Goal: Task Accomplishment & Management: Complete application form

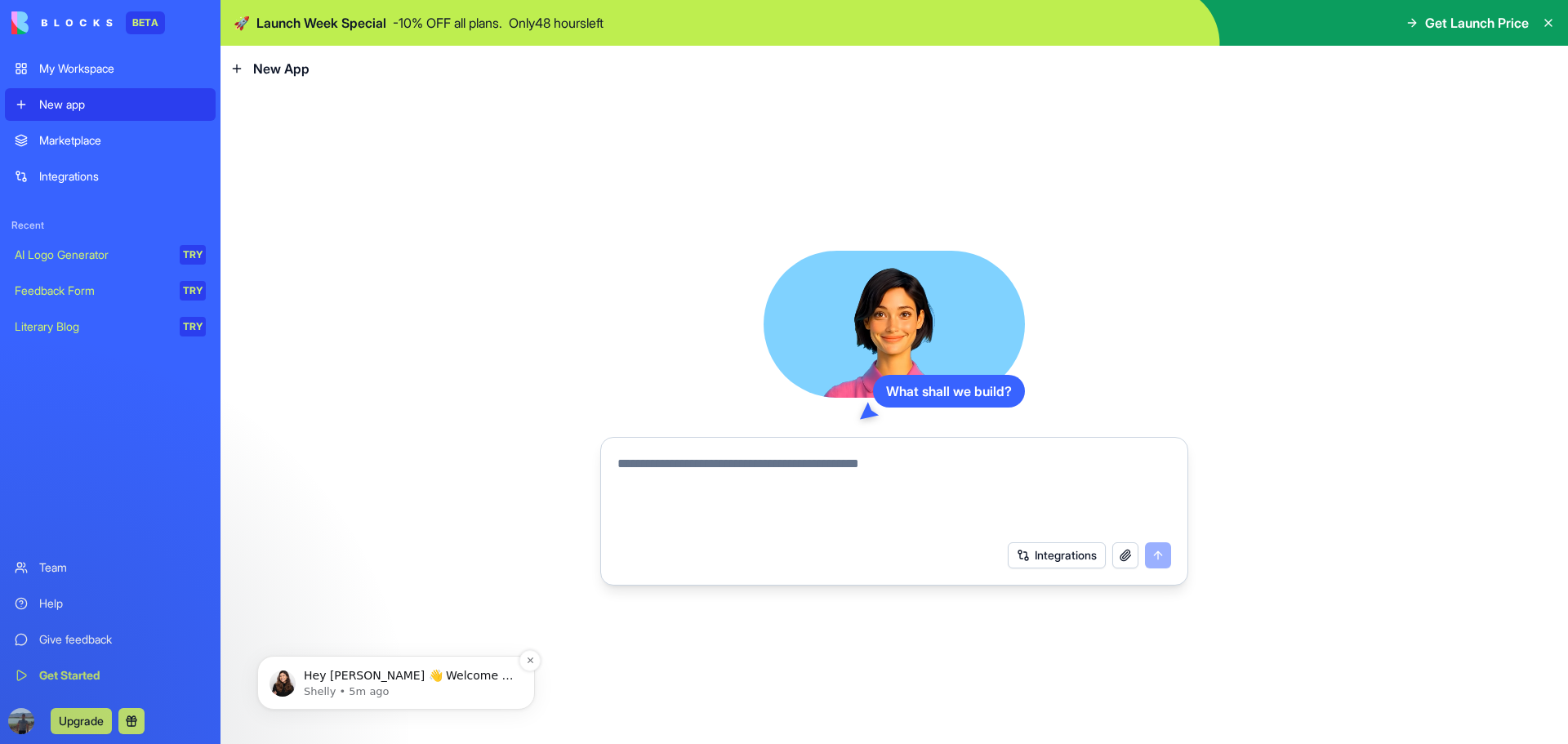
click at [343, 688] on p "Shelly • 5m ago" at bounding box center [409, 691] width 211 height 15
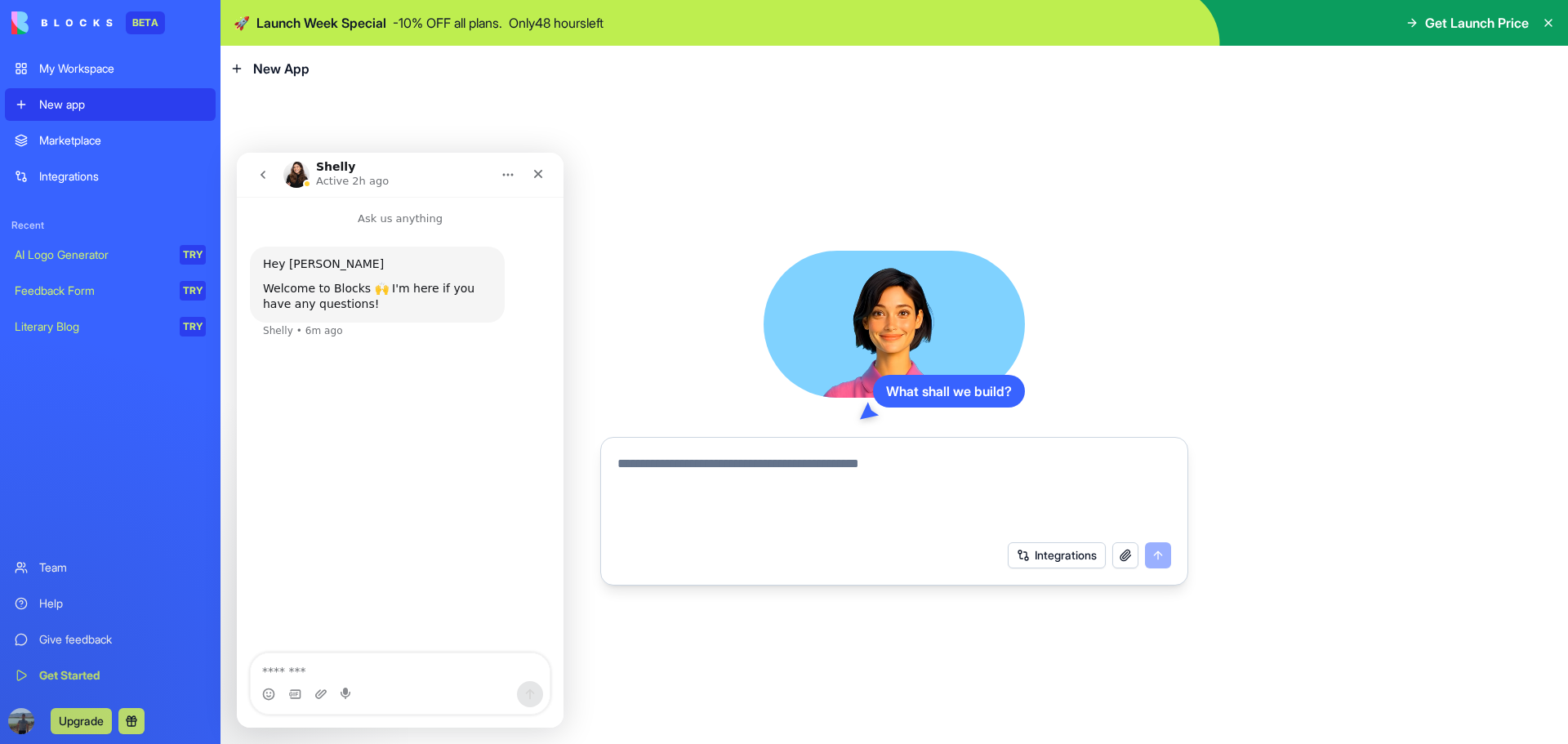
click at [335, 169] on h1 "Shelly" at bounding box center [336, 166] width 39 height 12
click at [301, 167] on img "Intercom messenger" at bounding box center [297, 175] width 26 height 26
click at [538, 171] on icon "Close" at bounding box center [539, 174] width 13 height 13
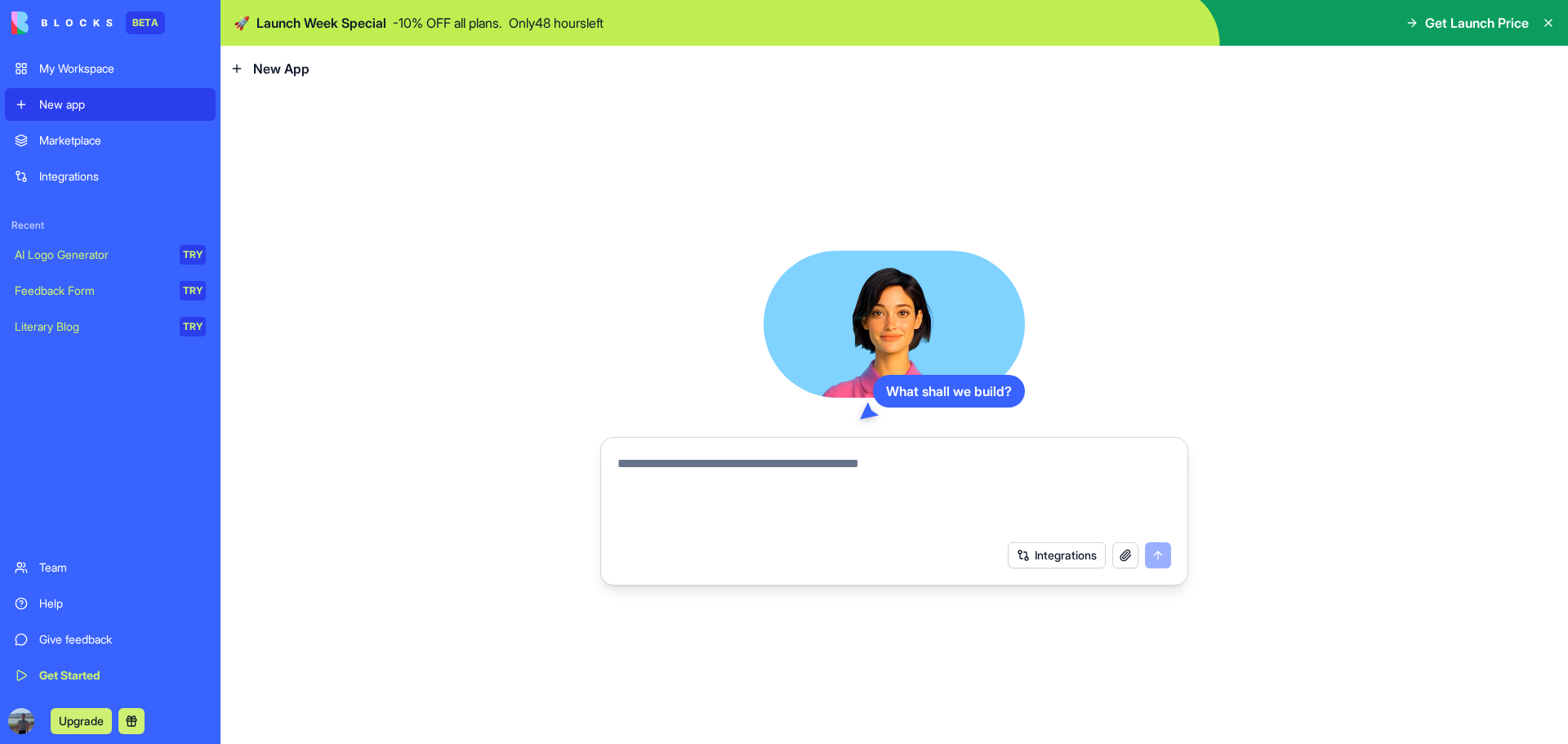
click at [633, 471] on textarea at bounding box center [894, 493] width 554 height 79
click at [128, 263] on link "AI Logo Generator TRY" at bounding box center [110, 254] width 211 height 33
click at [120, 280] on link "Feedback Form TRY" at bounding box center [110, 290] width 211 height 33
click at [121, 322] on div "Literary Blog" at bounding box center [92, 326] width 154 height 16
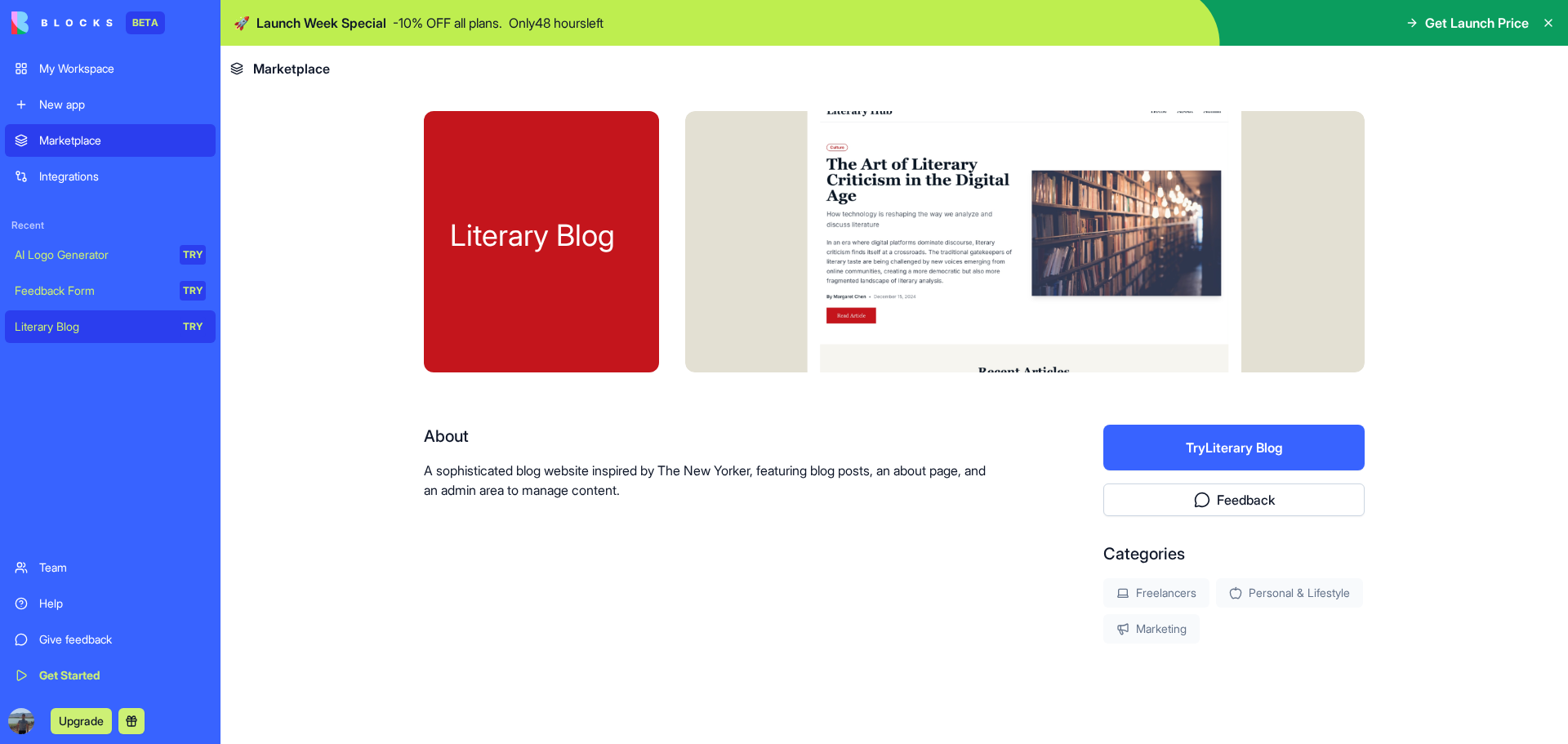
click at [97, 142] on div "Marketplace" at bounding box center [123, 140] width 167 height 16
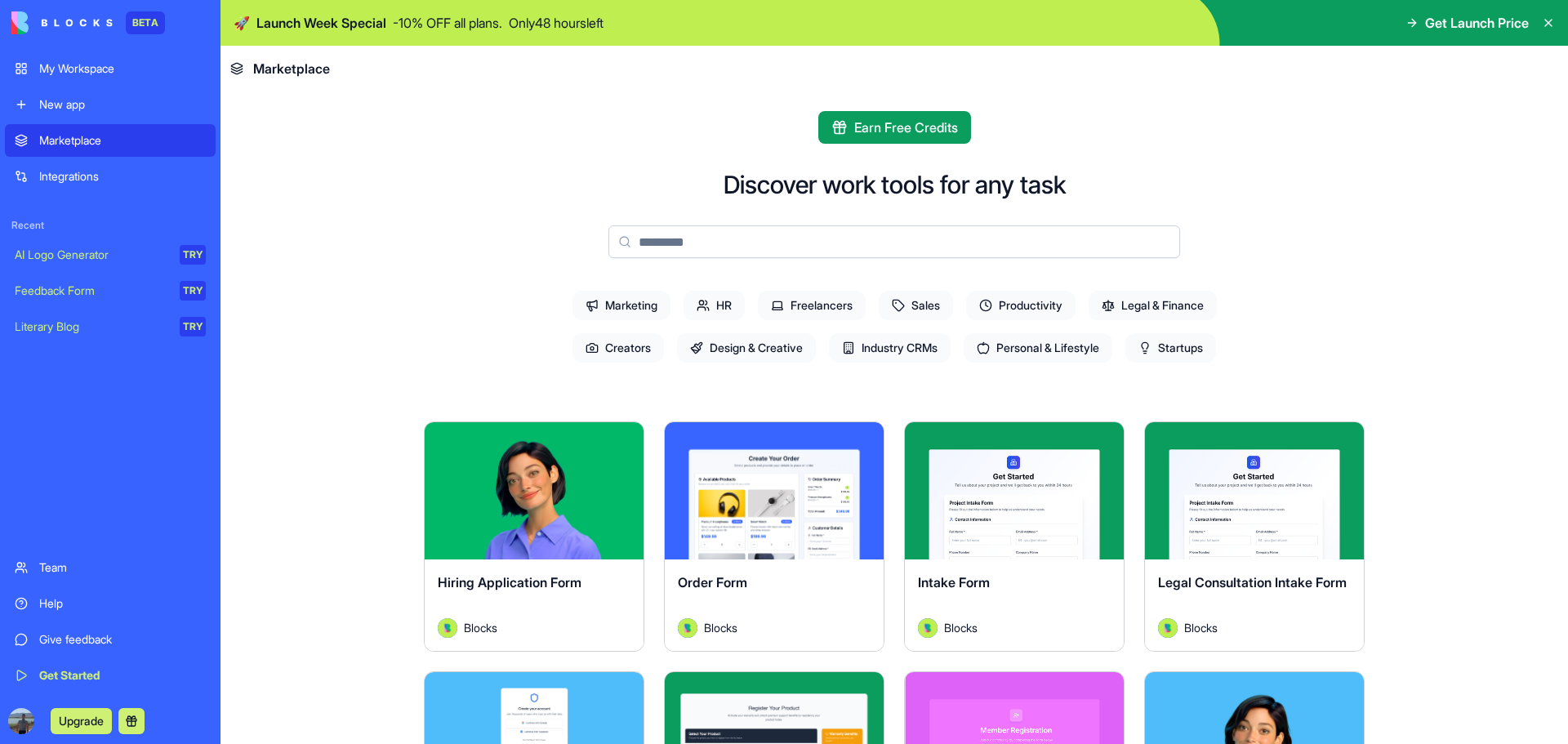
click at [101, 250] on div "AI Logo Generator" at bounding box center [92, 254] width 154 height 16
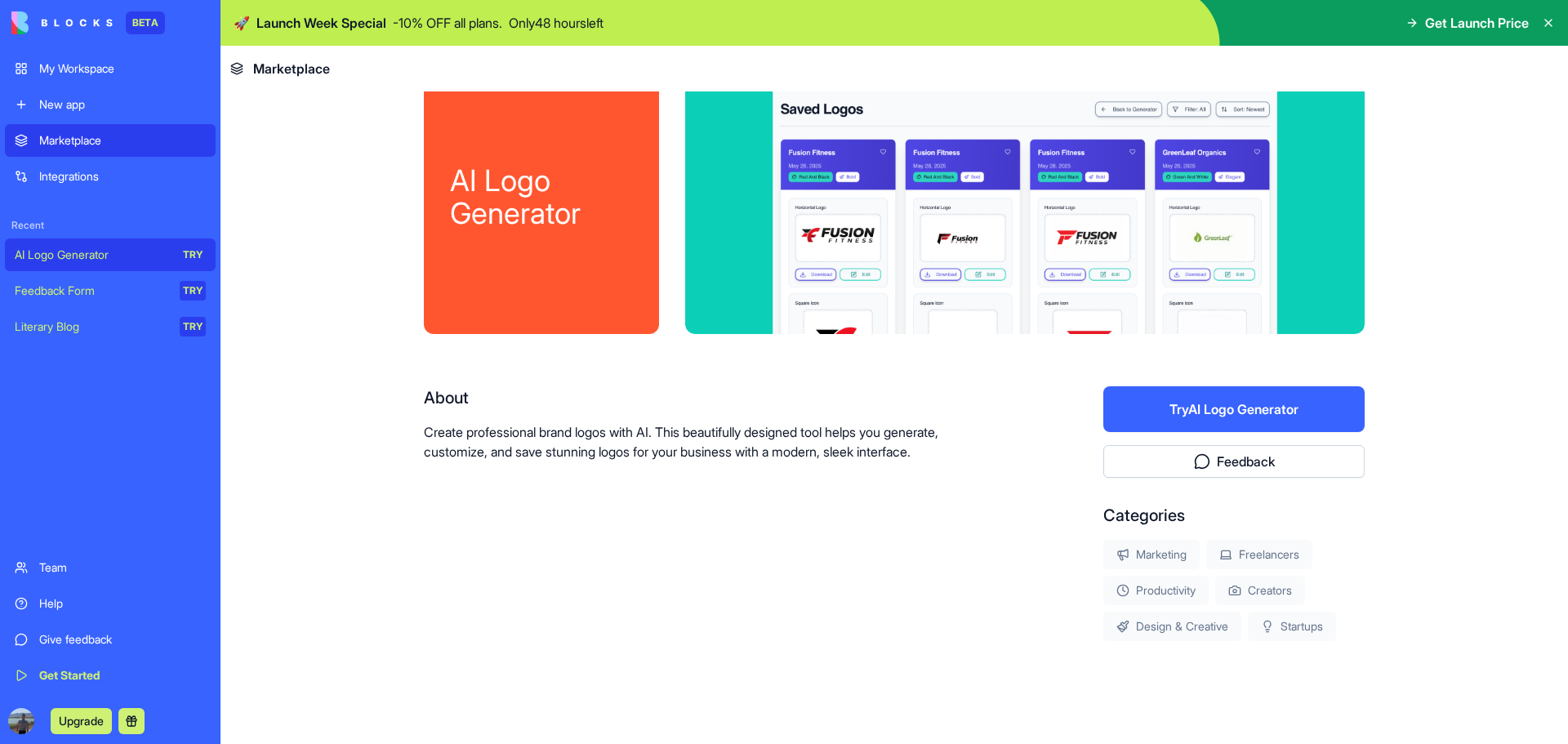
scroll to position [60, 0]
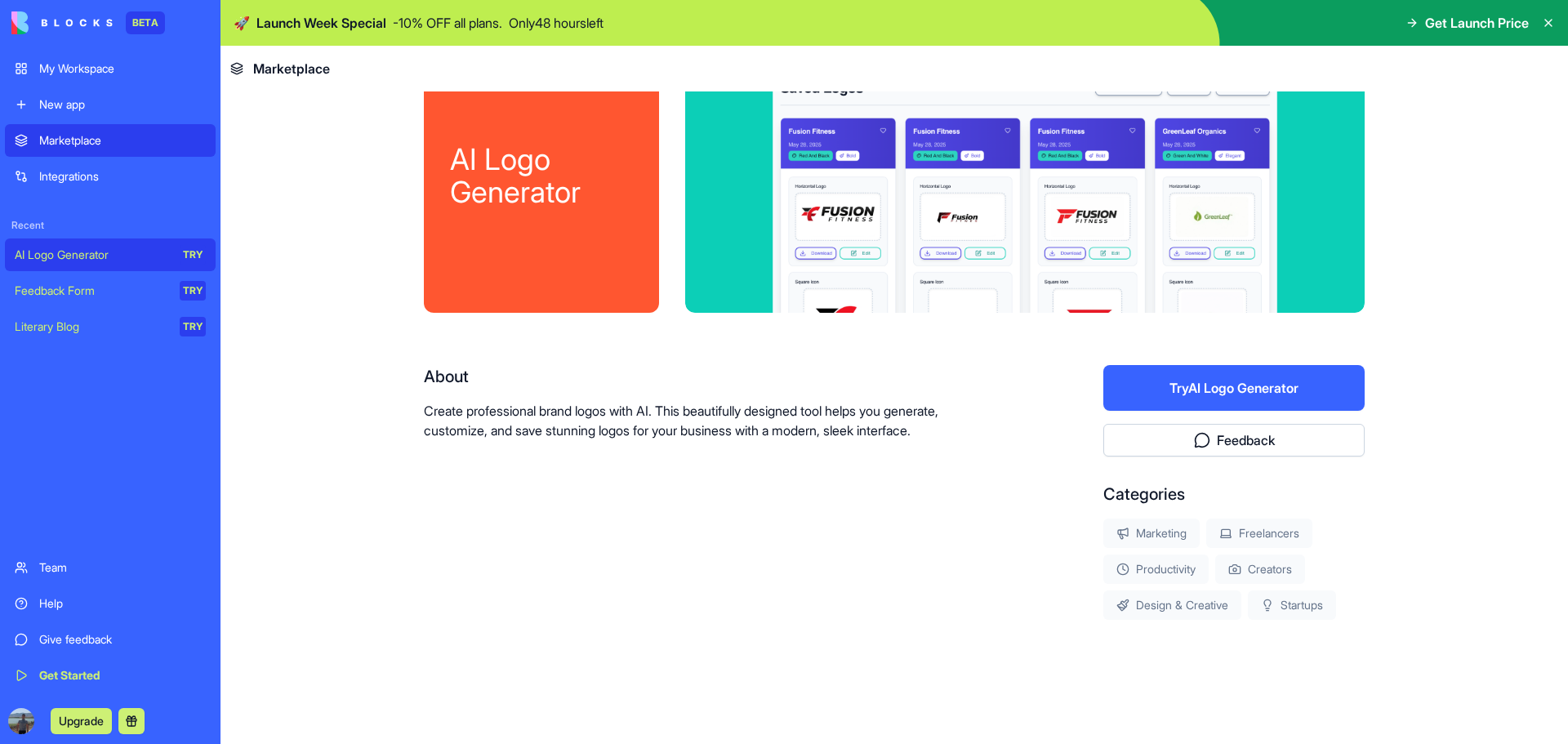
click at [109, 279] on link "Feedback Form TRY" at bounding box center [110, 290] width 211 height 33
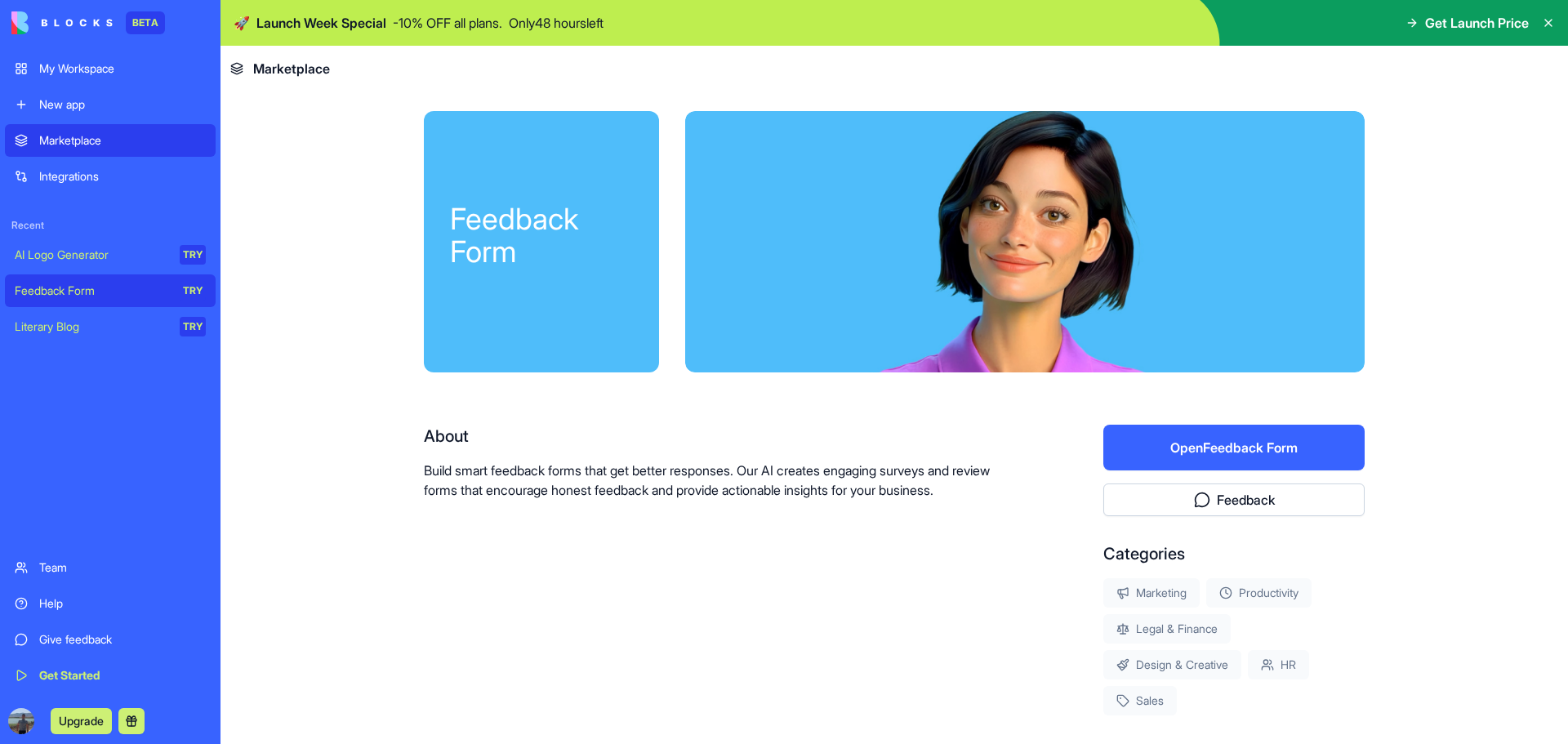
click at [66, 329] on div "Literary Blog" at bounding box center [92, 326] width 154 height 16
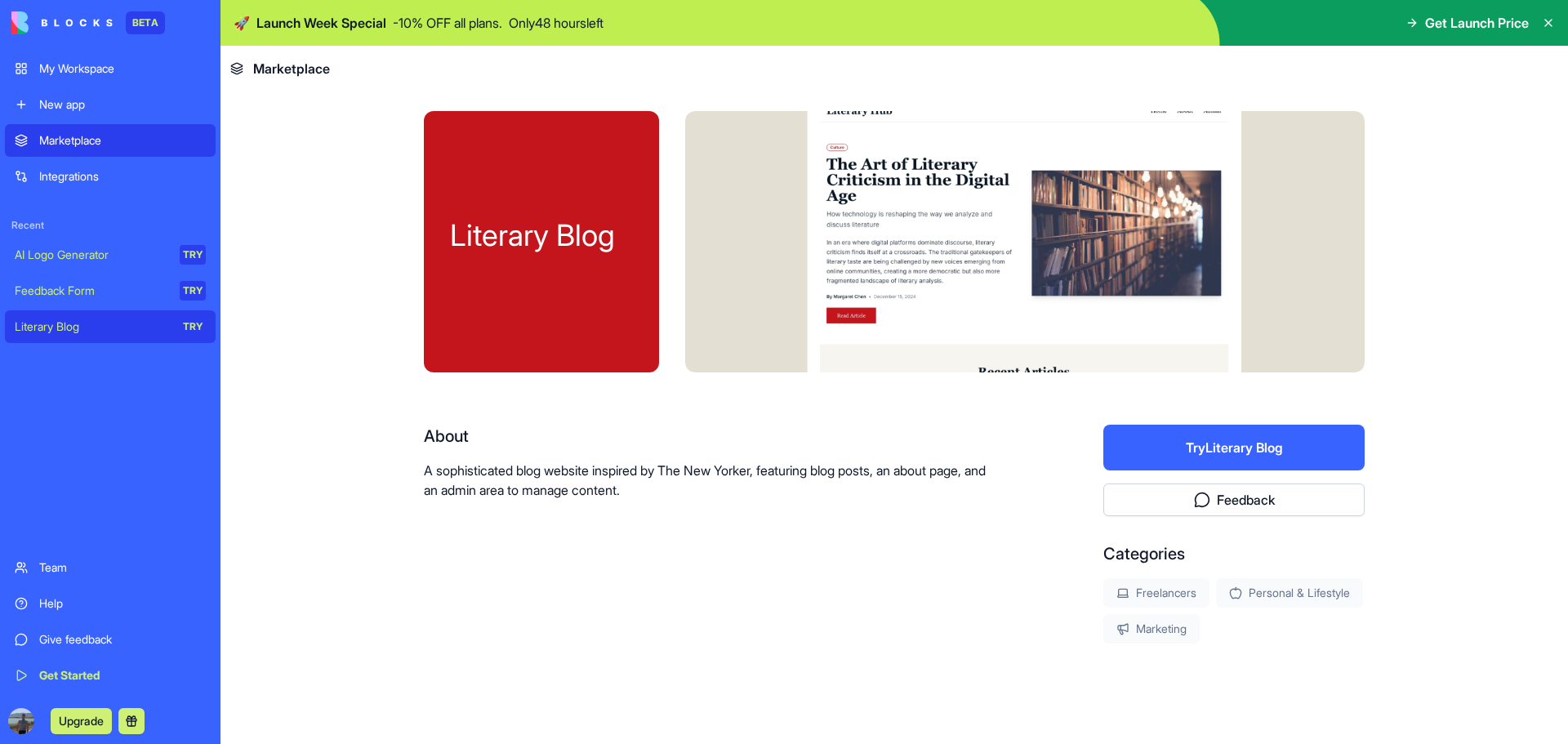
click at [104, 139] on div "Marketplace" at bounding box center [123, 140] width 167 height 16
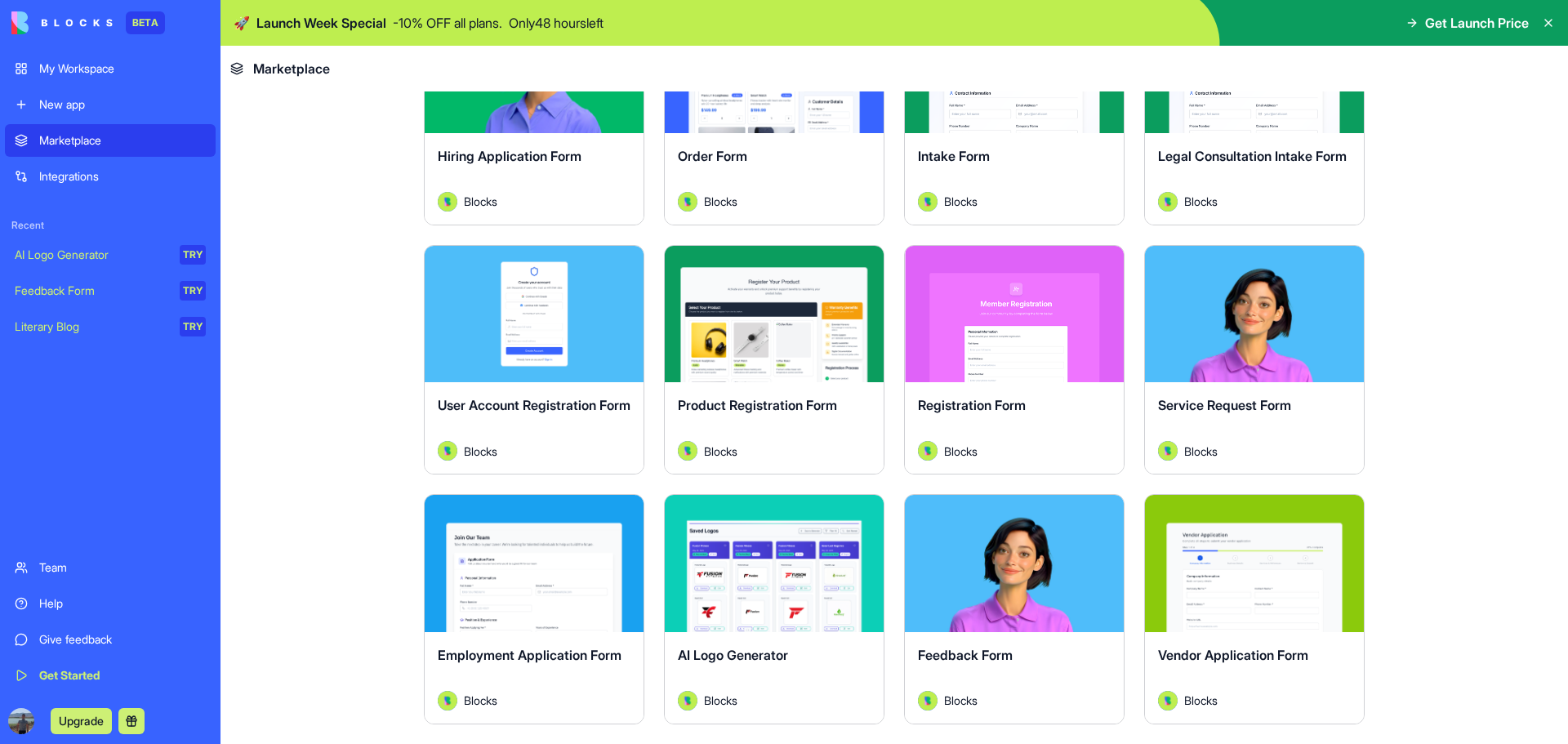
scroll to position [326, 0]
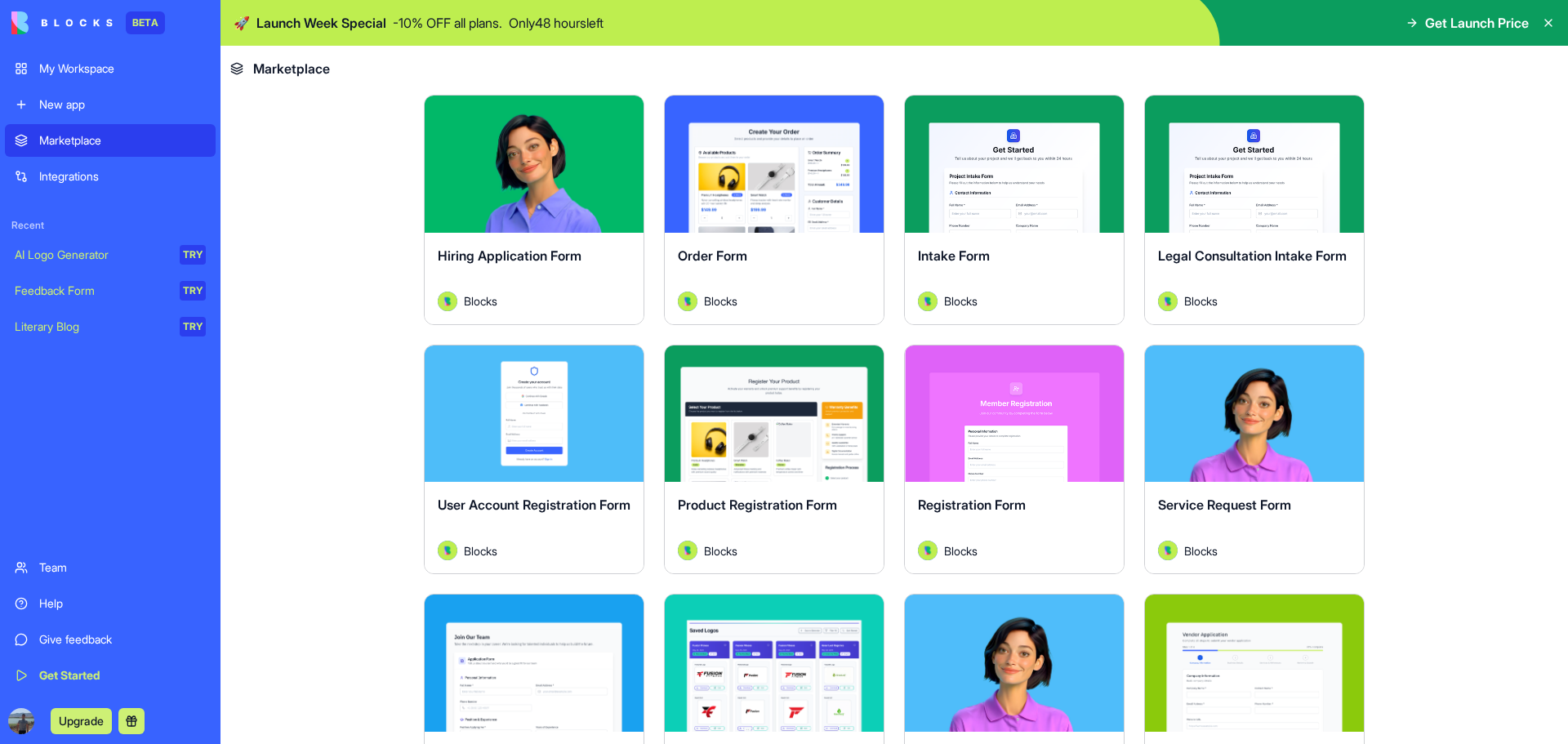
click at [114, 99] on div "New app" at bounding box center [123, 104] width 167 height 16
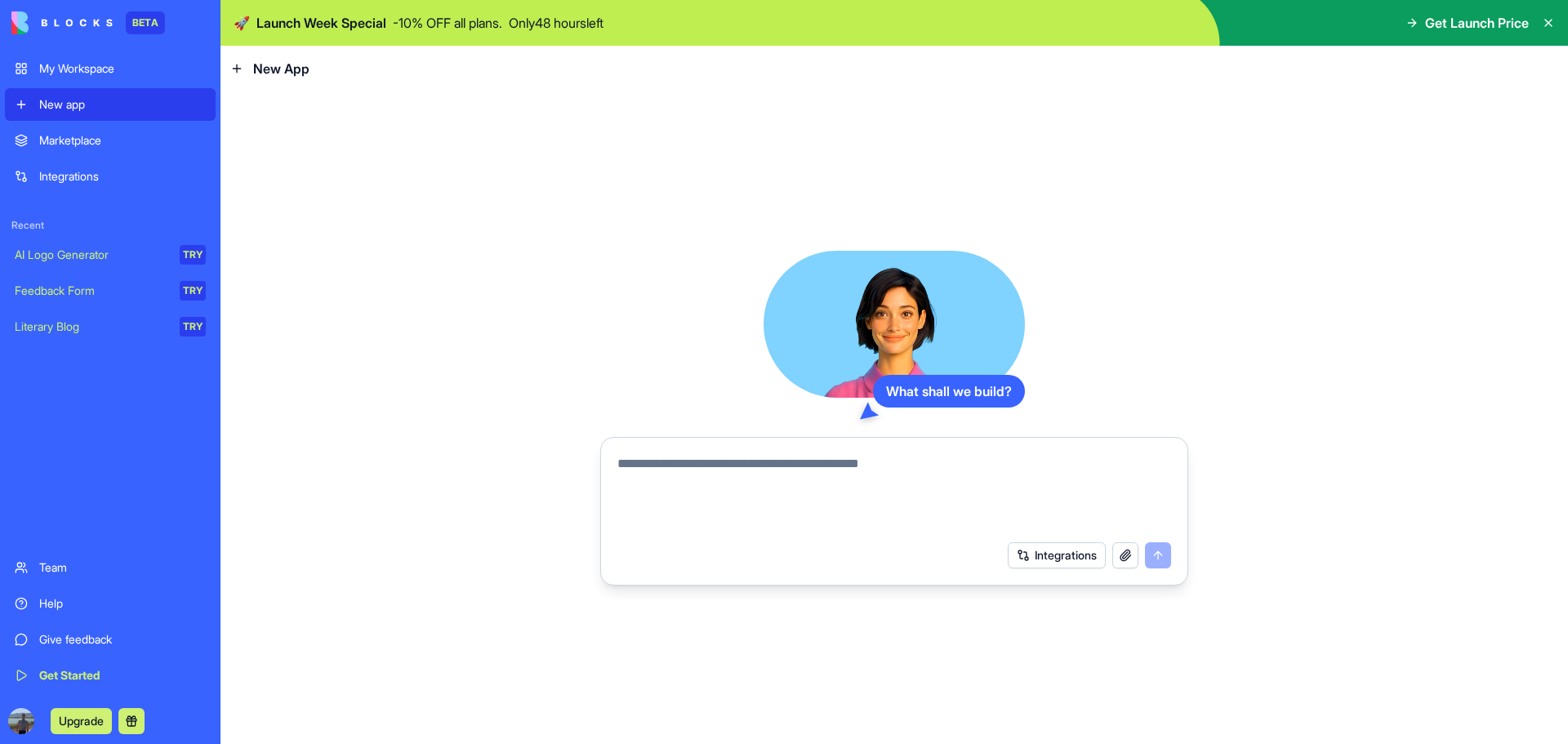
click at [738, 475] on textarea at bounding box center [894, 493] width 554 height 79
paste textarea "**********"
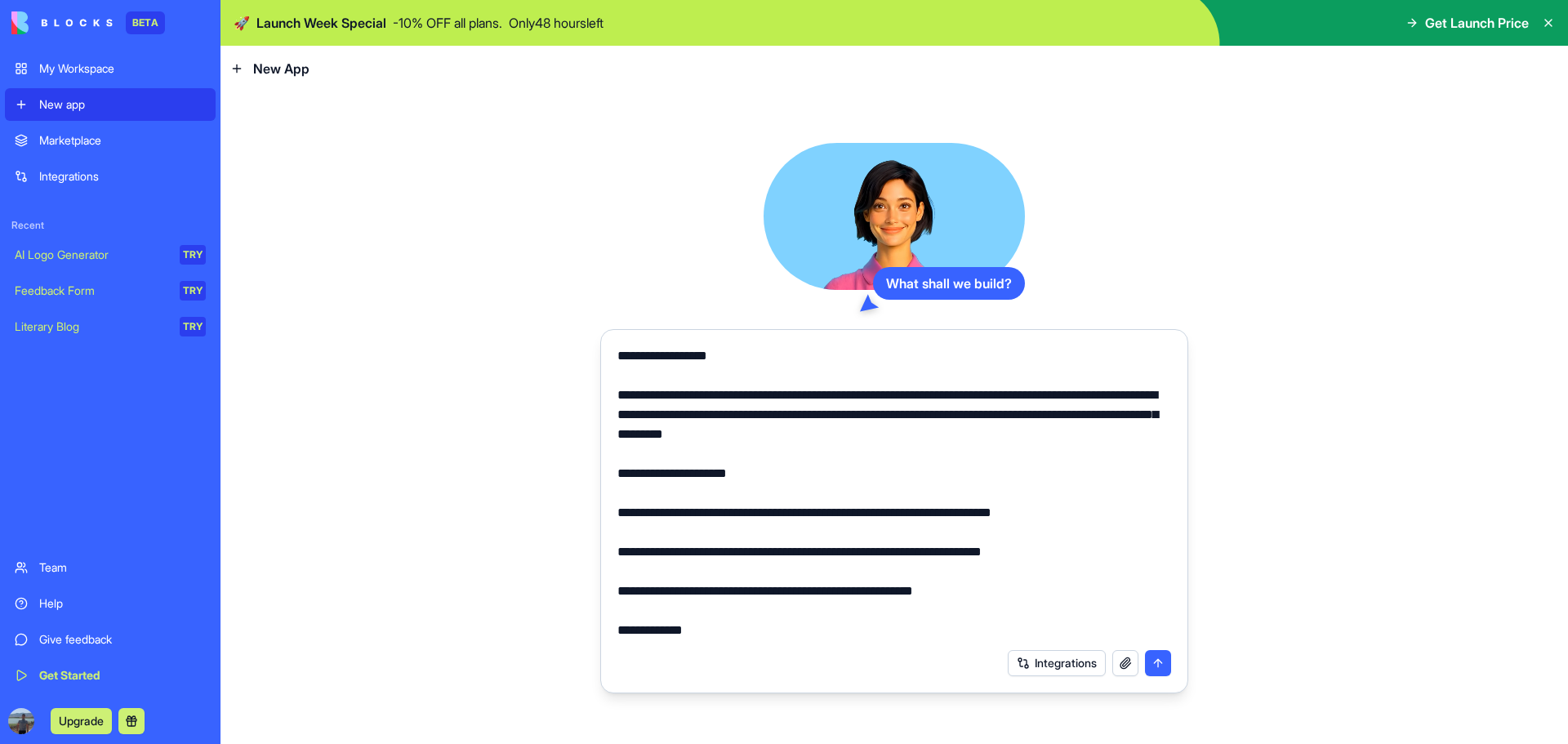
type textarea "**********"
click at [1061, 666] on button "Integrations" at bounding box center [1057, 663] width 98 height 26
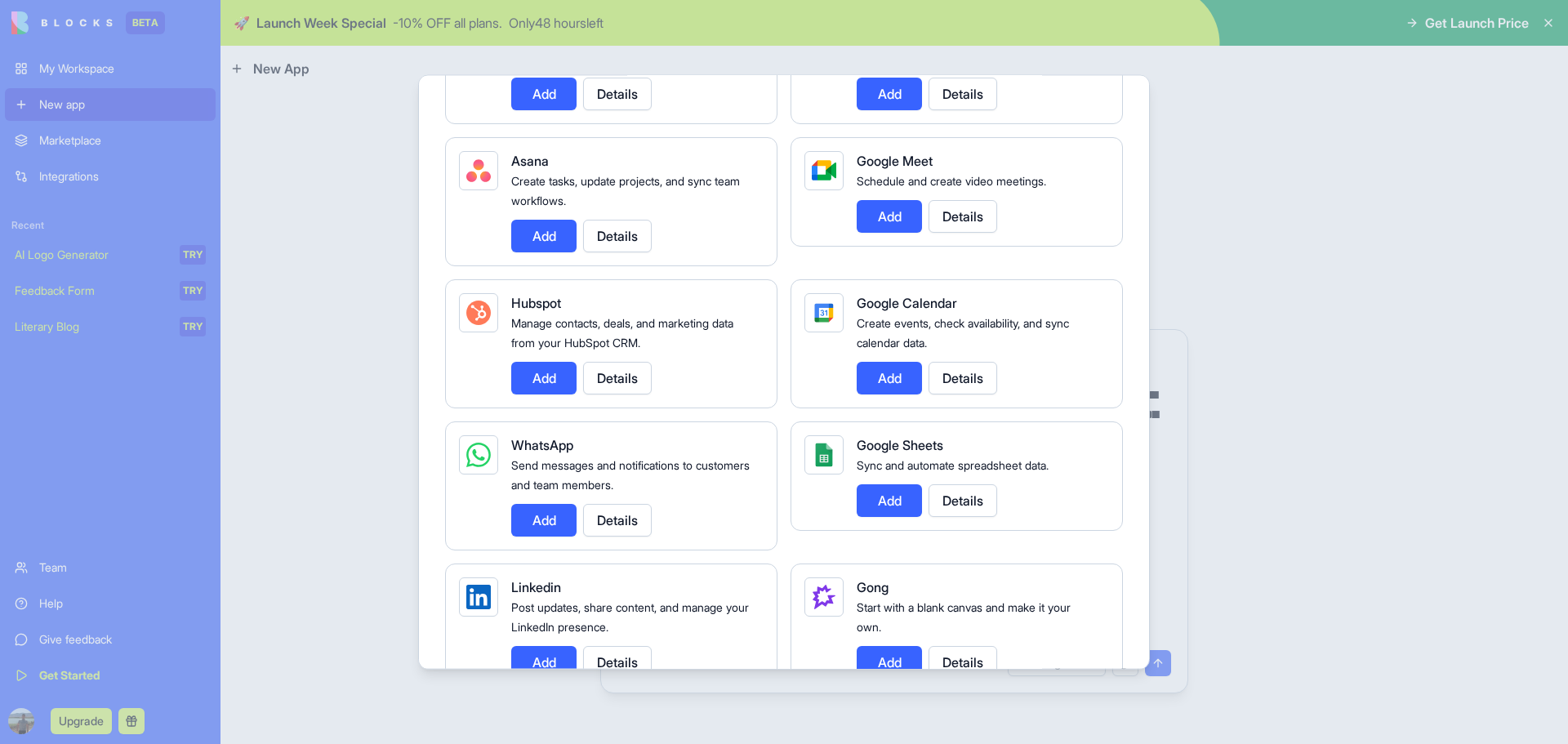
scroll to position [408, 0]
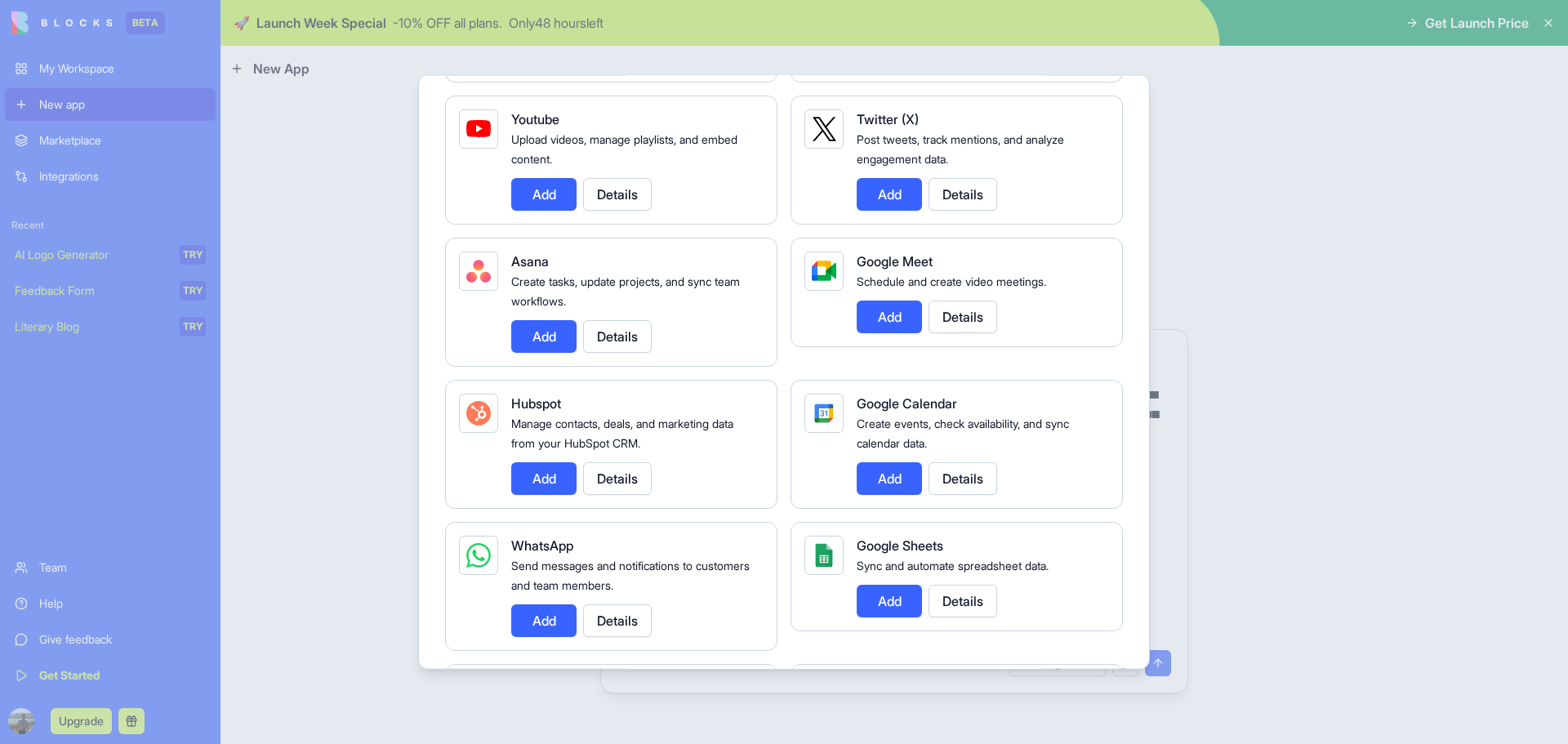
click at [531, 198] on button "Add" at bounding box center [544, 193] width 66 height 33
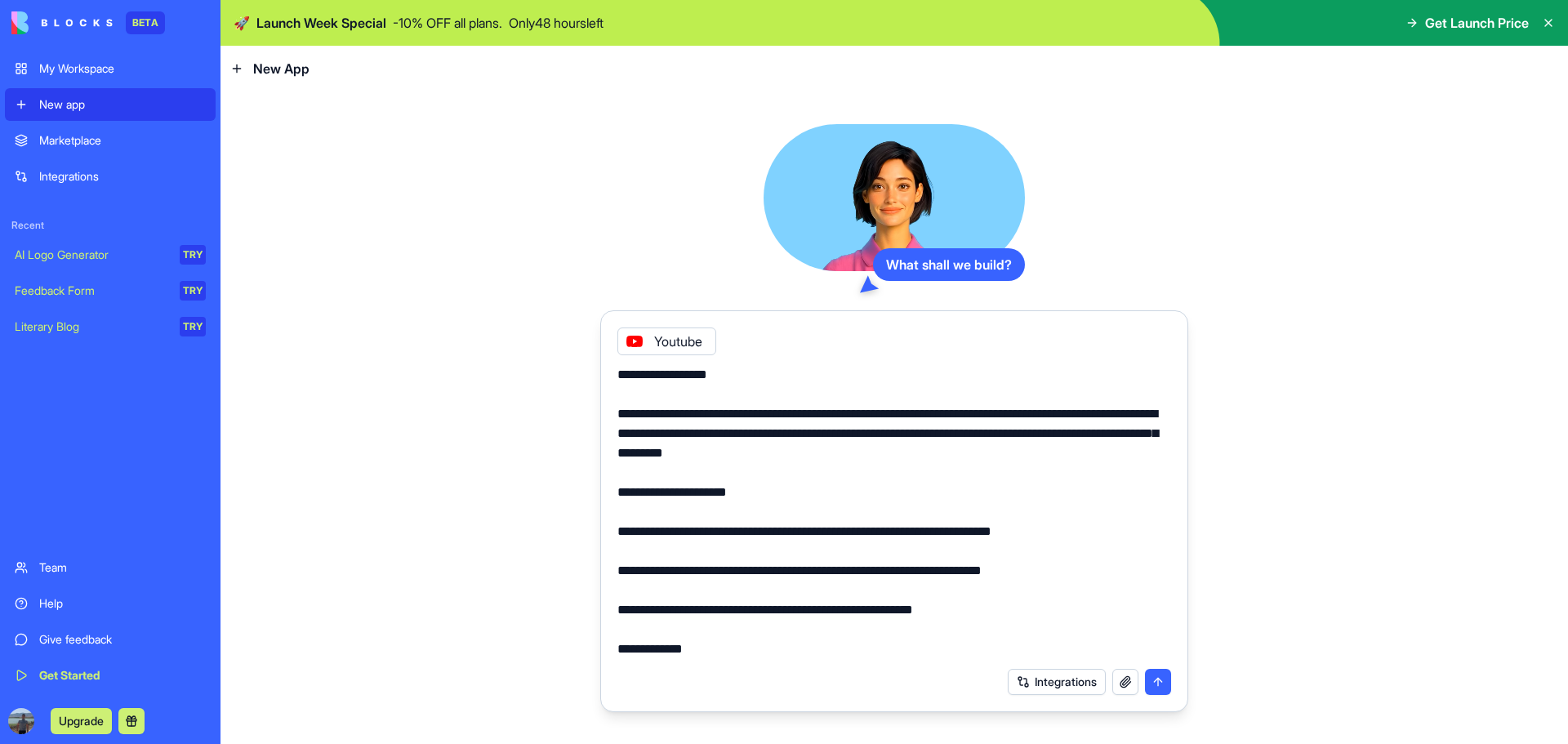
click at [1065, 686] on button "Integrations" at bounding box center [1057, 682] width 98 height 26
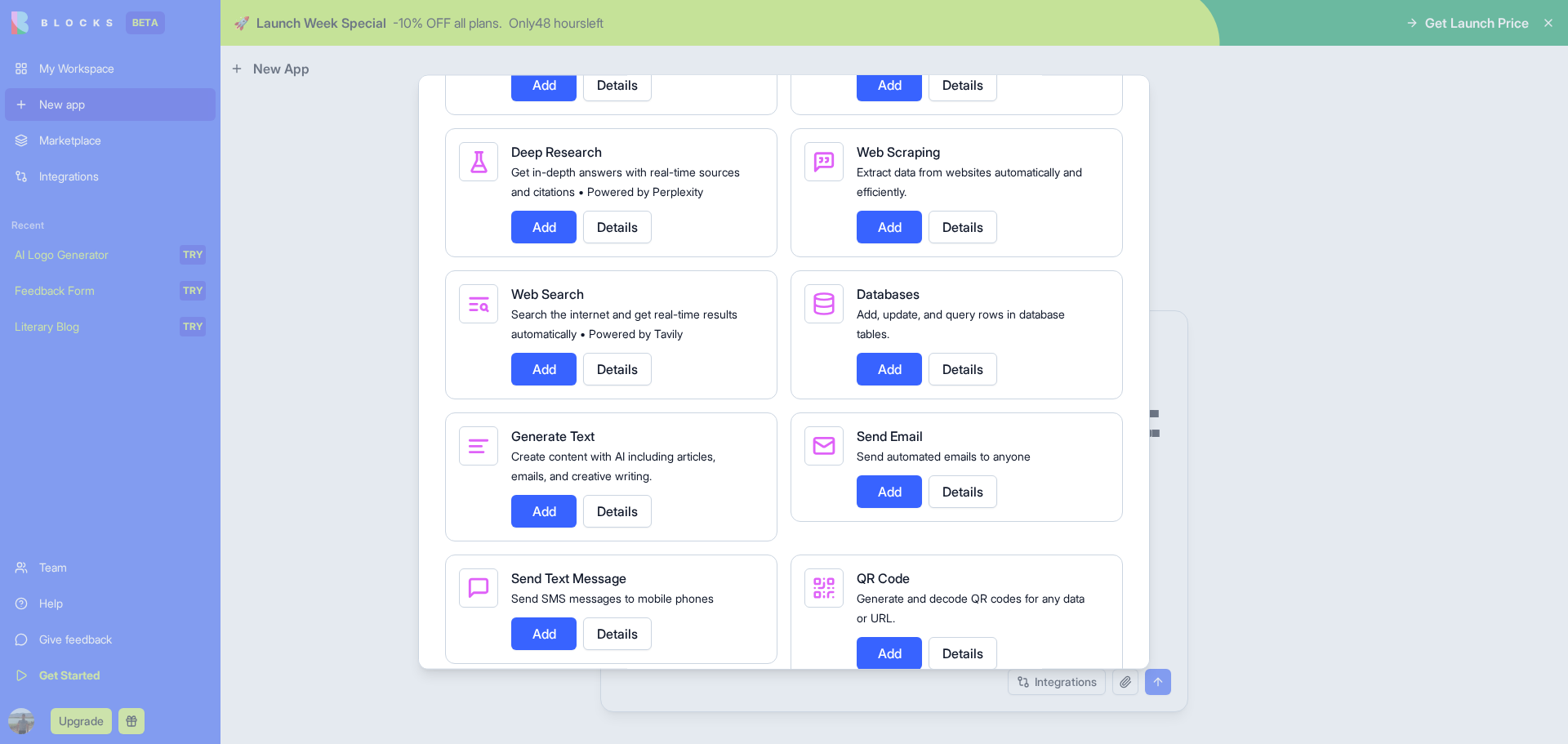
scroll to position [2531, 0]
click at [1333, 241] on div at bounding box center [784, 372] width 1568 height 744
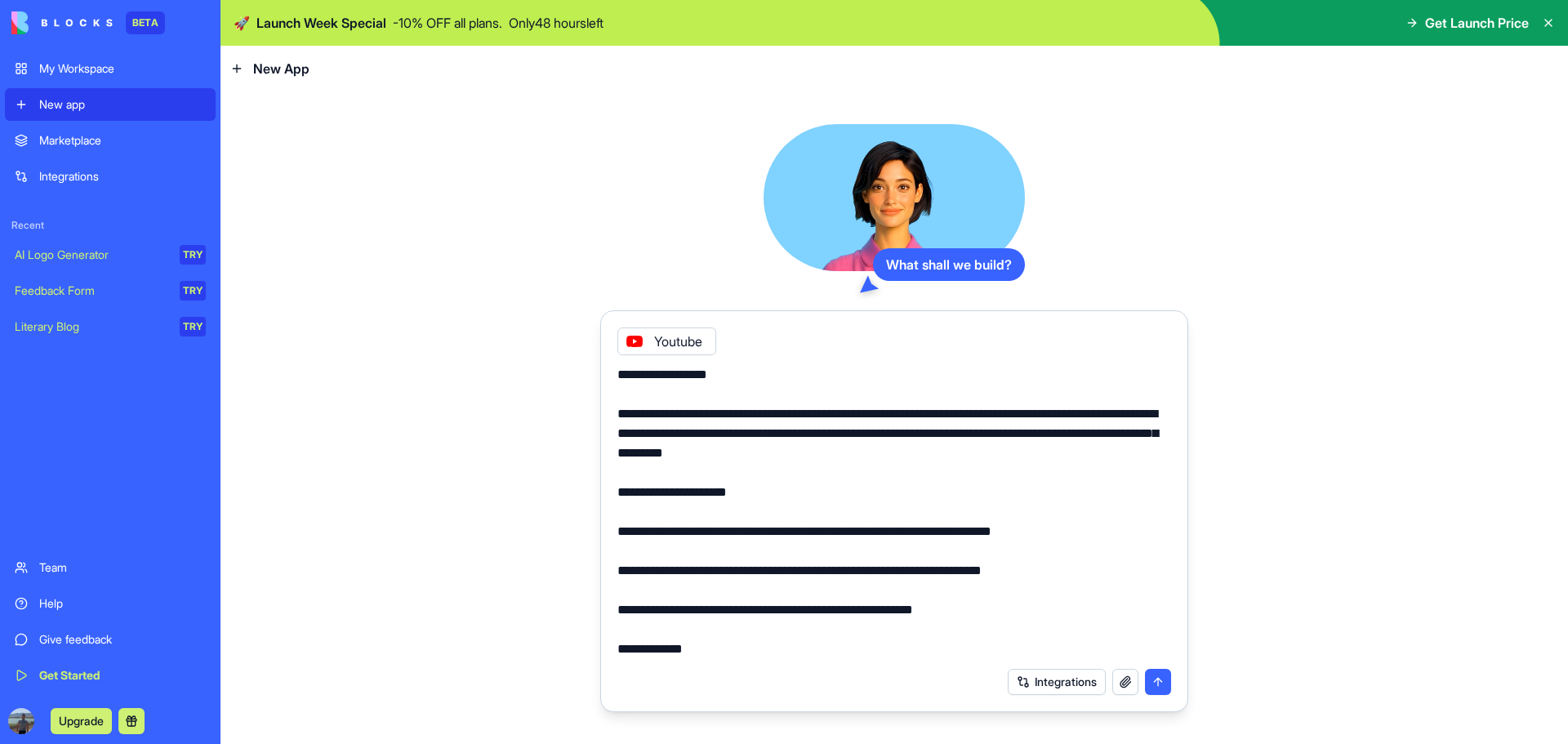
click at [1132, 682] on button "button" at bounding box center [1125, 682] width 26 height 26
click at [637, 340] on icon at bounding box center [634, 342] width 13 height 13
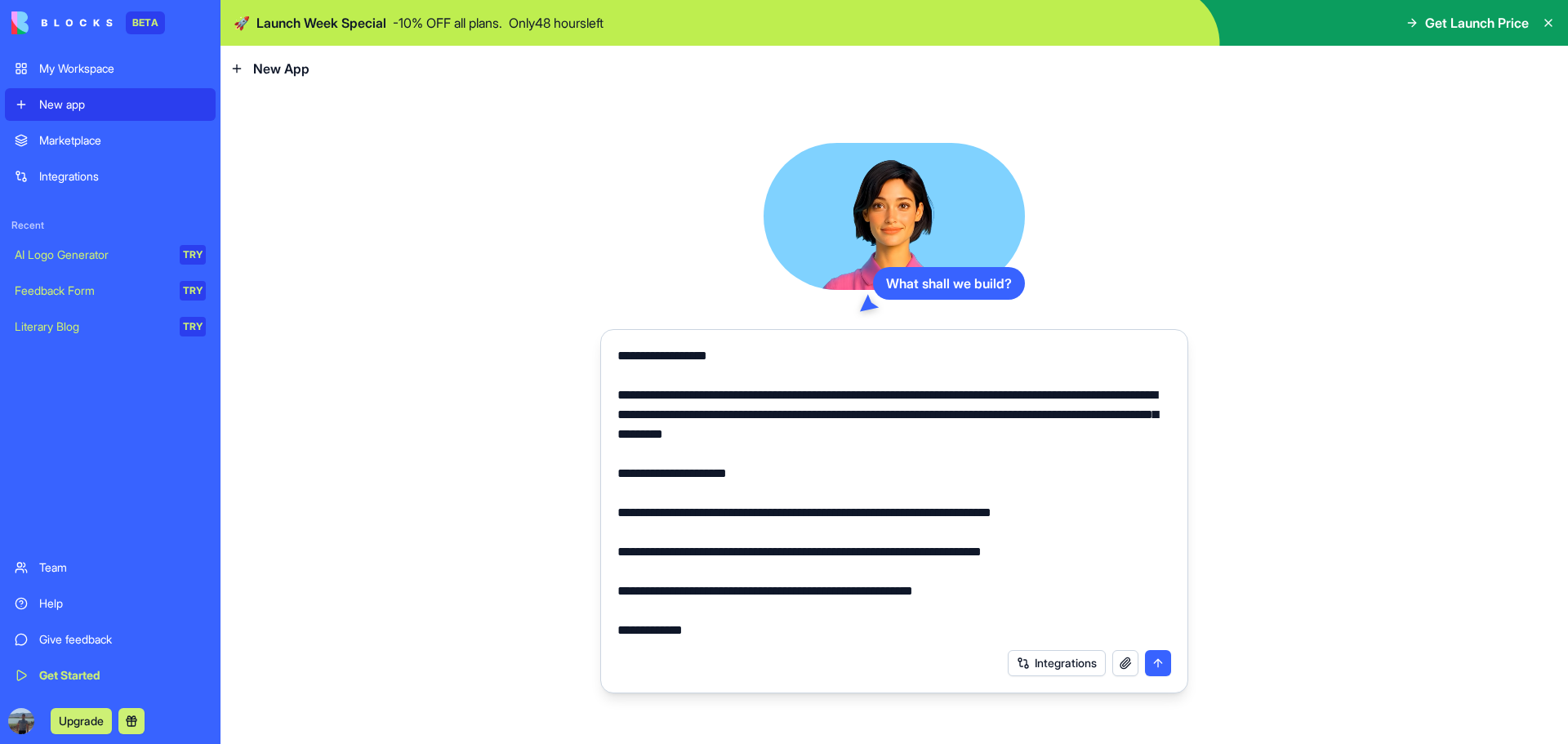
click at [1134, 660] on button "button" at bounding box center [1125, 663] width 26 height 26
click at [1157, 662] on button "submit" at bounding box center [1158, 663] width 26 height 26
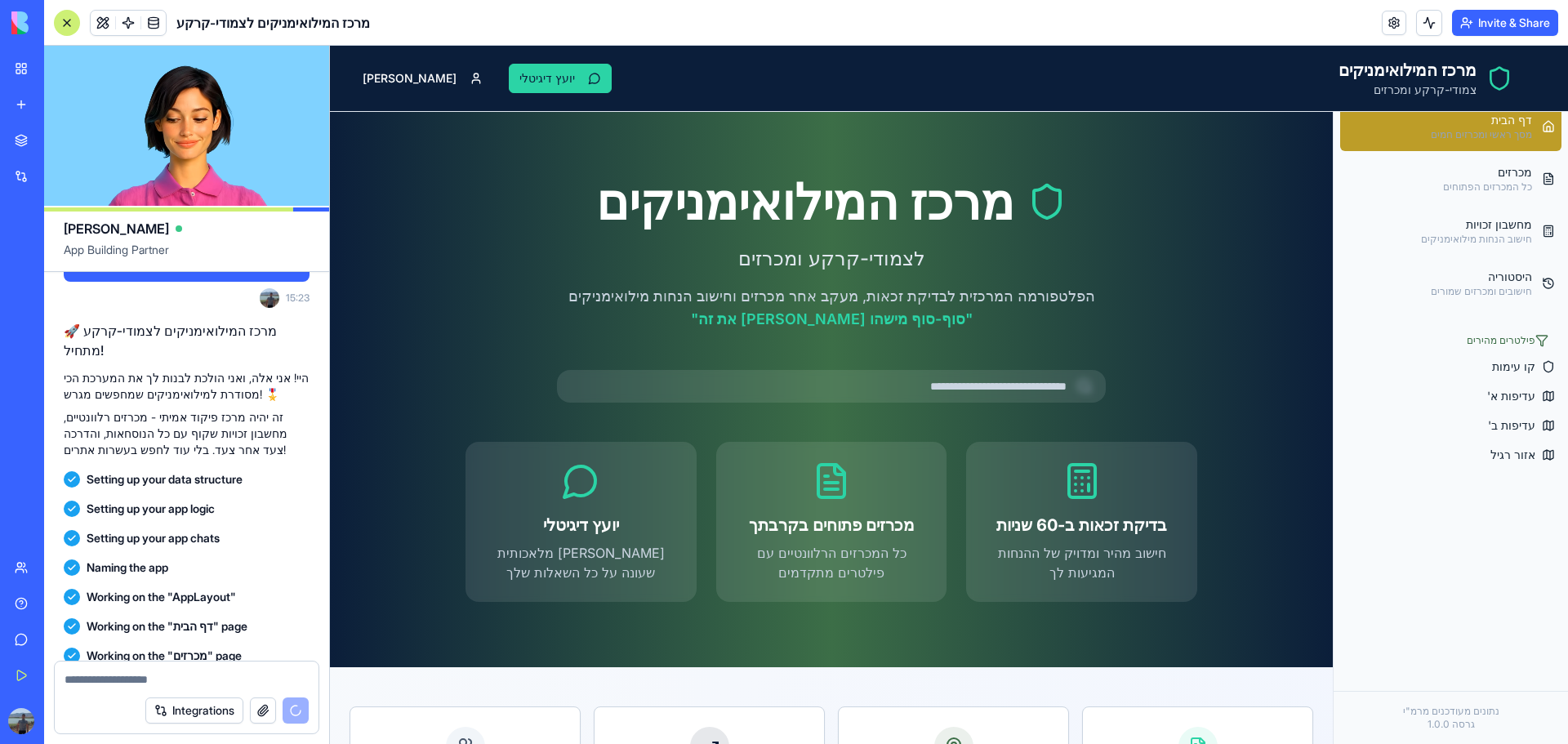
scroll to position [3256, 0]
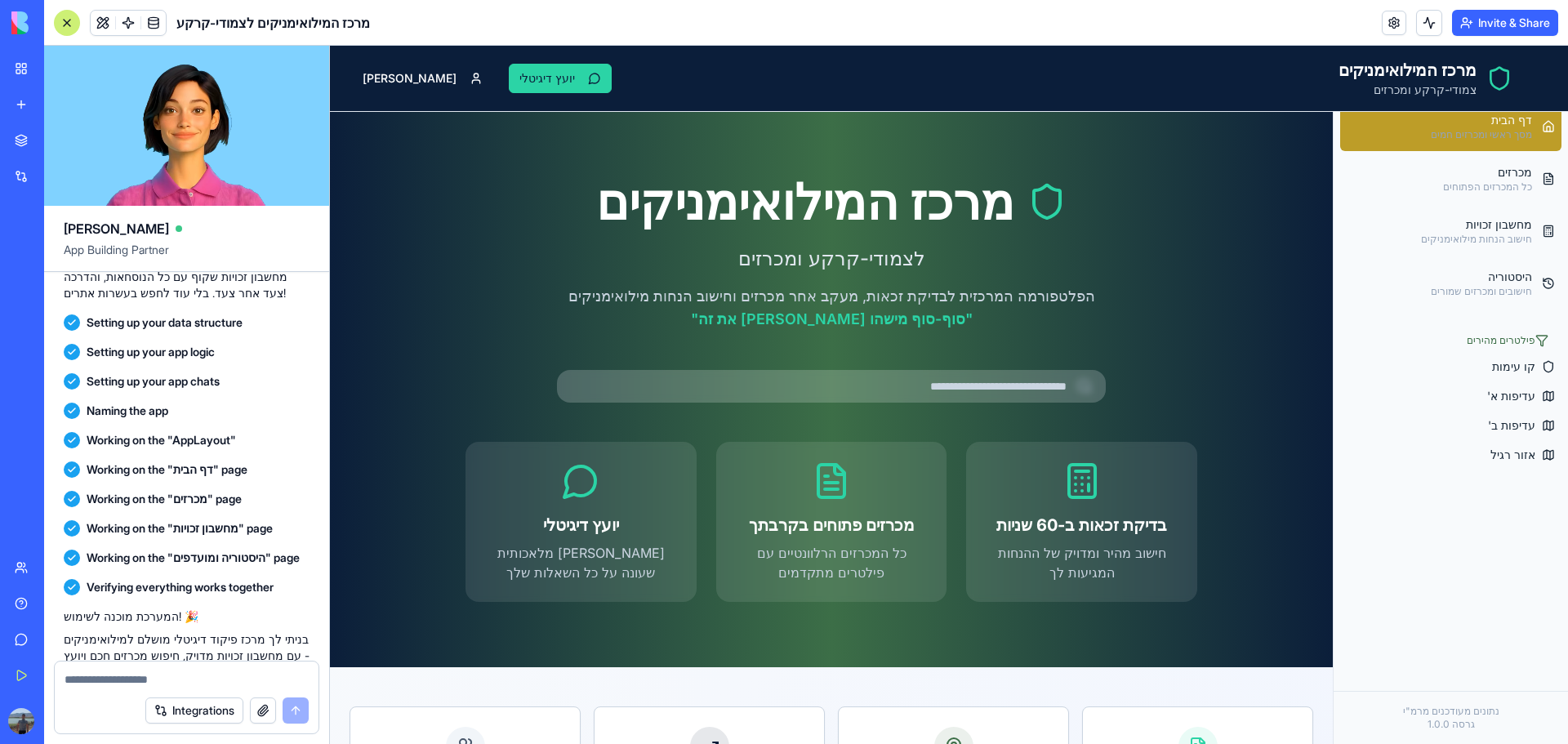
click at [1019, 385] on input at bounding box center [830, 386] width 549 height 33
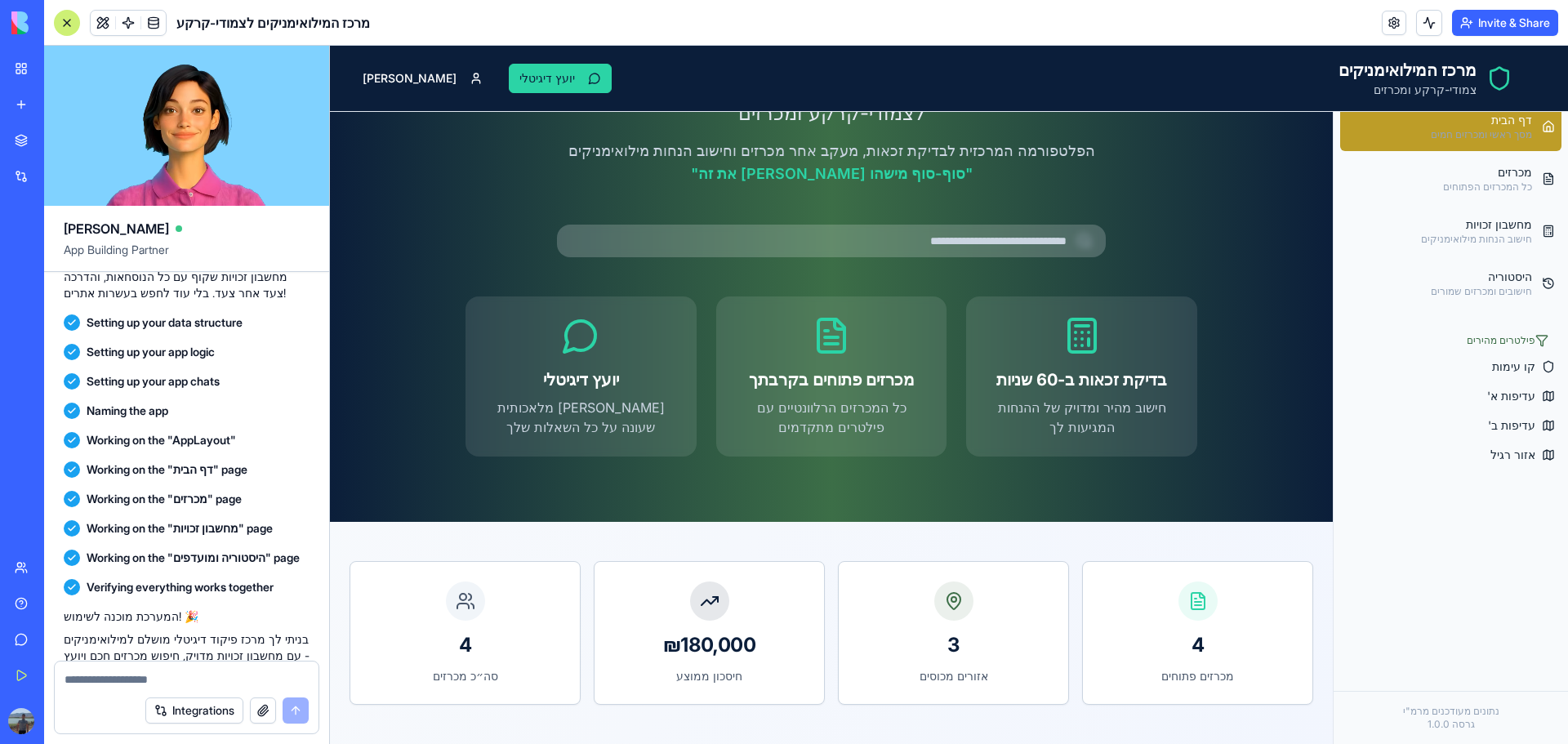
scroll to position [408, 0]
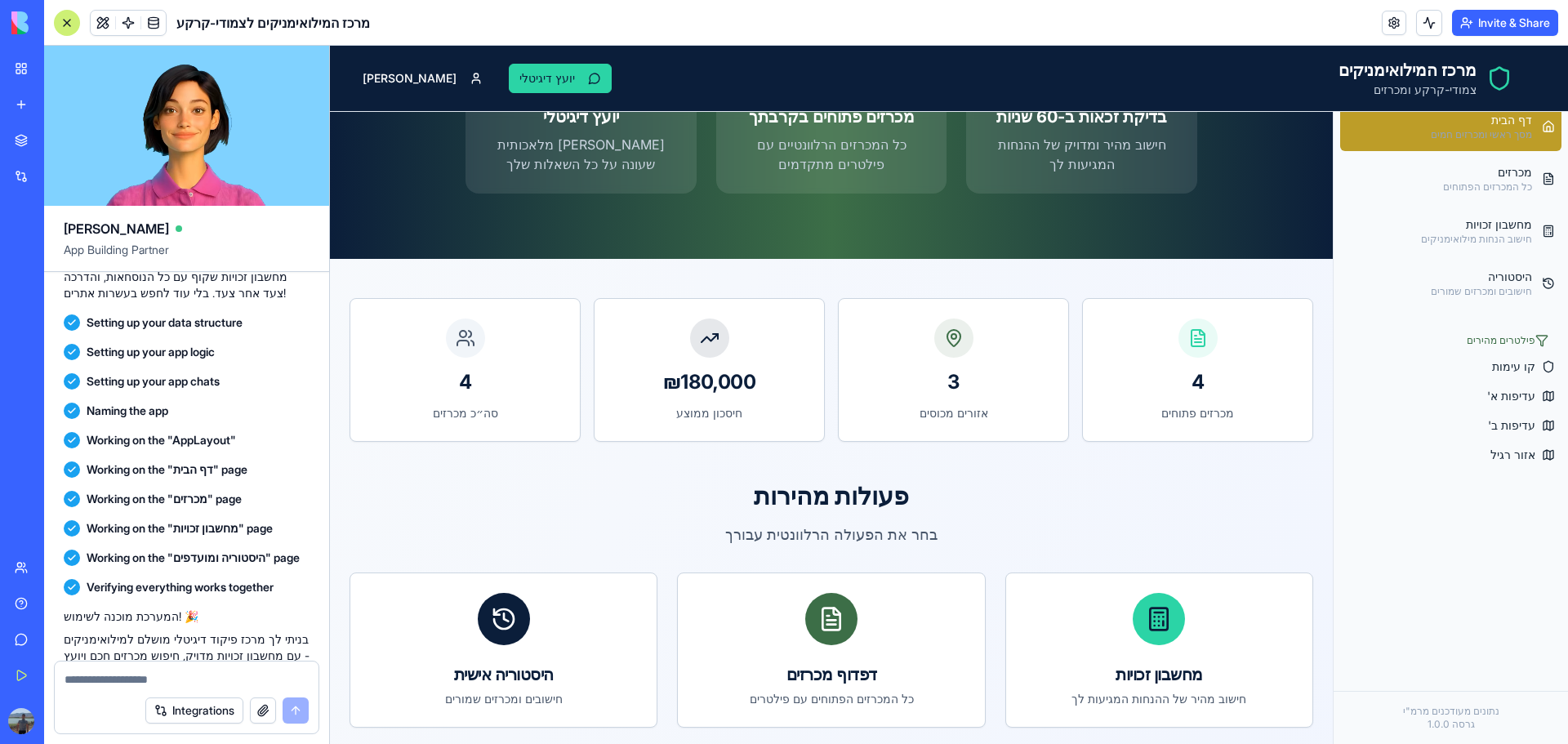
click at [1188, 327] on div at bounding box center [1198, 338] width 39 height 39
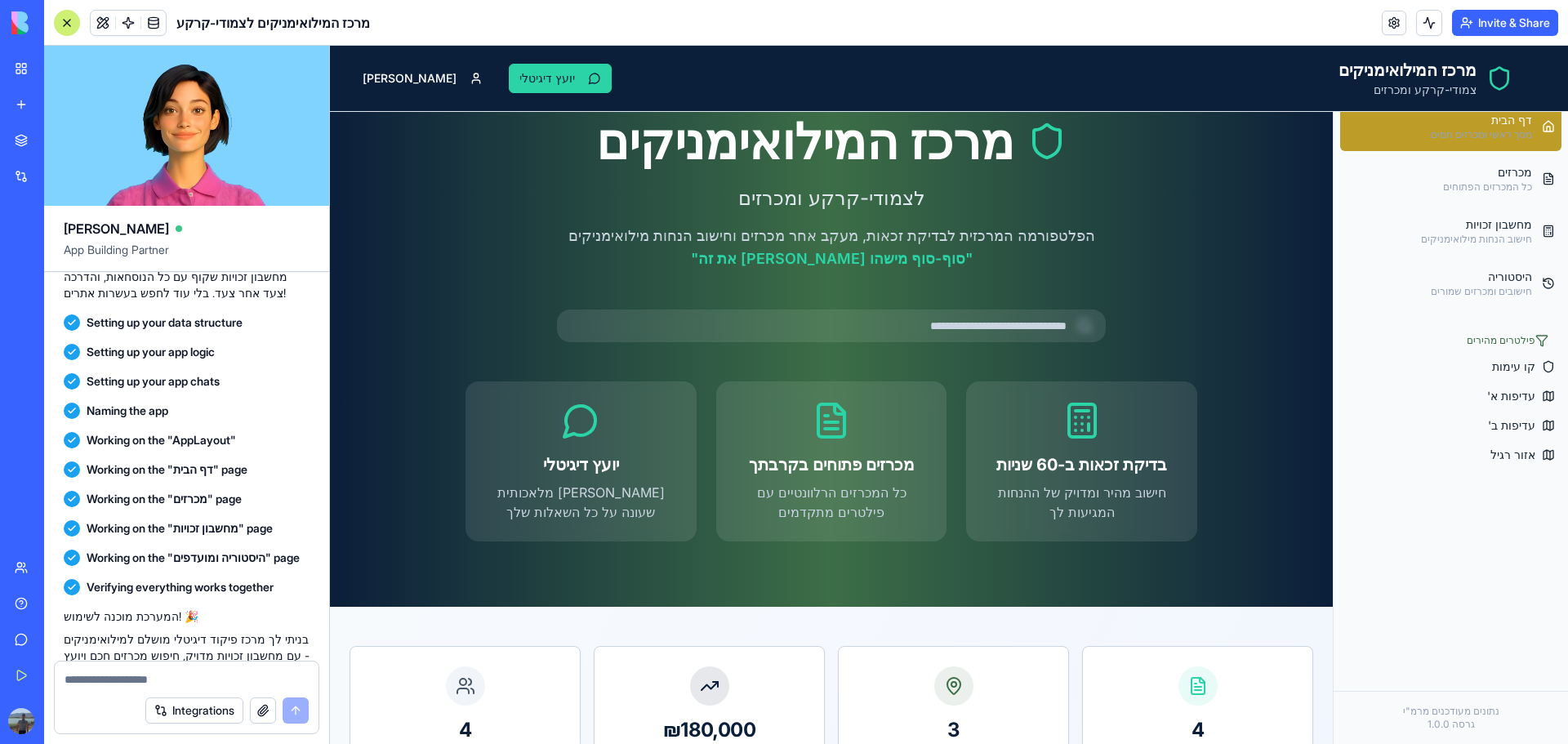
scroll to position [0, 0]
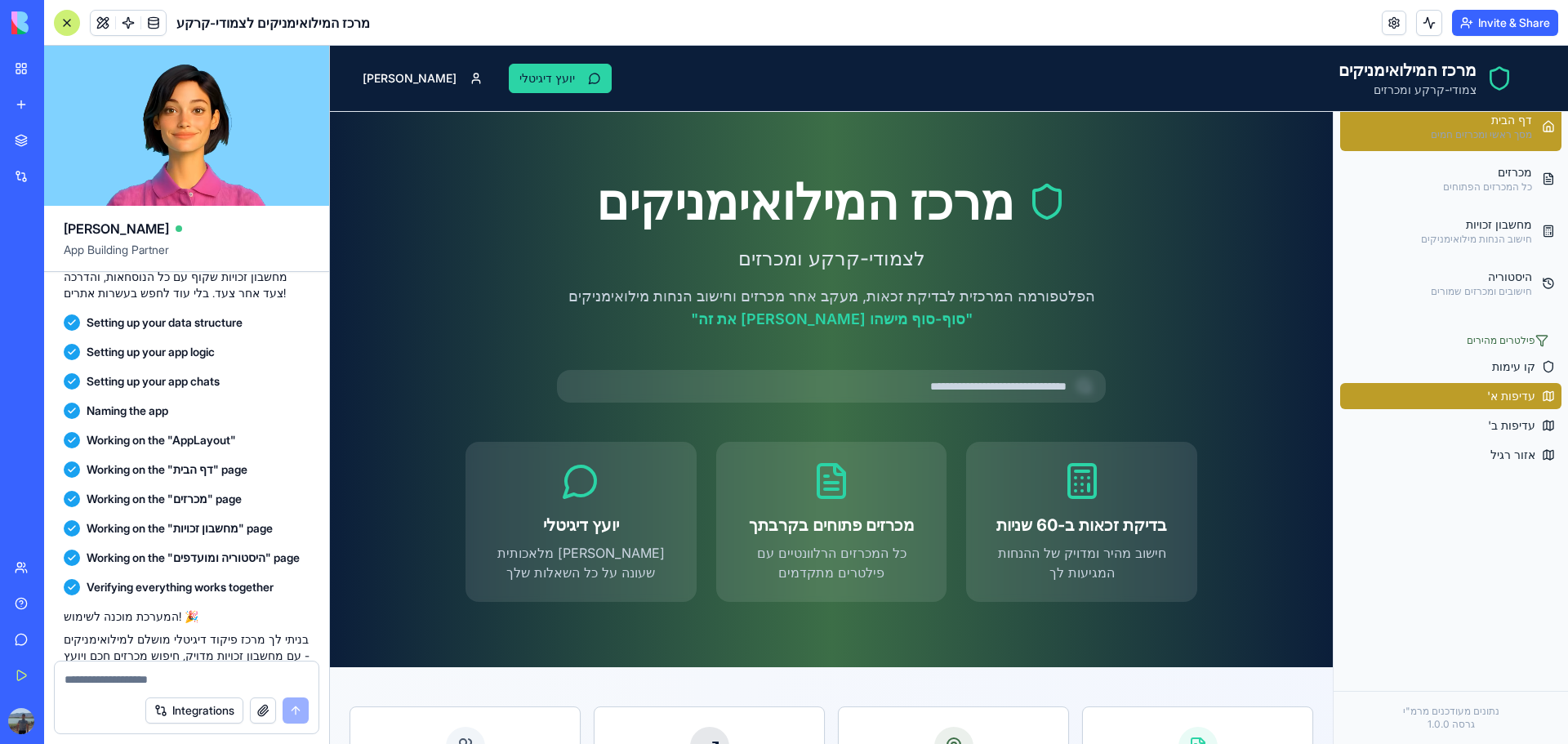
click at [1494, 402] on span "עדיפות א'" at bounding box center [1511, 395] width 48 height 16
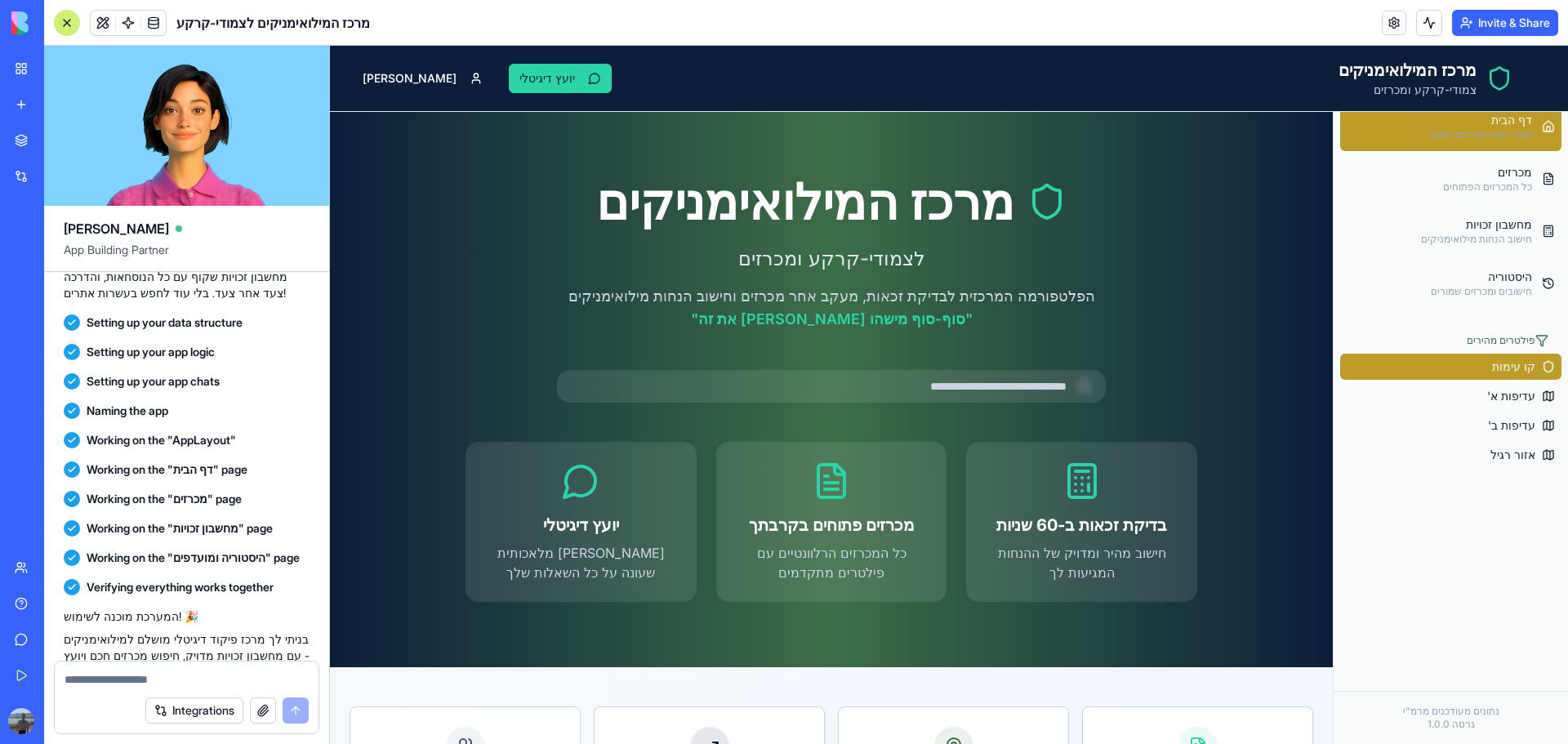
click at [1497, 376] on button "קו עימות" at bounding box center [1451, 367] width 221 height 26
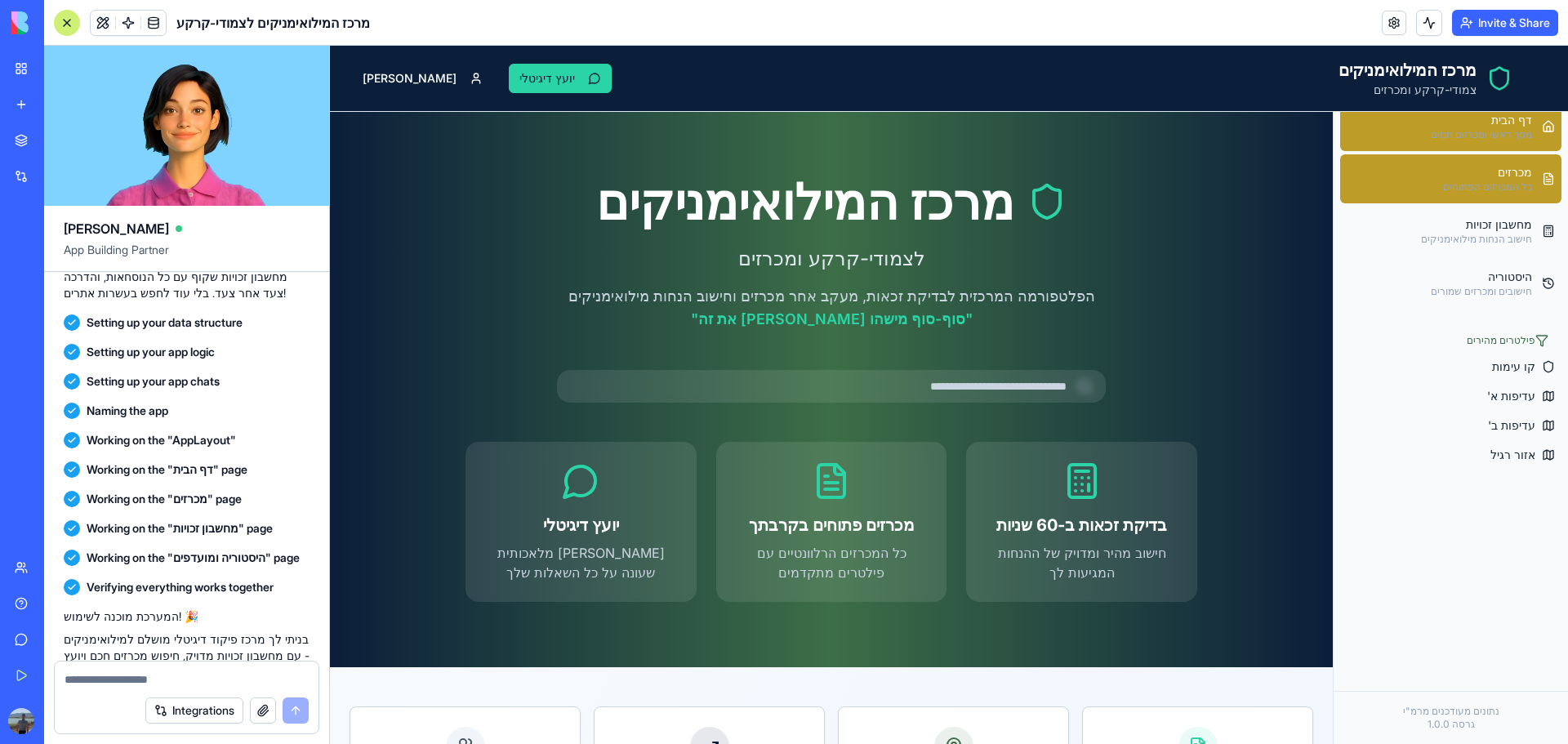
click at [1507, 175] on div "מכרזים" at bounding box center [1487, 172] width 89 height 16
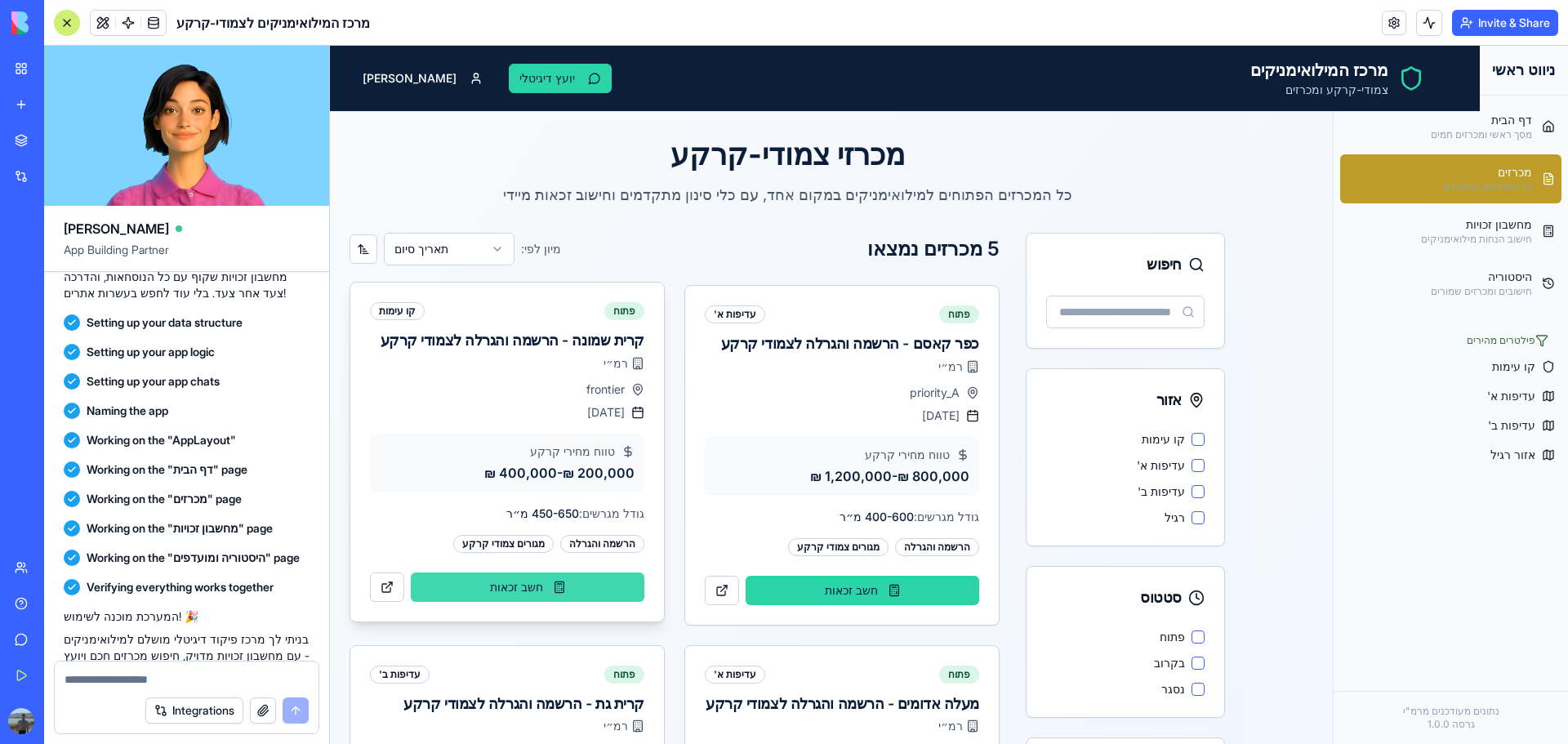
click at [495, 583] on button "חשב זכאות" at bounding box center [527, 586] width 234 height 29
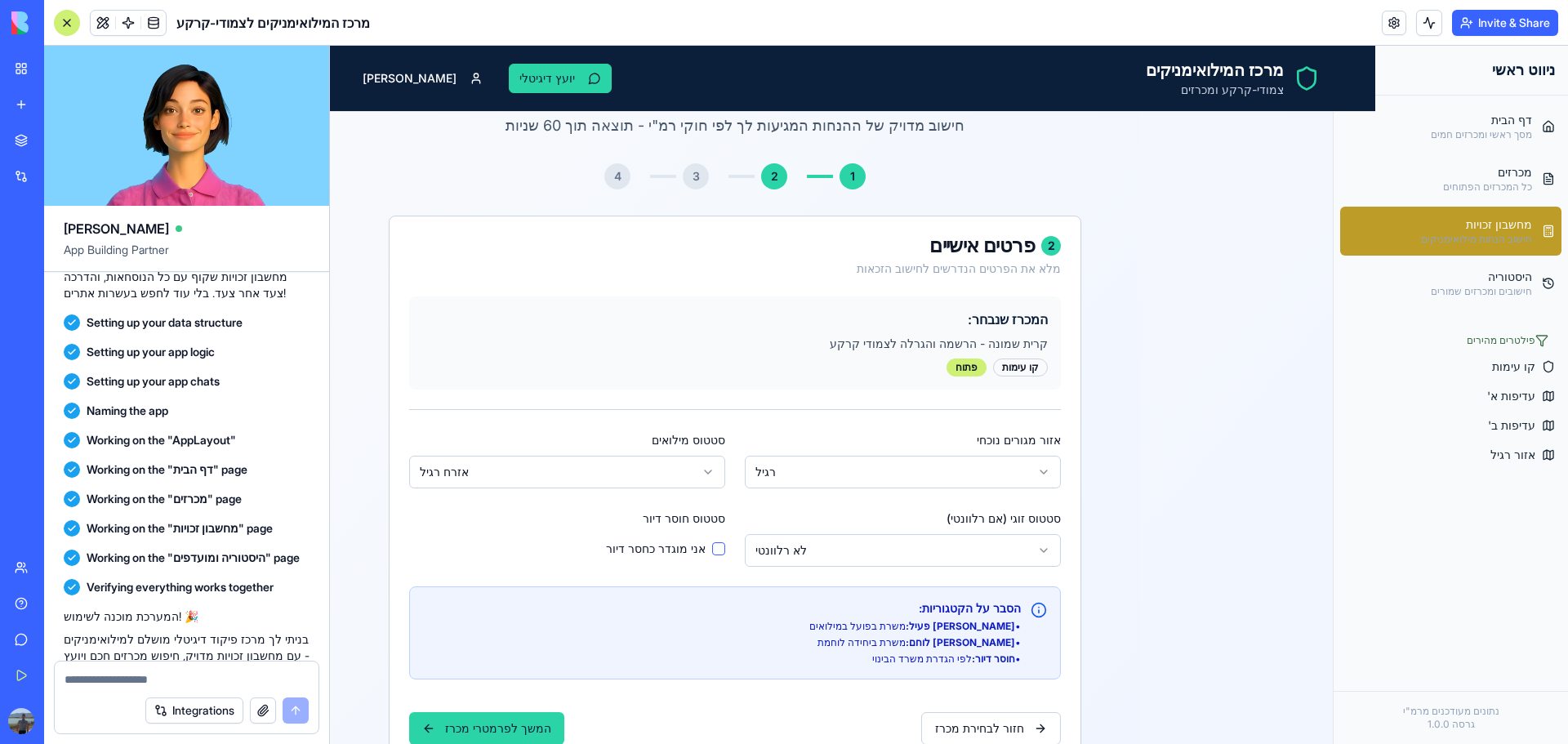
scroll to position [163, 0]
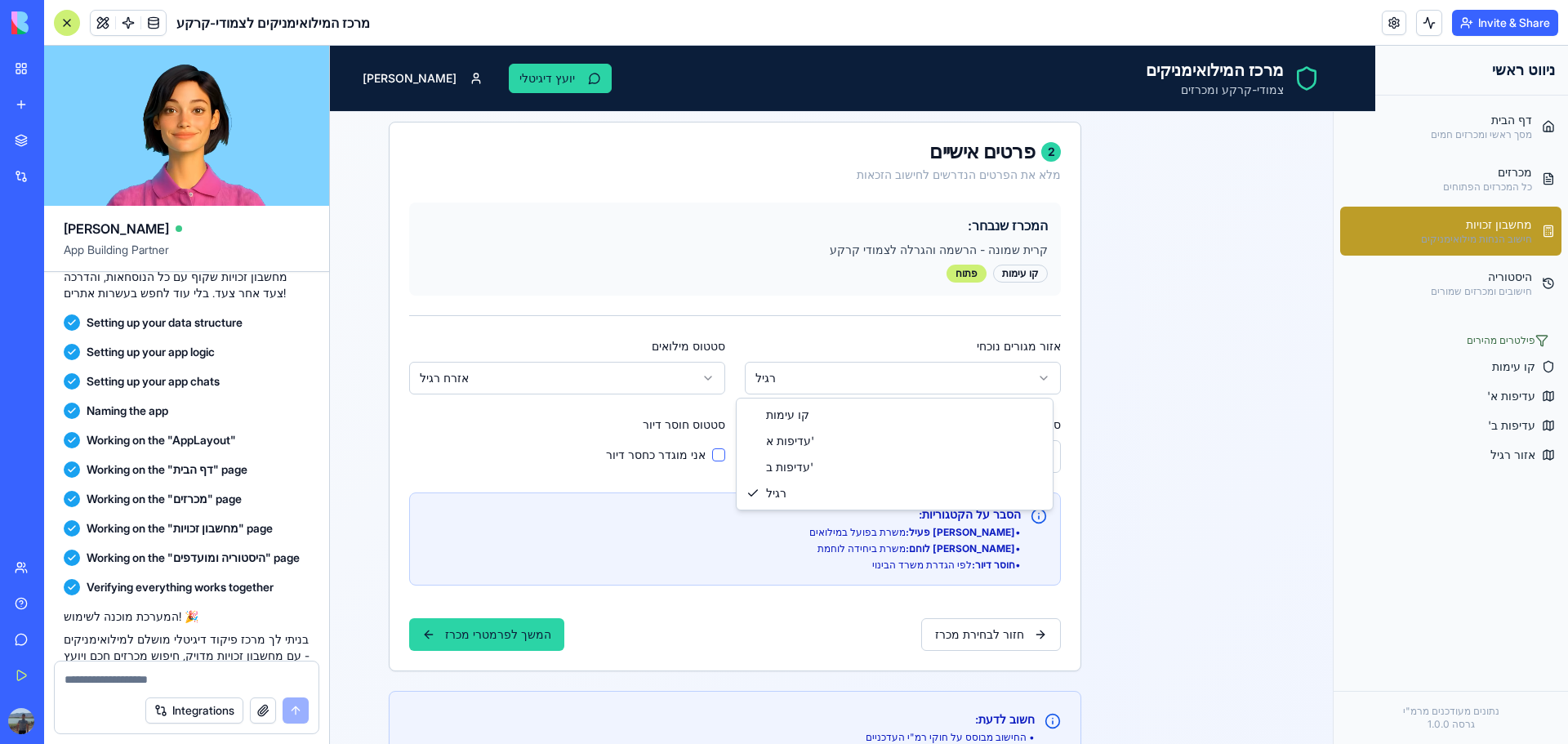
click at [982, 366] on html "פתח תפריט מרכז המילואימניקים צמודי-קרקע ומכרזים יועץ דיגיטלי [PERSON_NAME] ראשי…" at bounding box center [949, 487] width 1238 height 1209
click at [634, 387] on html "פתח תפריט מרכז המילואימניקים צמודי-קרקע ומכרזים יועץ דיגיטלי [PERSON_NAME] ראשי…" at bounding box center [949, 487] width 1238 height 1209
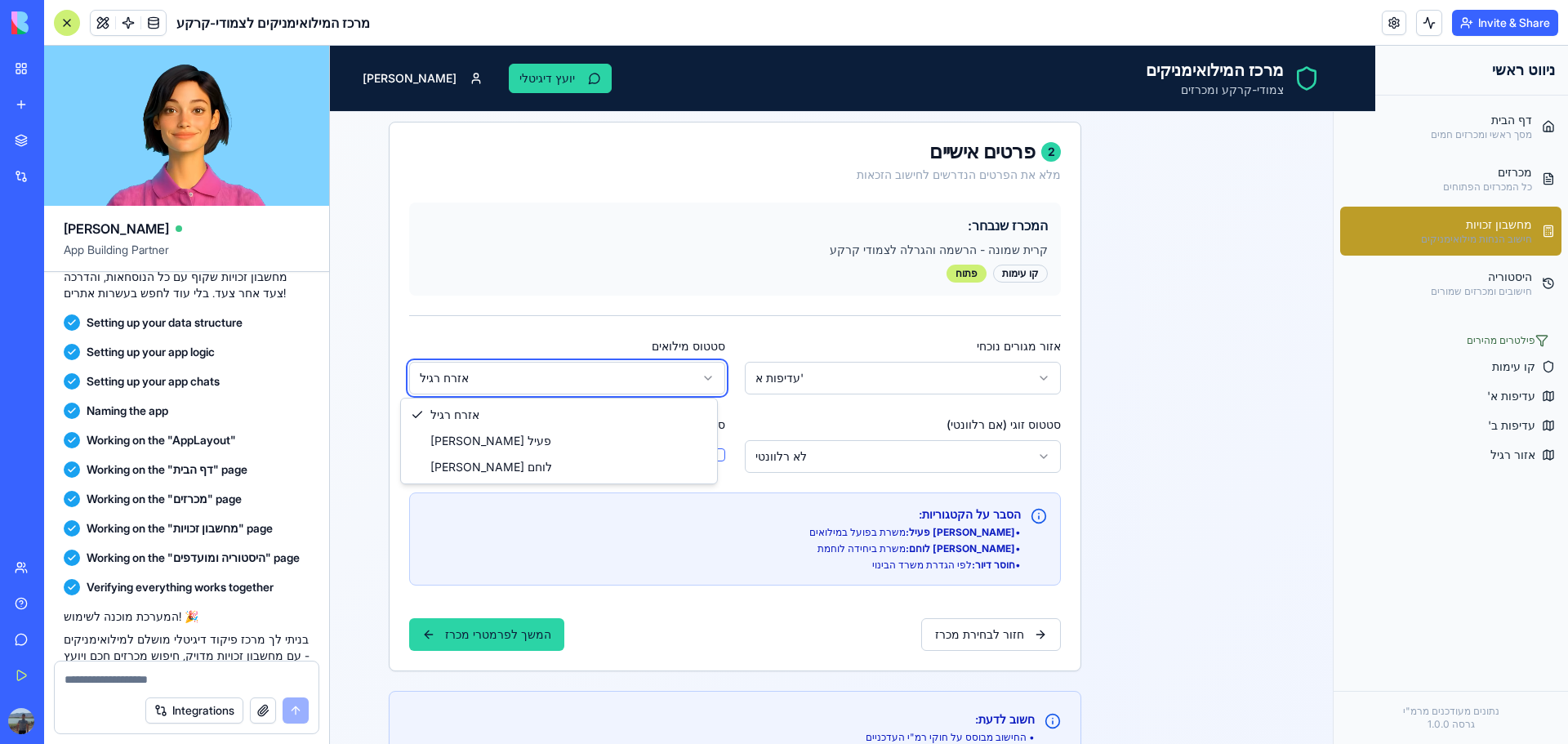
click at [799, 431] on html "פתח תפריט מרכז המילואימניקים צמודי-קרקע ומכרזים יועץ דיגיטלי [PERSON_NAME] ראשי…" at bounding box center [949, 487] width 1238 height 1209
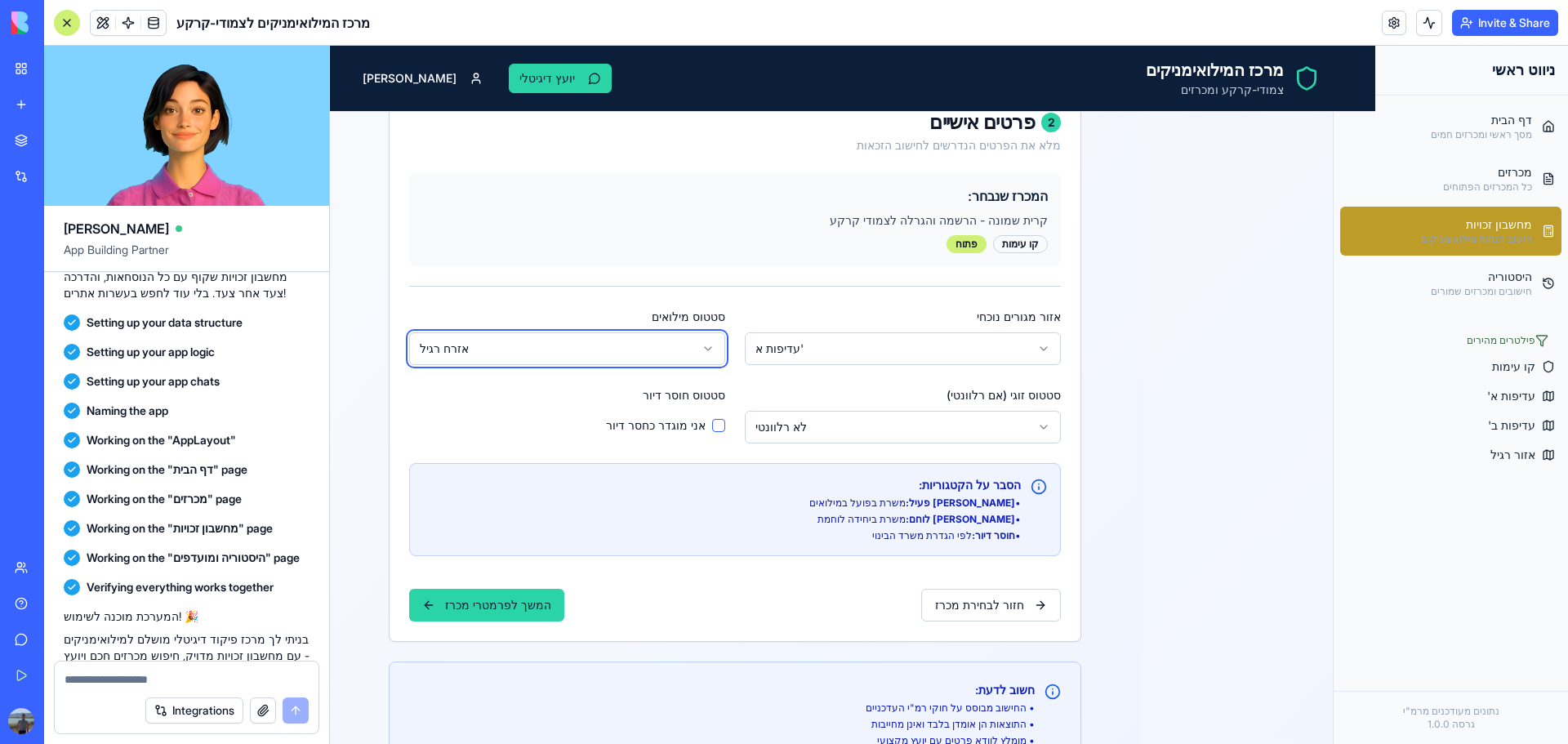
scroll to position [103, 0]
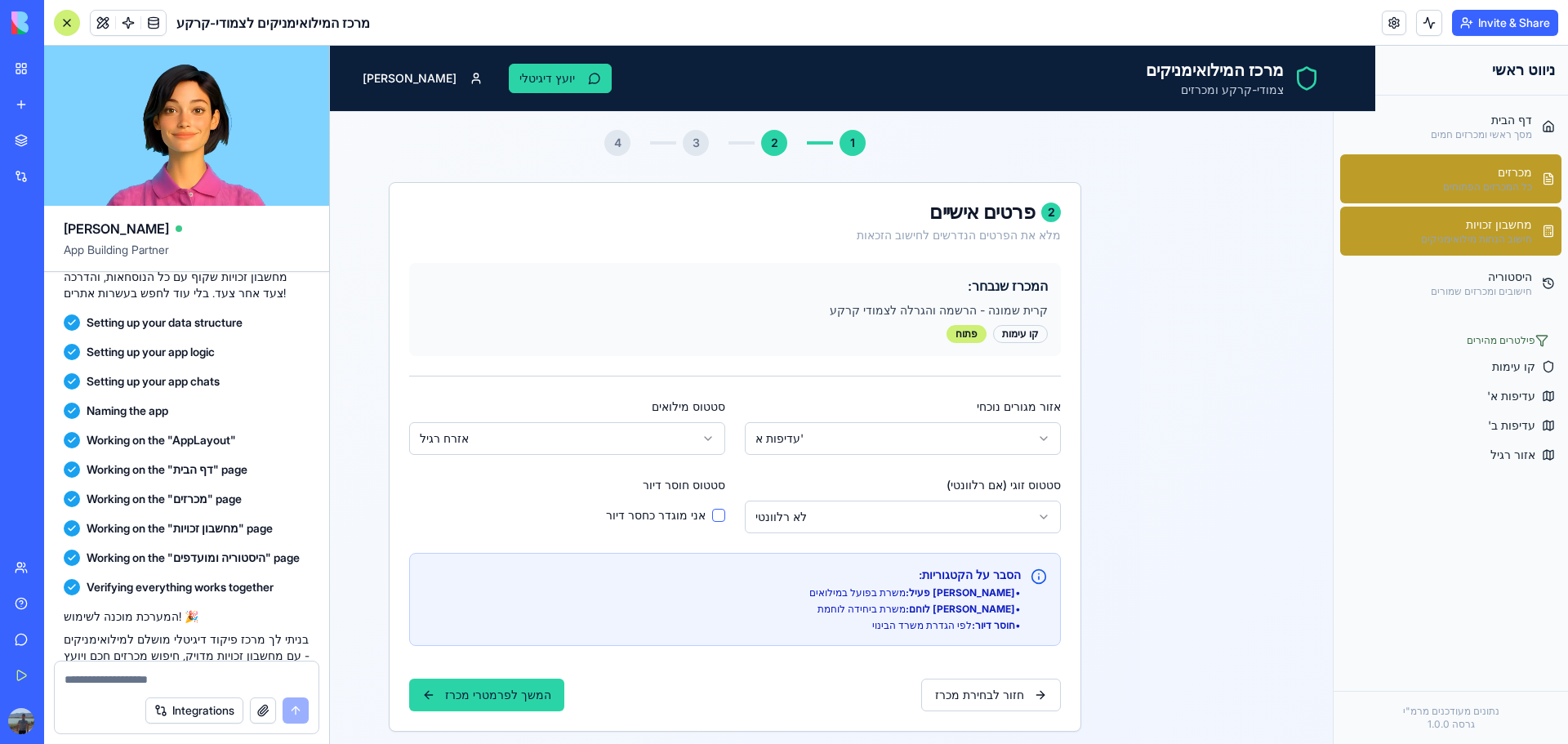
click at [1427, 173] on link "מכרזים כל המכרזים הפתוחים" at bounding box center [1451, 178] width 221 height 49
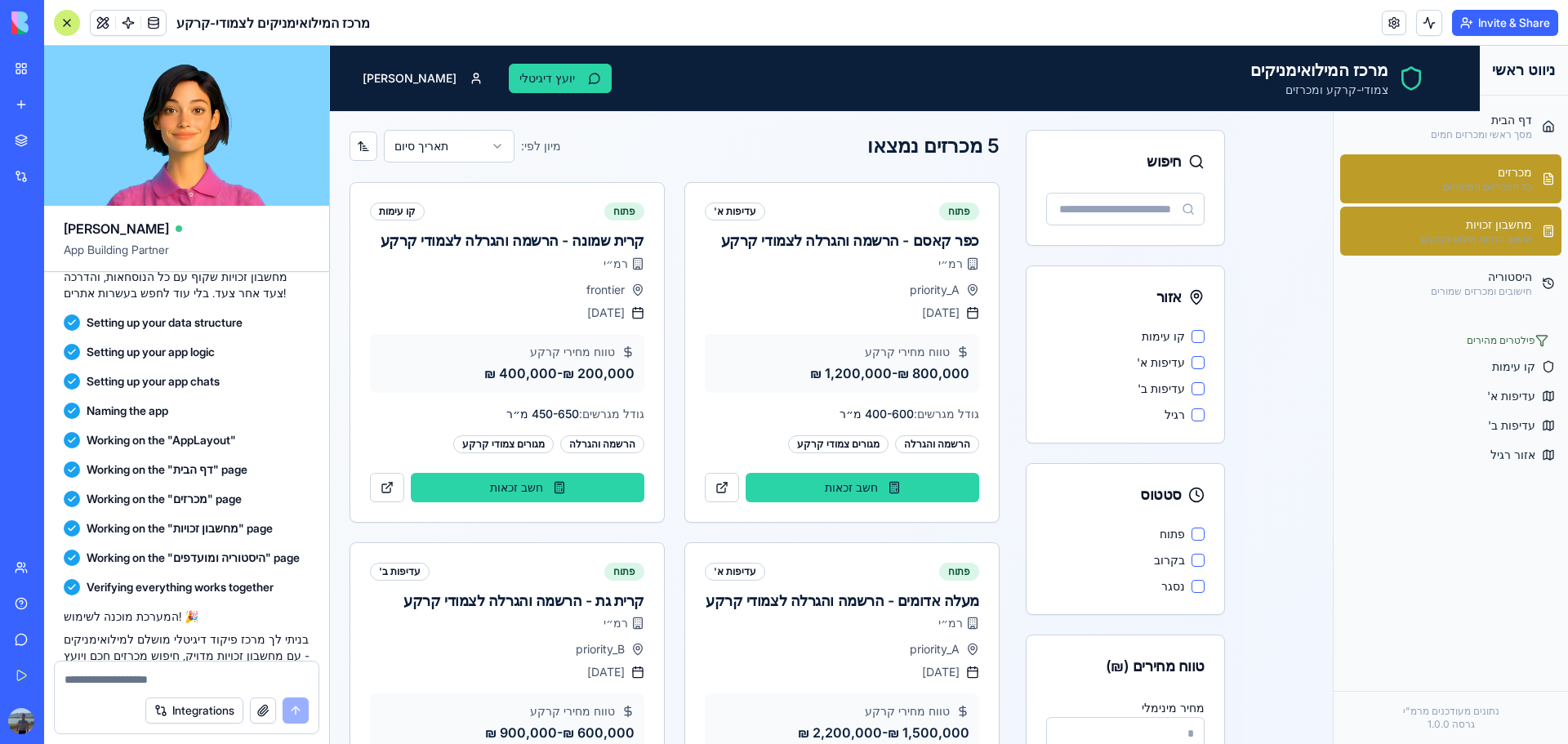
click at [1499, 223] on div "מחשבון זכויות" at bounding box center [1476, 224] width 111 height 16
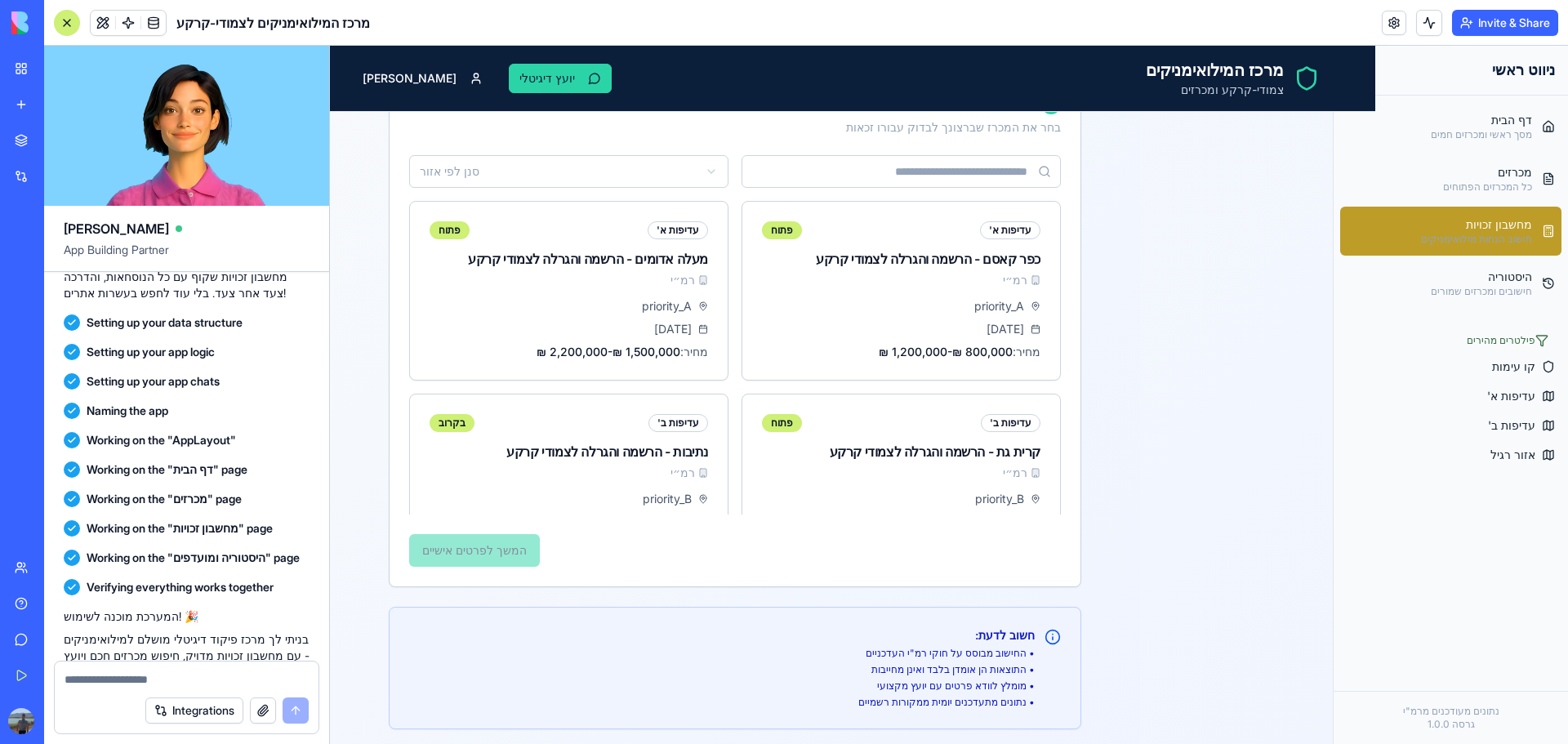
scroll to position [66, 0]
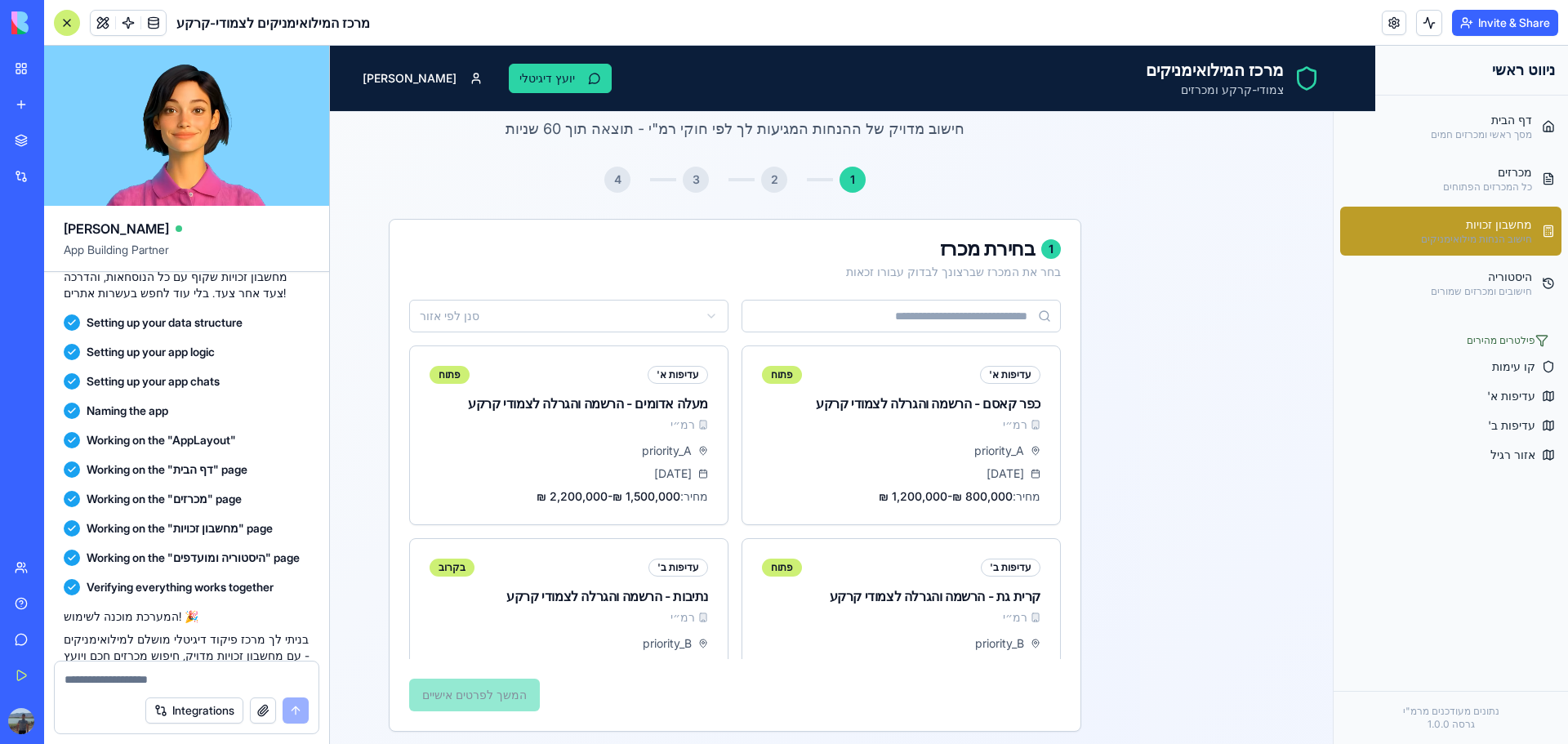
click at [535, 280] on div "בחר את המכרז שברצונך לבדוק עבורו זכאות" at bounding box center [735, 271] width 651 height 16
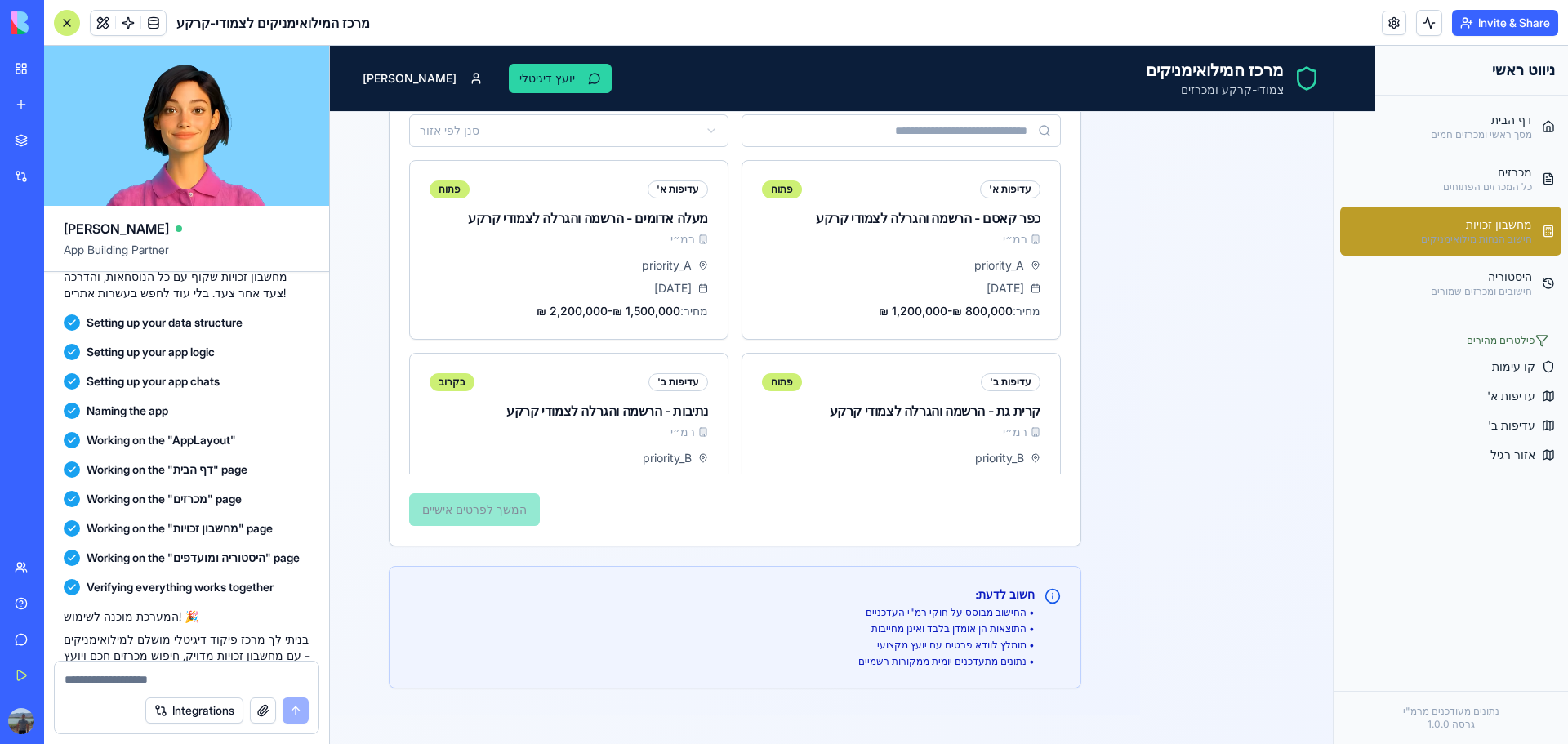
scroll to position [393, 0]
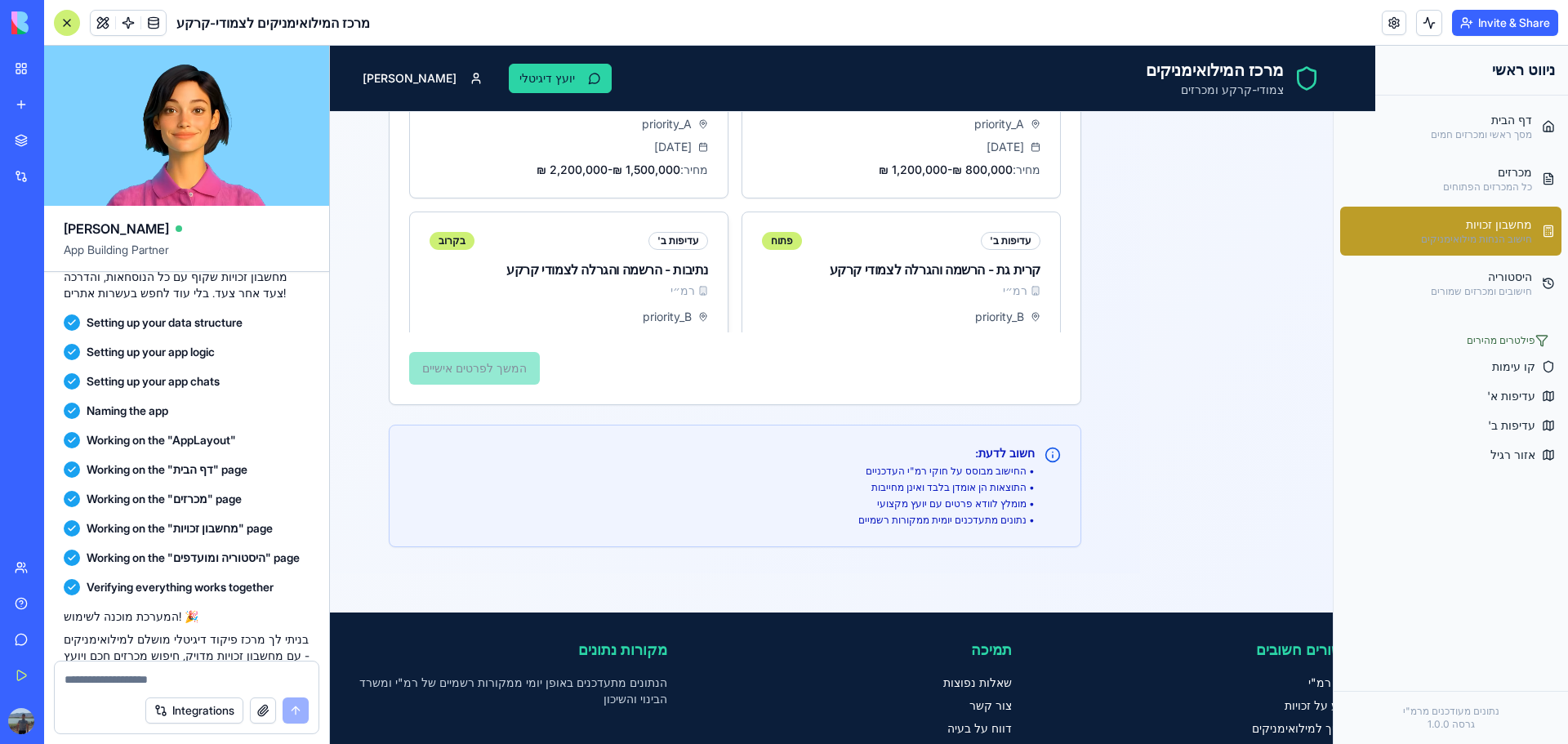
click at [544, 299] on div "עדיפות ב' בקרוב נתיבות - הרשמה והגרלה לצמודי קרקע רמ״י" at bounding box center [569, 260] width 318 height 97
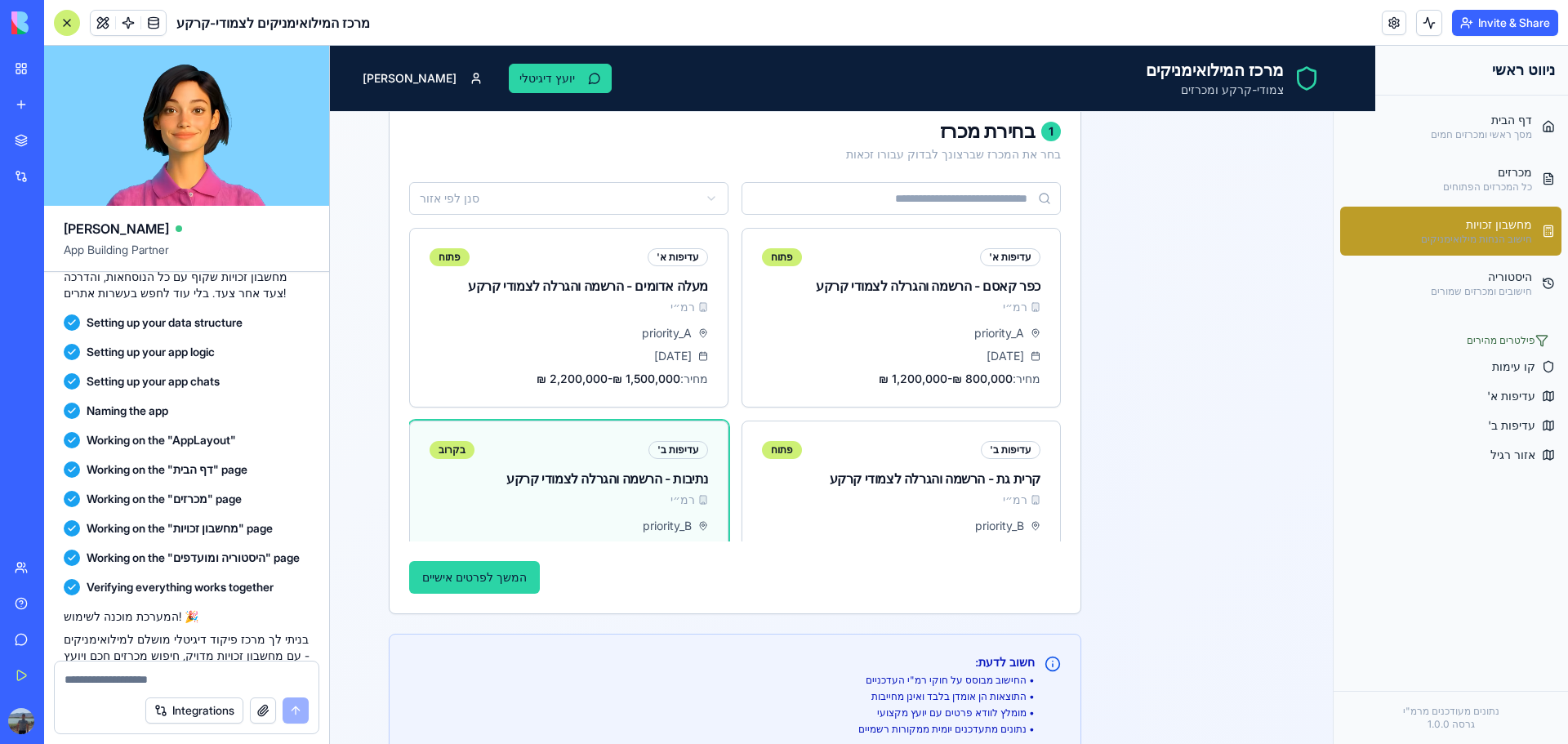
scroll to position [0, 0]
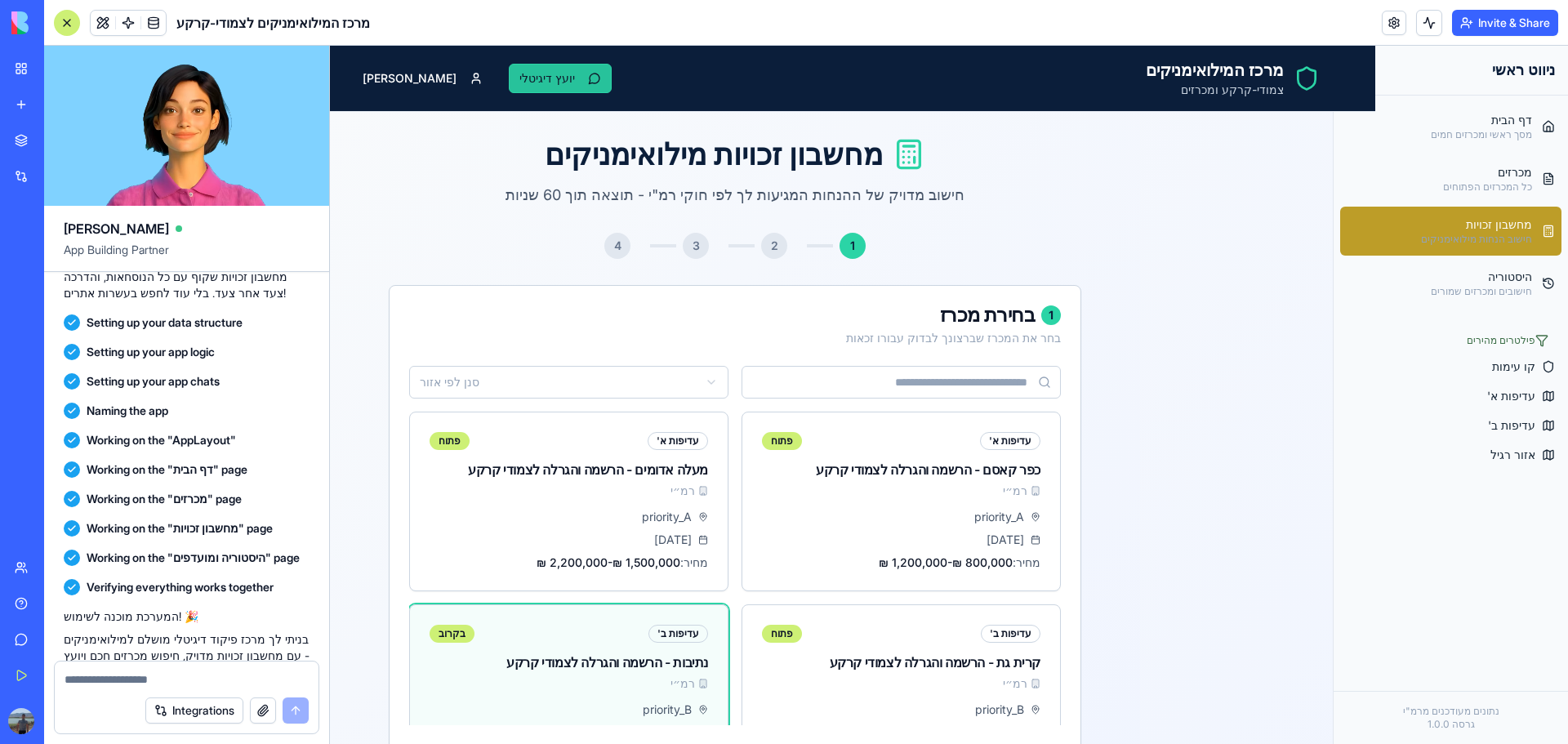
click at [509, 72] on button "יועץ דיגיטלי" at bounding box center [560, 78] width 103 height 29
click at [509, 84] on button "יועץ דיגיטלי" at bounding box center [560, 78] width 103 height 29
click at [509, 75] on button "יועץ דיגיטלי" at bounding box center [560, 78] width 103 height 29
click at [769, 311] on div "1 בחירת מכרז" at bounding box center [735, 314] width 651 height 20
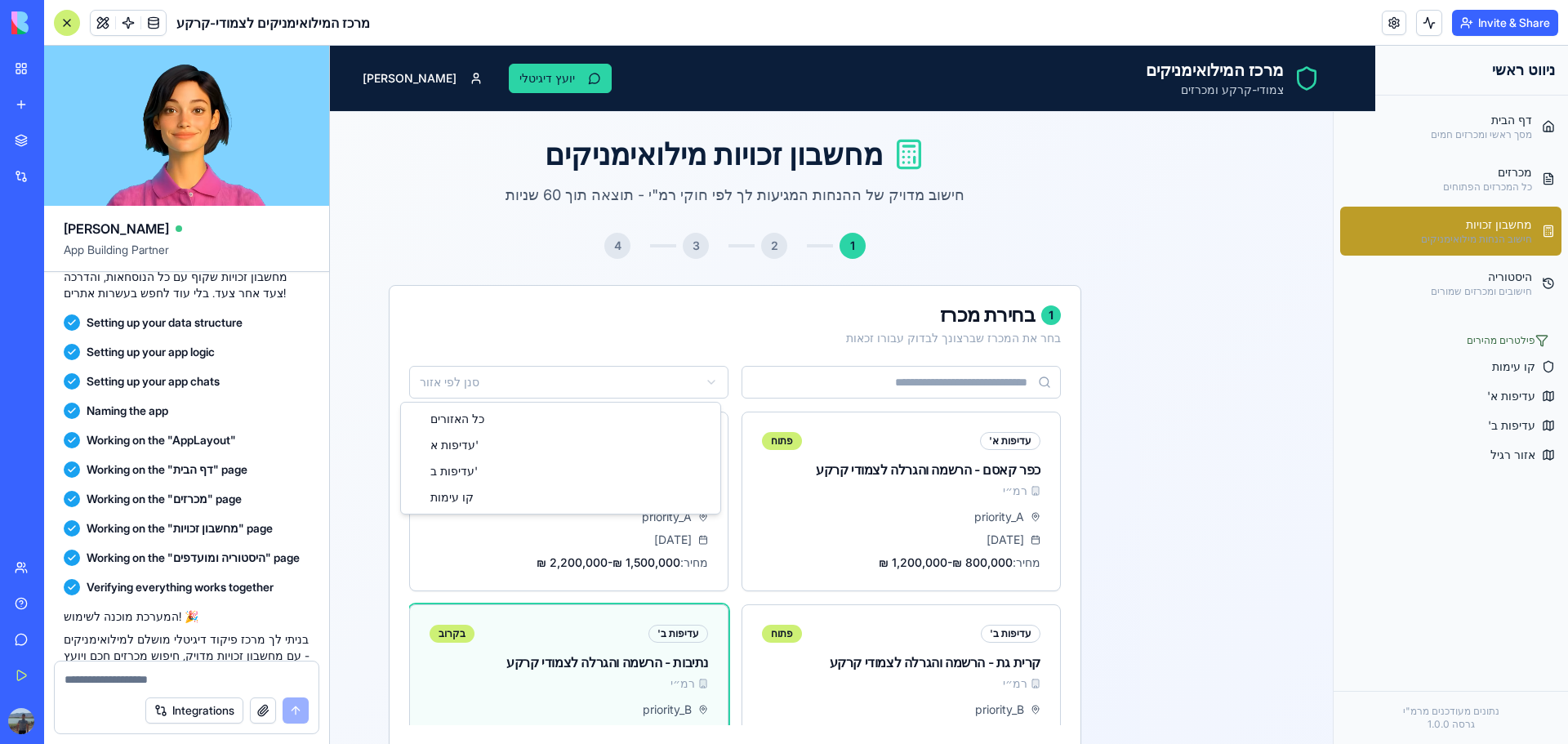
click at [645, 376] on html "פתח תפריט מרכז המילואימניקים צמודי-קרקע ומכרזים יועץ דיגיטלי [PERSON_NAME] ראשי…" at bounding box center [949, 632] width 1238 height 1173
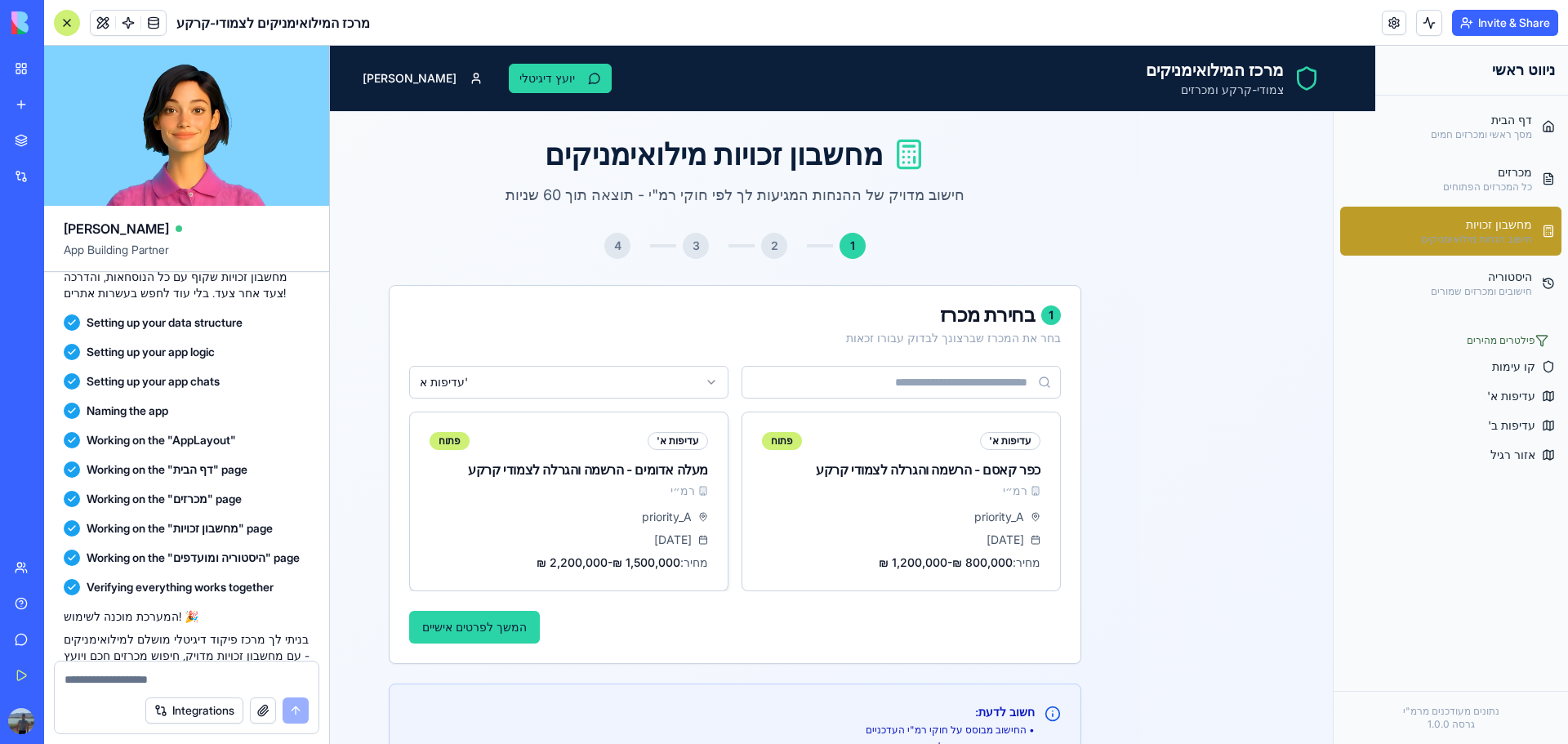
click at [629, 499] on div "עדיפות א' פתוח מעלה אדומים - הרשמה והגרלה לצמודי קרקע רמ״י" at bounding box center [569, 460] width 318 height 97
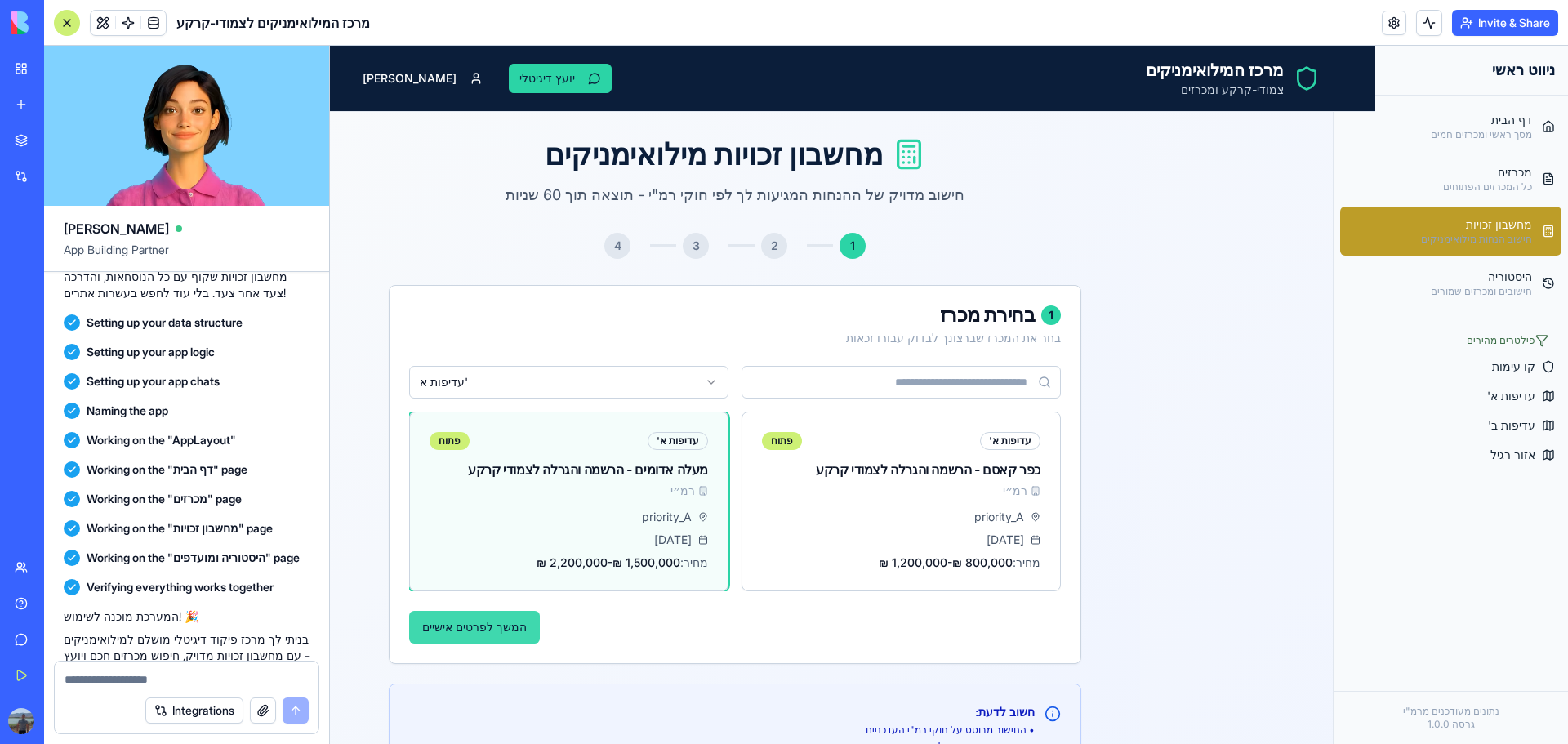
drag, startPoint x: 525, startPoint y: 643, endPoint x: 504, endPoint y: 641, distance: 21.1
drag, startPoint x: 504, startPoint y: 641, endPoint x: 490, endPoint y: 631, distance: 17.2
click at [490, 631] on button "המשך לפרטים אישיים" at bounding box center [474, 627] width 130 height 33
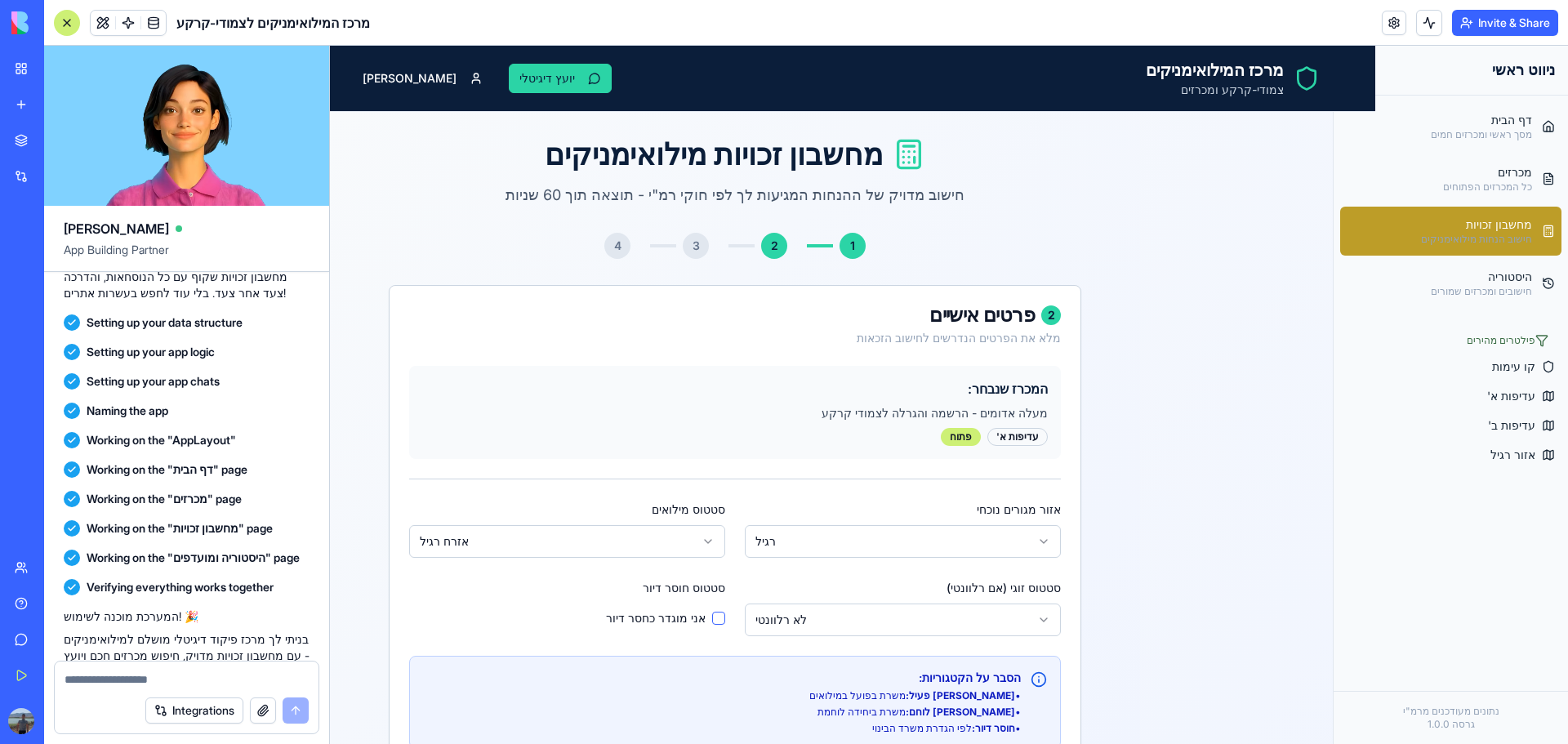
click at [777, 536] on html "פתח תפריט מרכז המילואימניקים צמודי-קרקע ומכרזים יועץ דיגיטלי [PERSON_NAME] ראשי…" at bounding box center [949, 650] width 1238 height 1209
click at [607, 546] on html "פתח תפריט מרכז המילואימניקים צמודי-קרקע ומכרזים יועץ דיגיטלי [PERSON_NAME] ראשי…" at bounding box center [949, 650] width 1238 height 1209
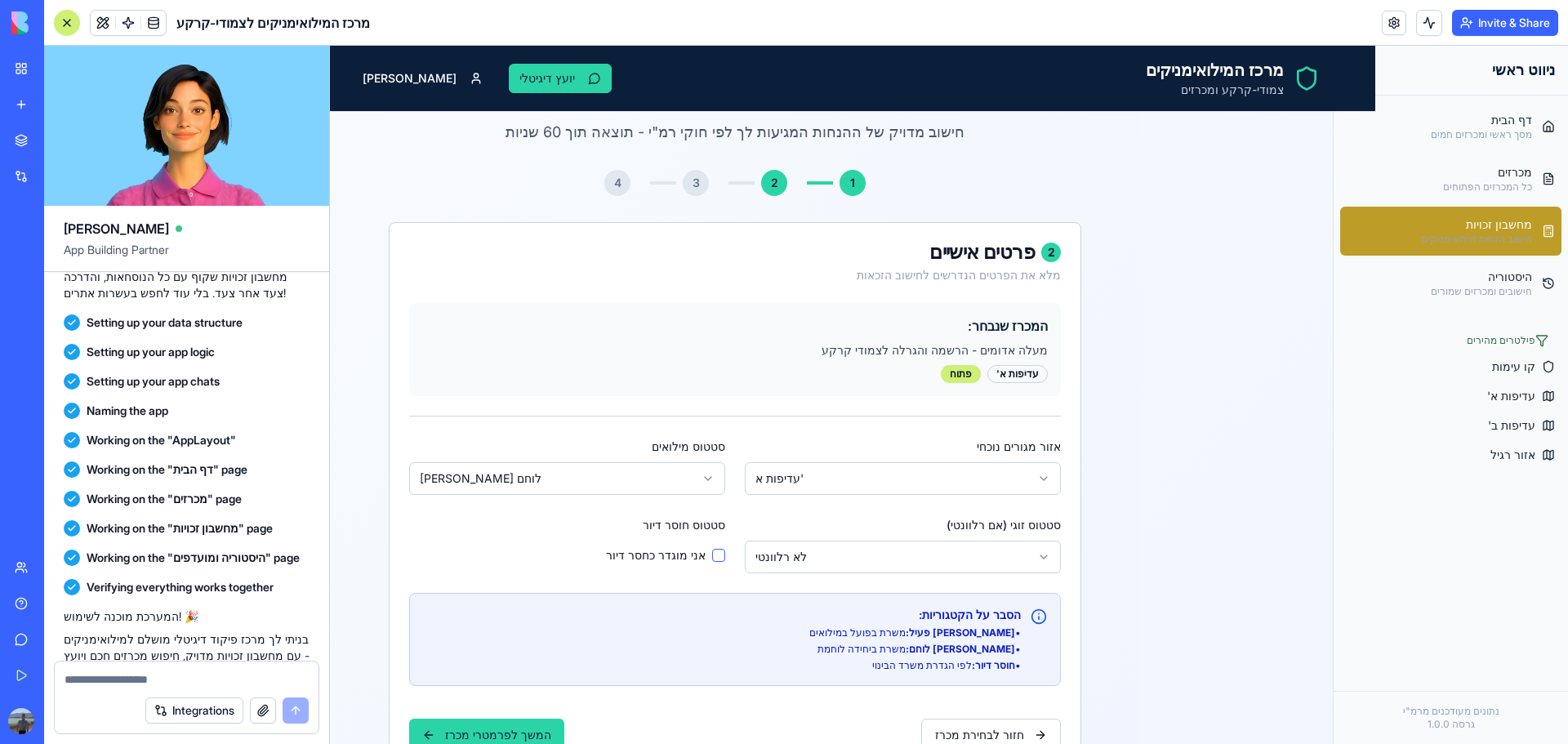
scroll to position [82, 0]
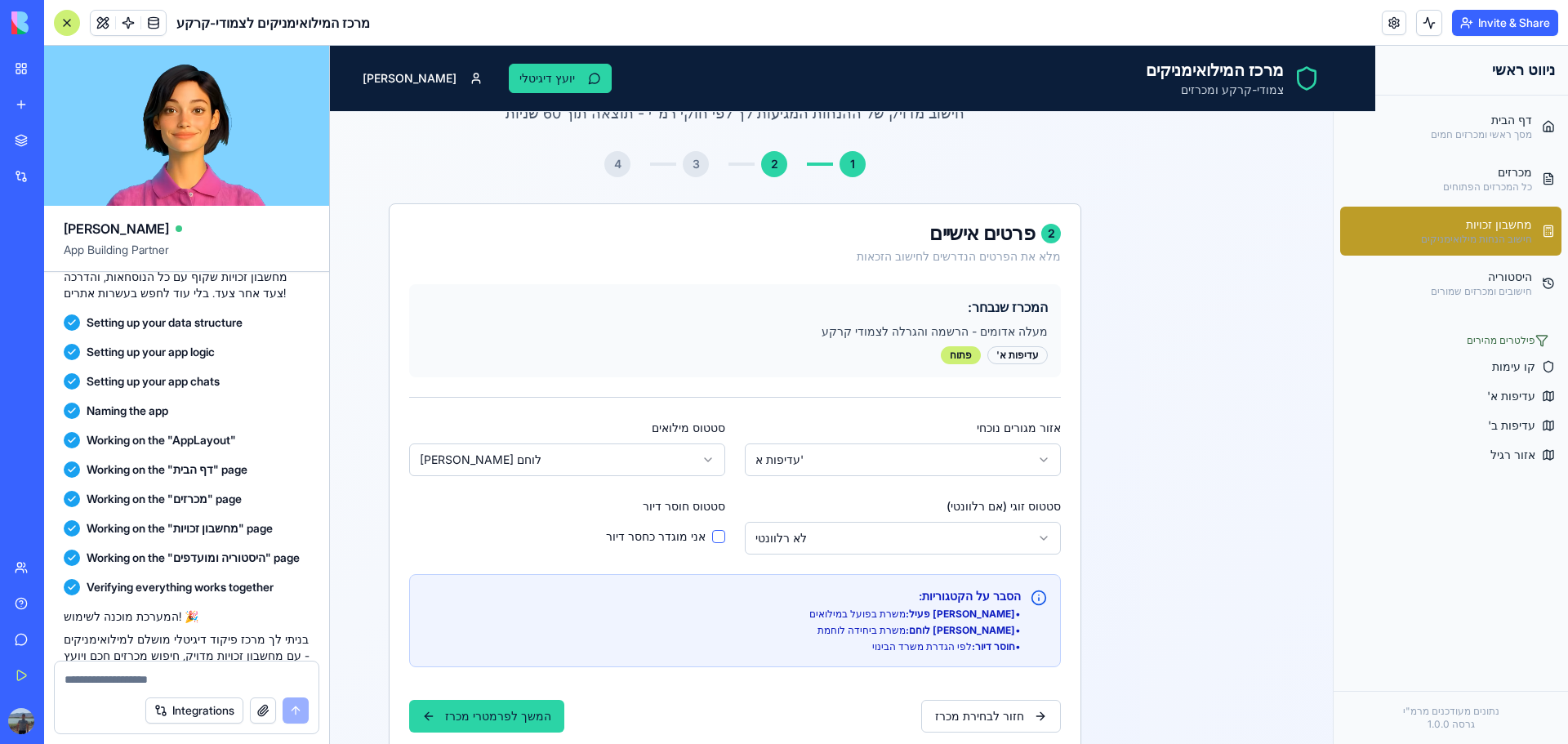
click at [712, 536] on button "סטטוס חוסר דיור" at bounding box center [719, 537] width 13 height 13
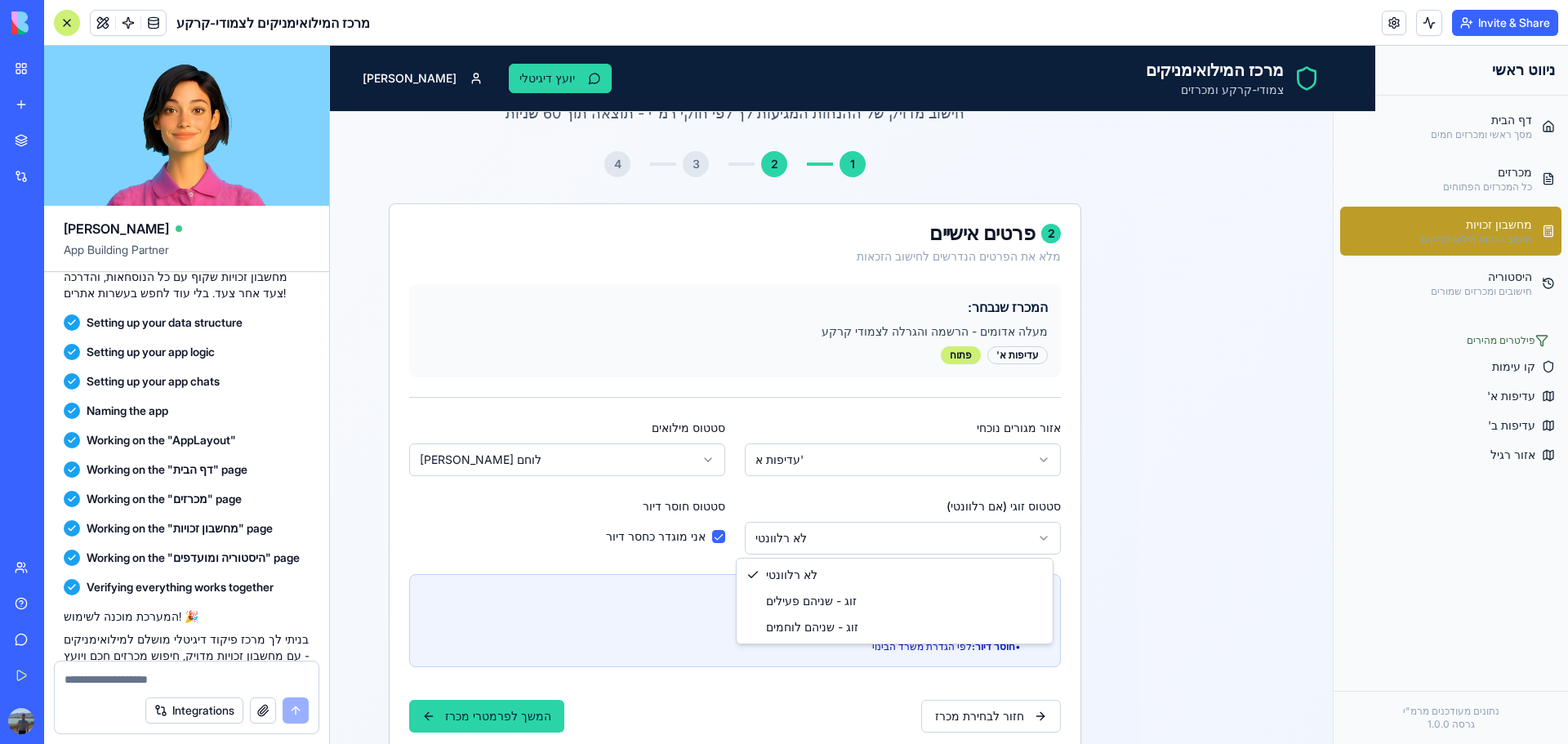
click at [1031, 539] on html "פתח תפריט מרכז המילואימניקים צמודי-קרקע ומכרזים יועץ דיגיטלי [PERSON_NAME] ראשי…" at bounding box center [949, 569] width 1238 height 1209
click at [849, 547] on html "פתח תפריט מרכז המילואימניקים צמודי-קרקע ומכרזים יועץ דיגיטלי [PERSON_NAME] ראשי…" at bounding box center [949, 569] width 1238 height 1209
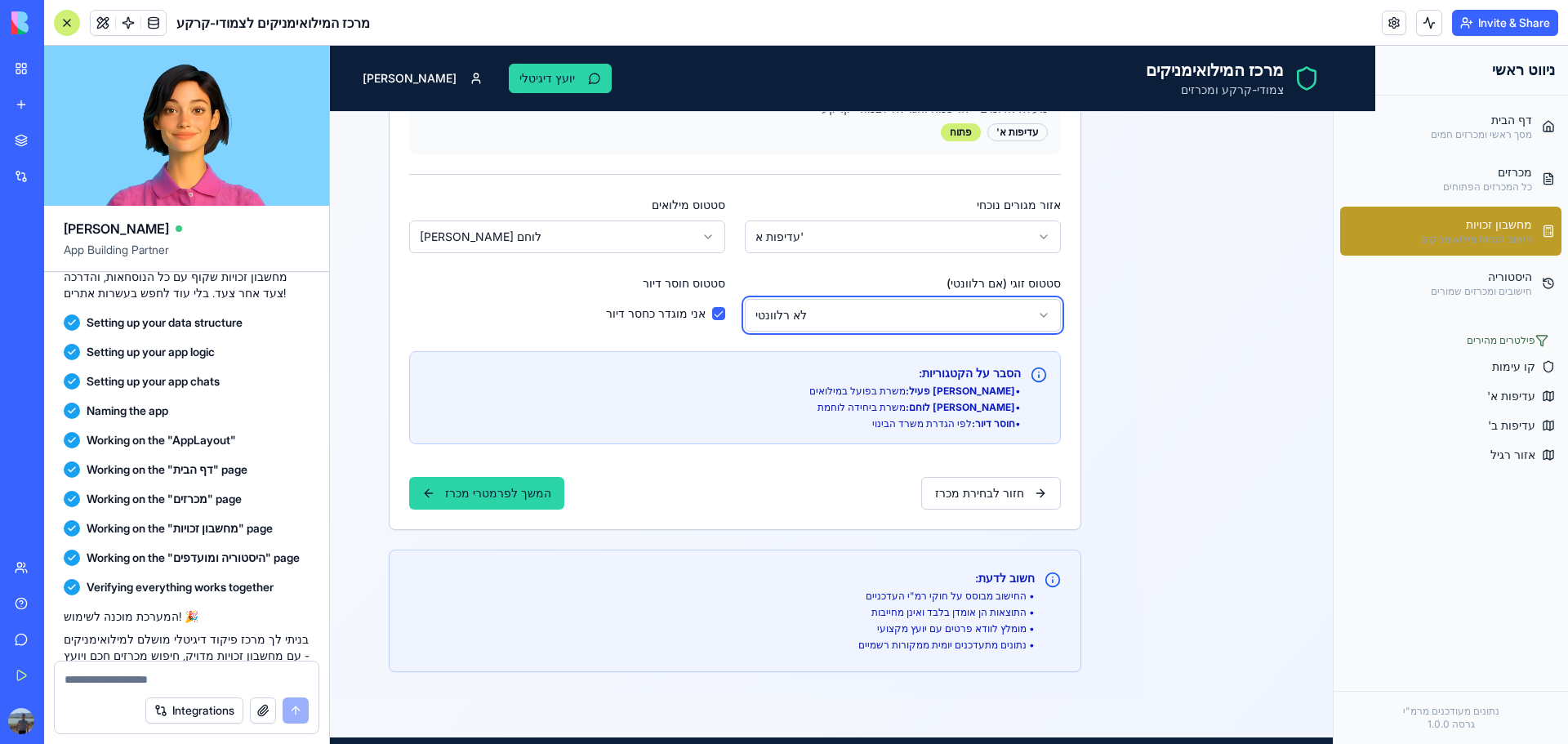
scroll to position [326, 0]
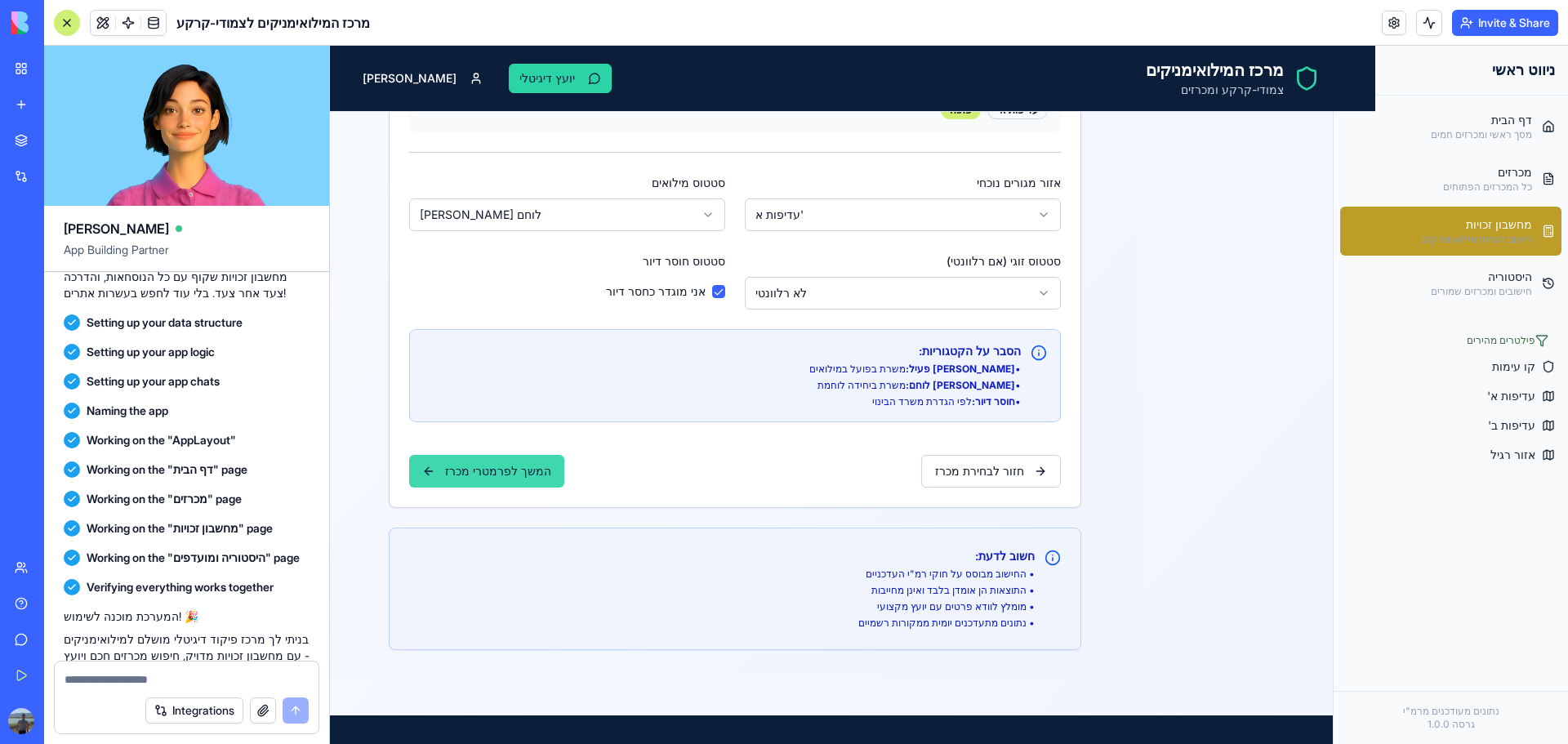
click at [500, 478] on button "המשך לפרמטרי מכרז" at bounding box center [486, 471] width 155 height 33
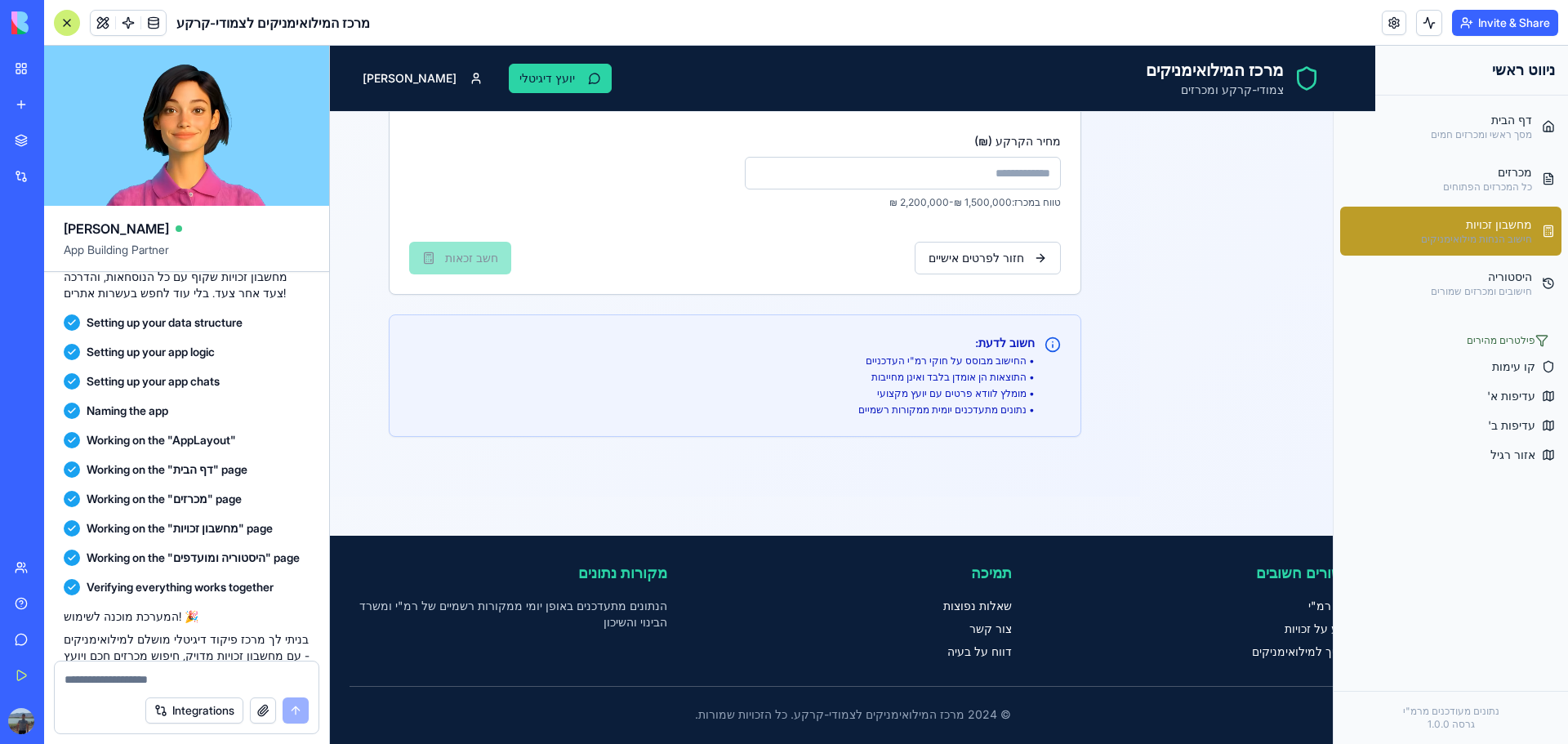
scroll to position [73, 0]
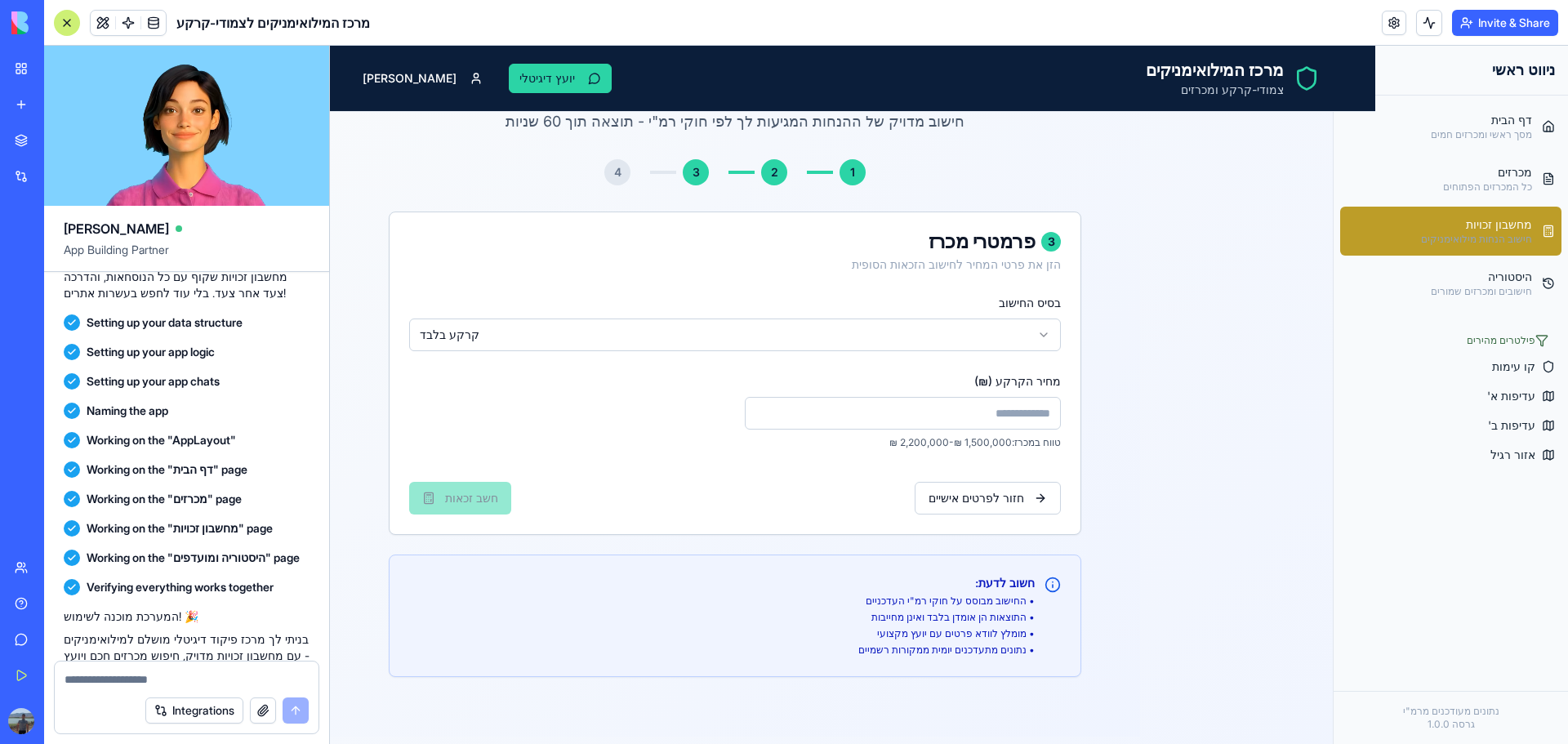
click at [1019, 334] on html "פתח תפריט מרכז המילואימניקים צמודי-קרקע ומכרזים יועץ דיגיטלי [PERSON_NAME] ראשי…" at bounding box center [949, 479] width 1238 height 1016
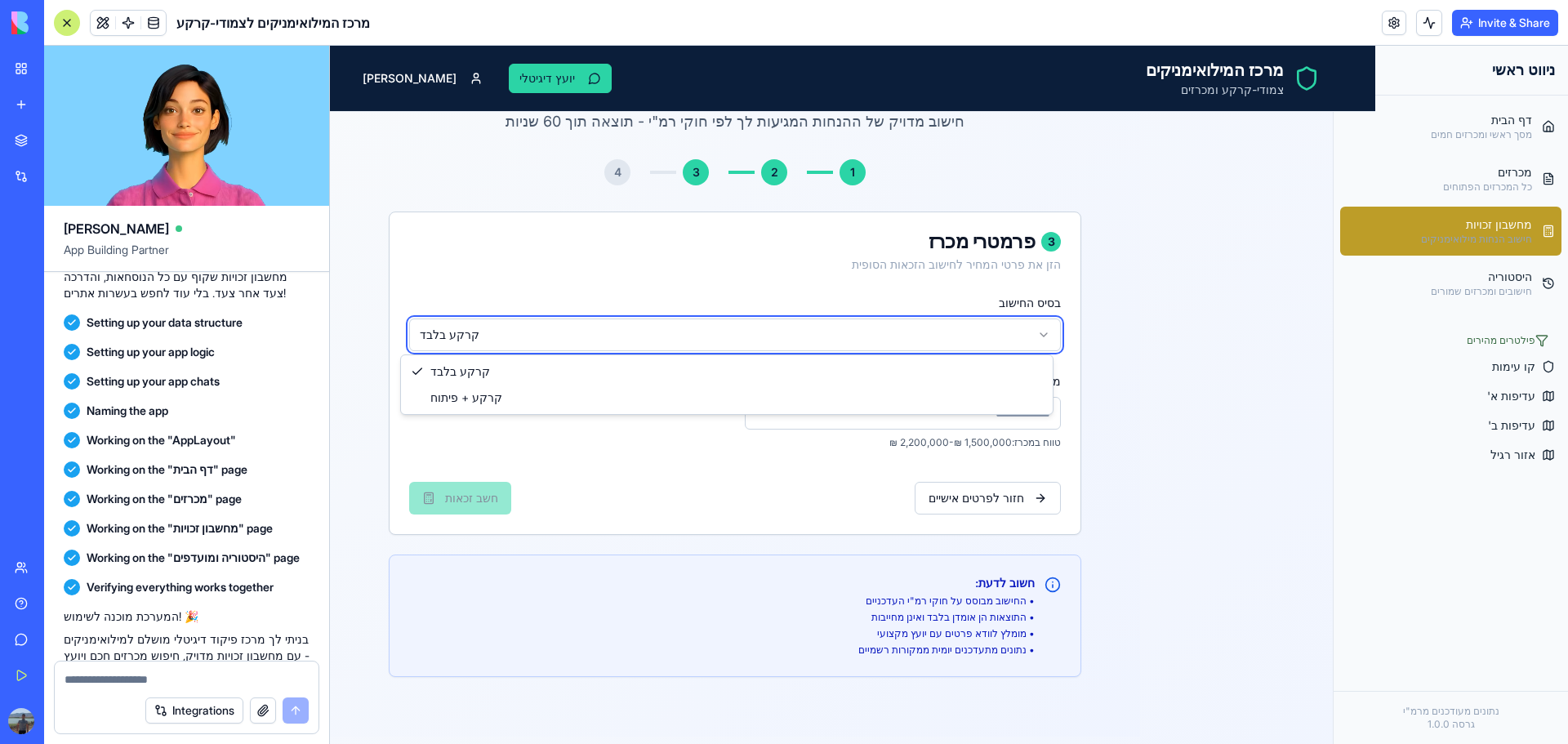
click at [496, 321] on html "פתח תפריט מרכז המילואימניקים צמודי-קרקע ומכרזים יועץ דיגיטלי [PERSON_NAME] ראשי…" at bounding box center [949, 479] width 1238 height 1016
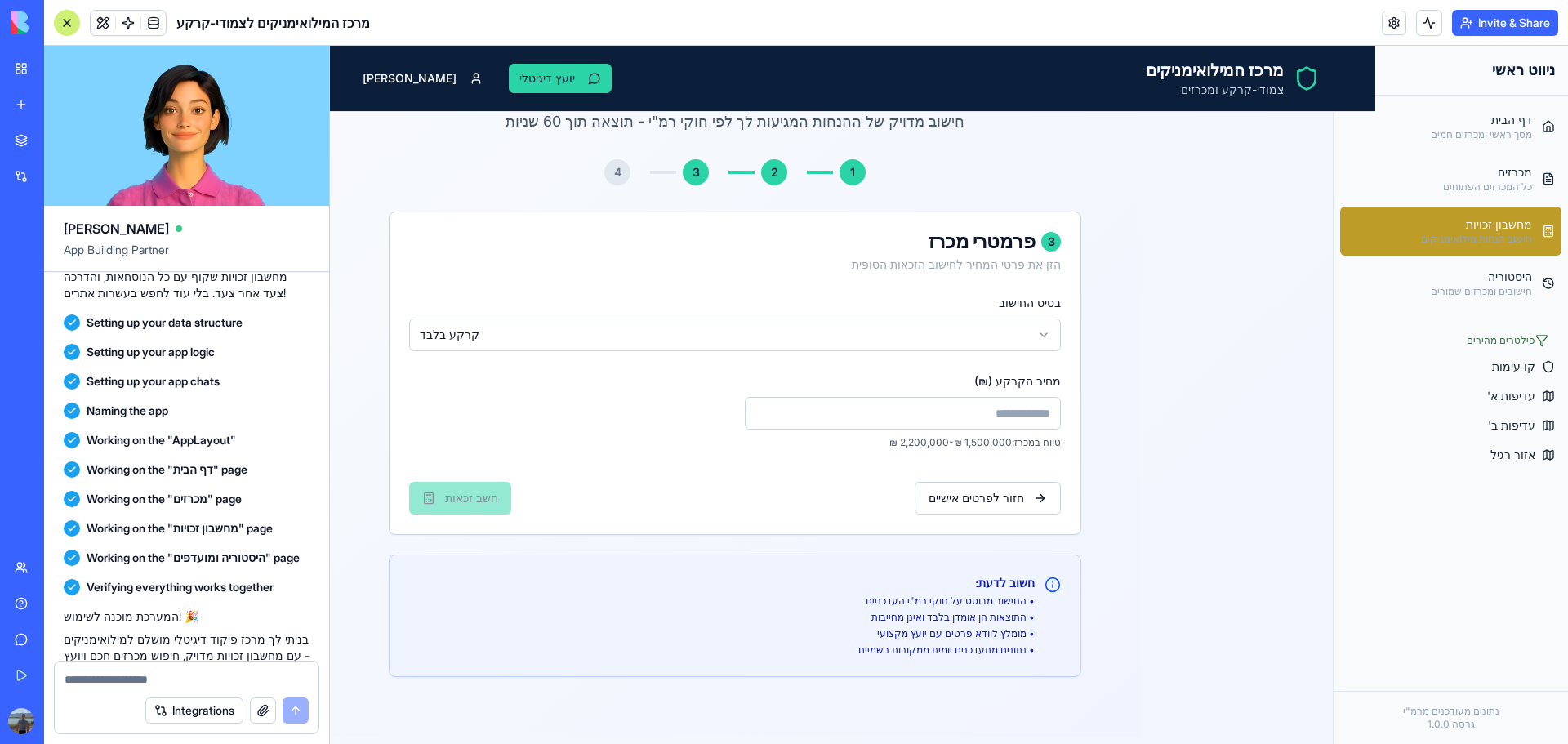
click at [959, 415] on input "מחיר הקרקע (₪)" at bounding box center [903, 413] width 316 height 33
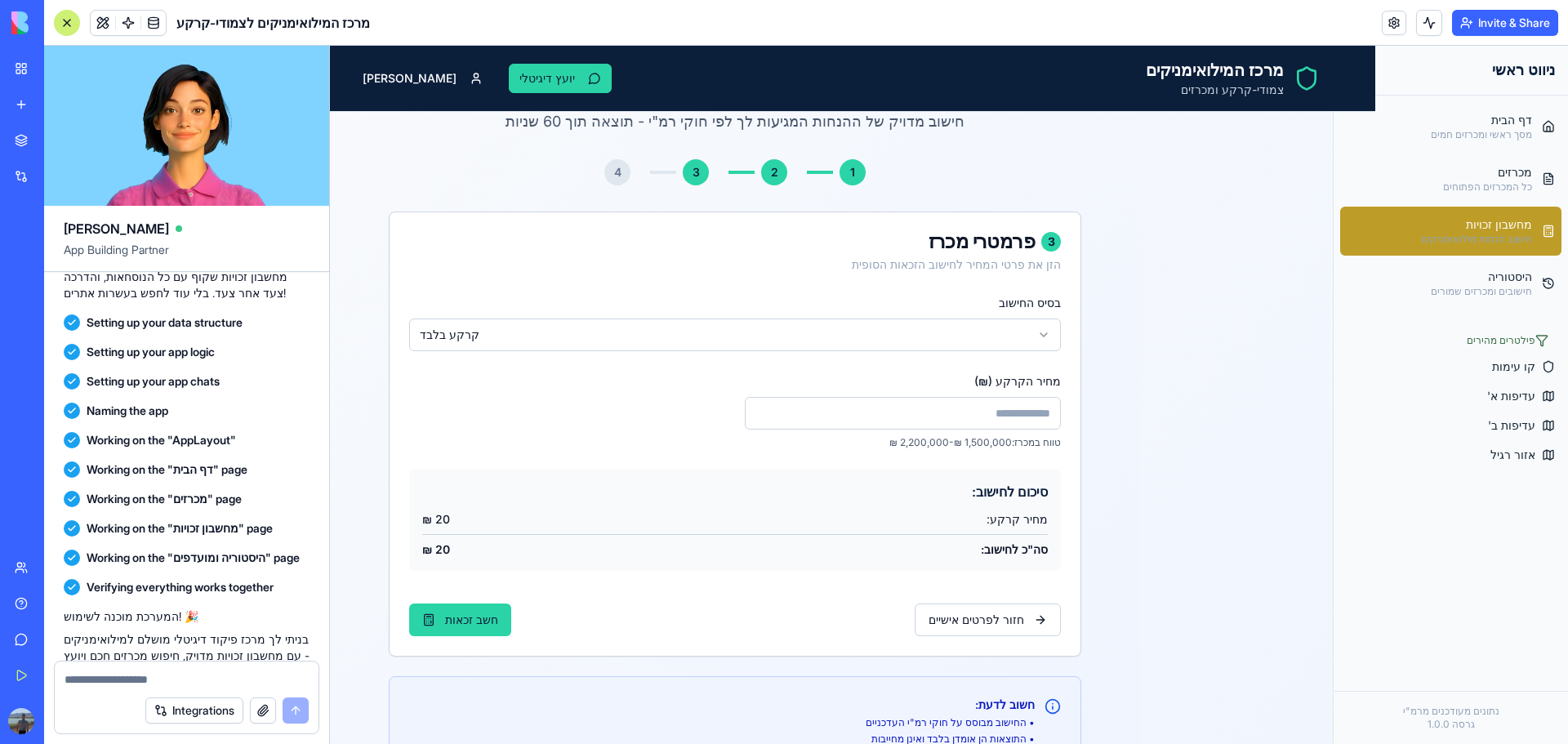
type input "*"
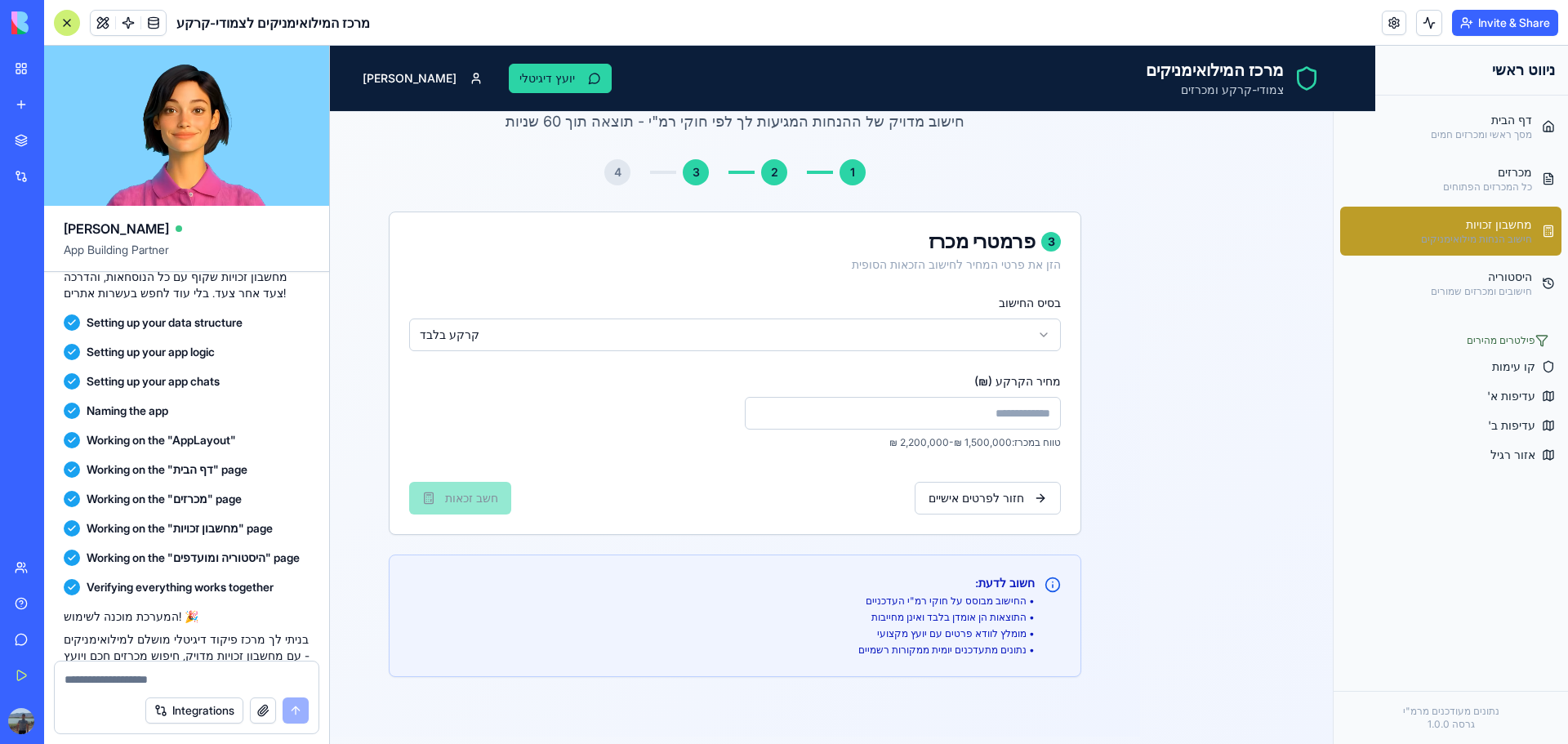
type input "*"
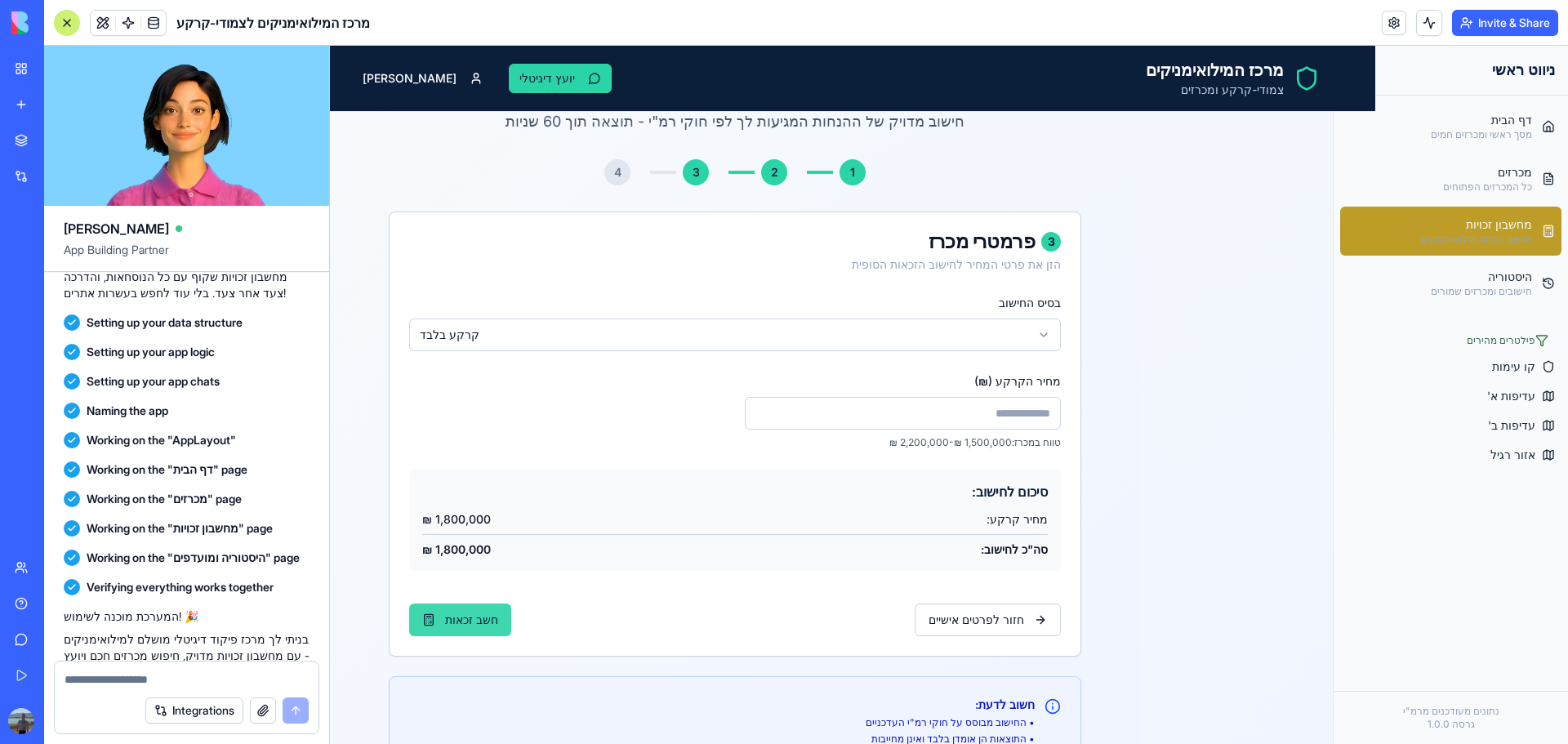
type input "*******"
drag, startPoint x: 462, startPoint y: 615, endPoint x: 472, endPoint y: 614, distance: 10.0
click at [463, 615] on button "חשב זכאות" at bounding box center [460, 619] width 102 height 33
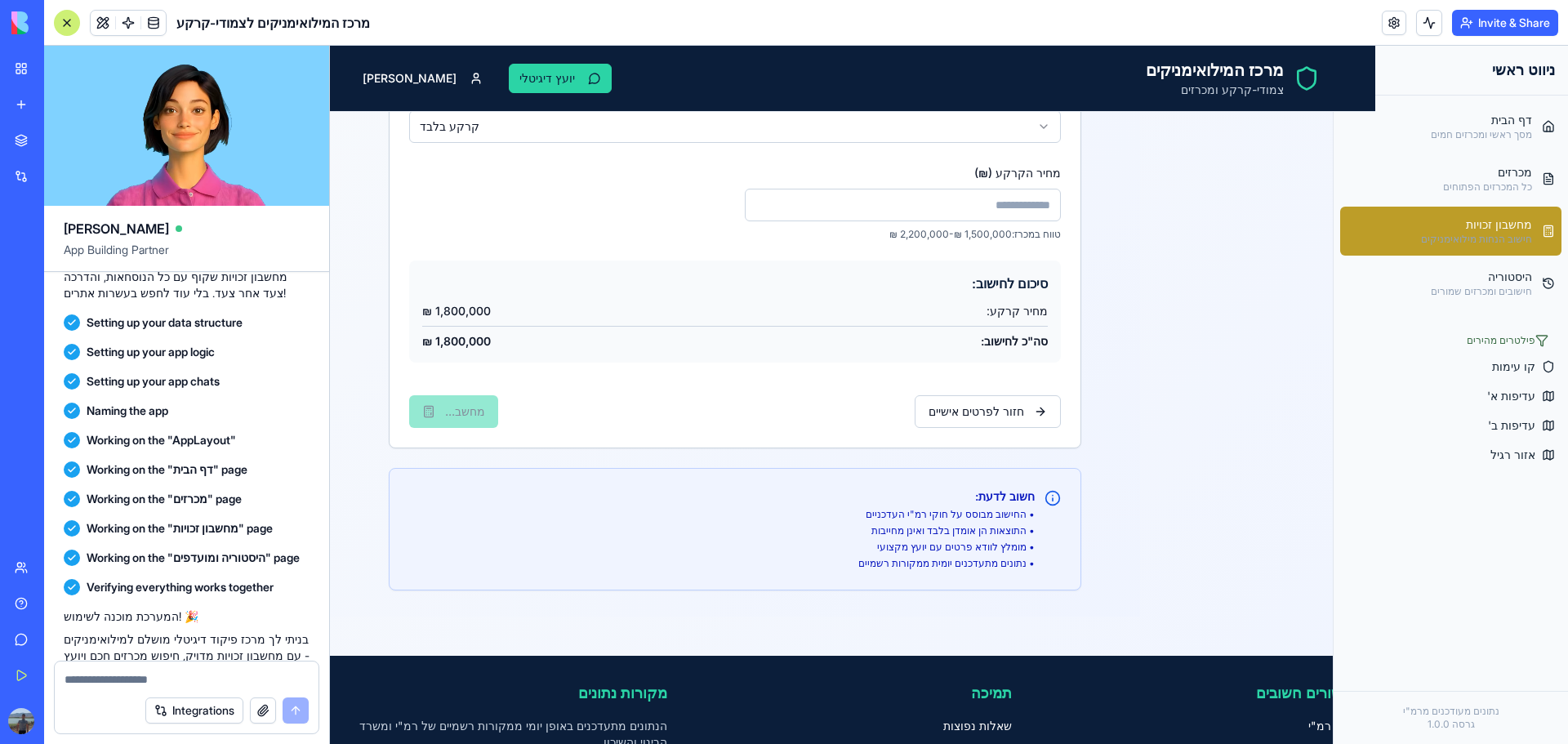
scroll to position [0, 0]
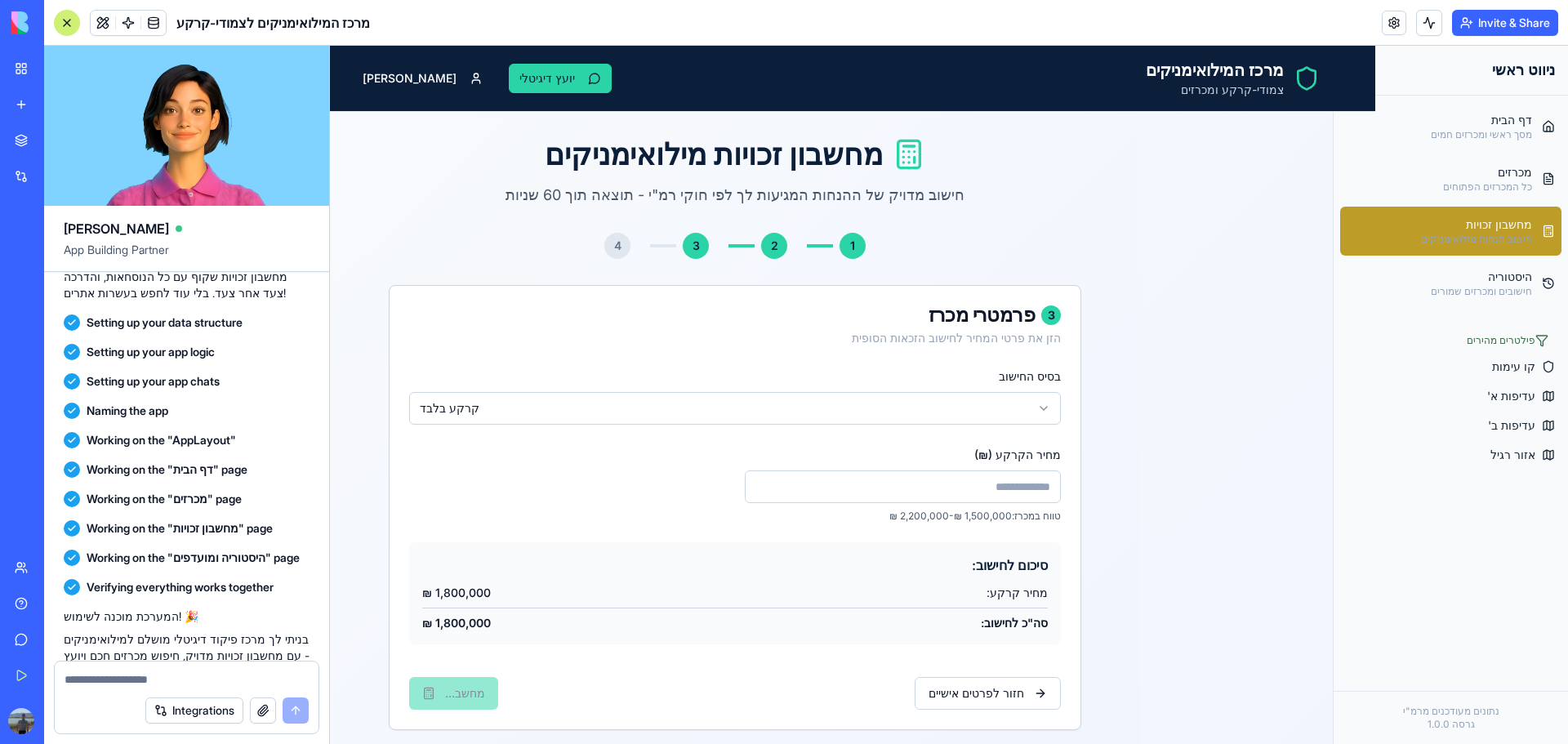
click at [204, 712] on button "Integrations" at bounding box center [194, 710] width 98 height 26
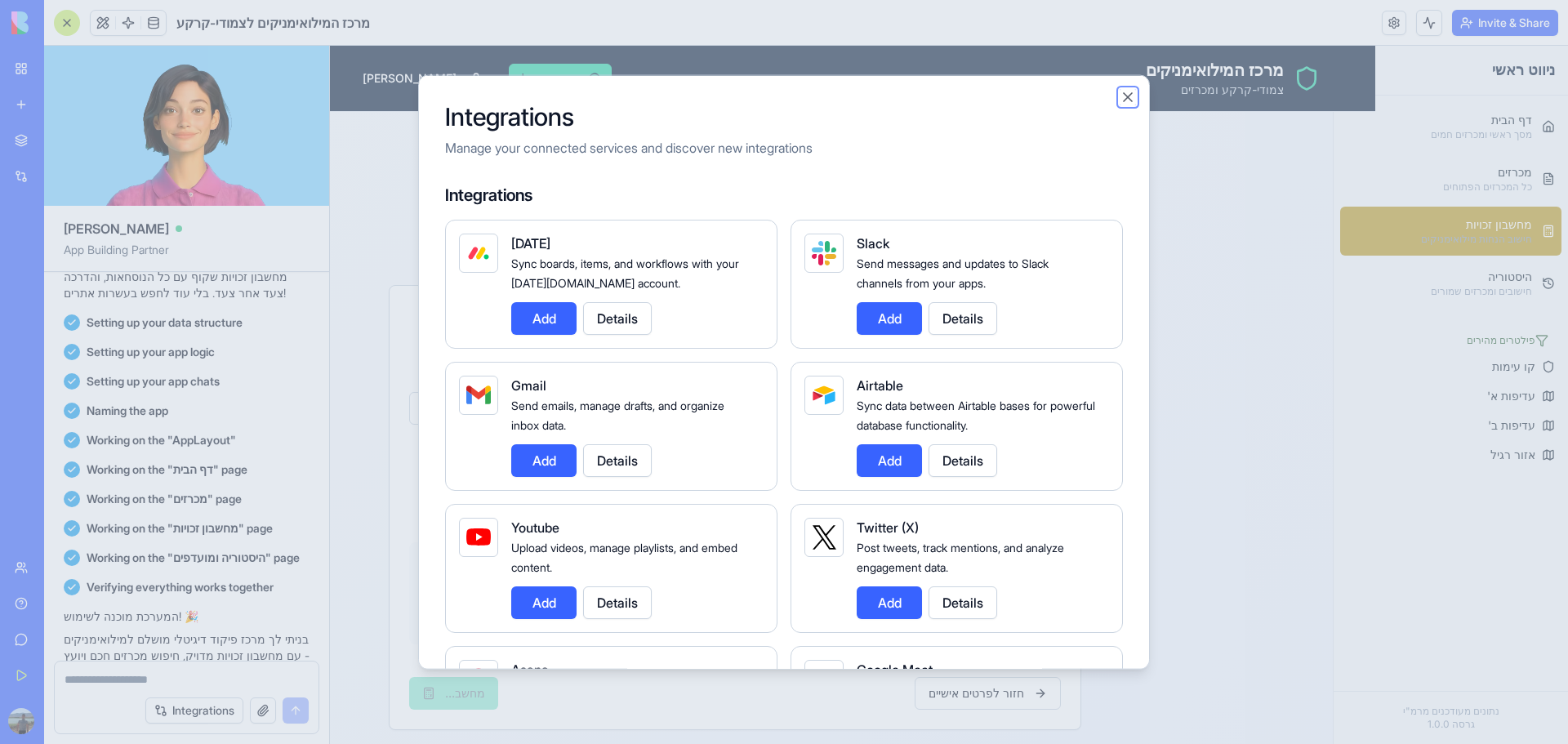
click at [1129, 96] on button "Close" at bounding box center [1127, 96] width 16 height 16
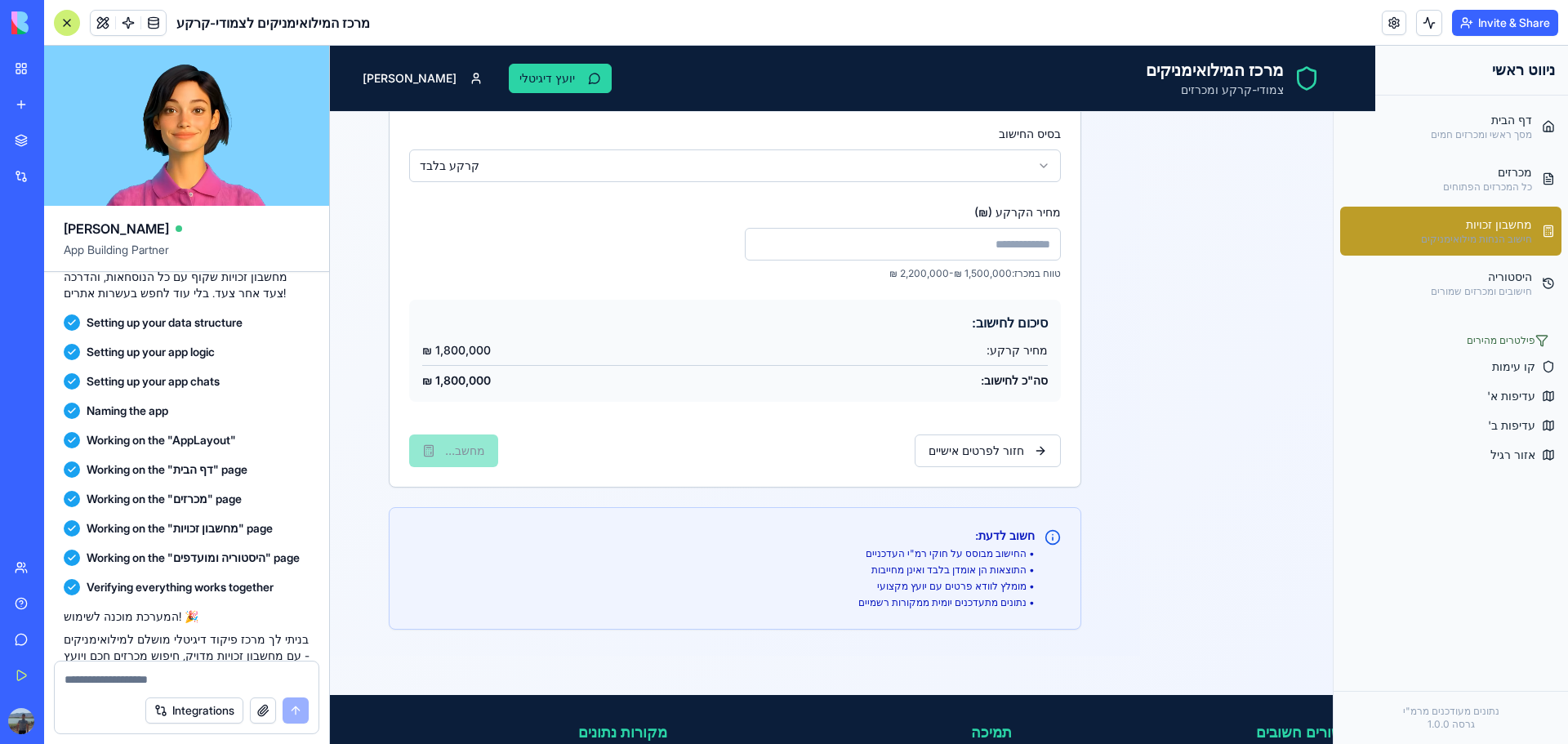
scroll to position [245, 0]
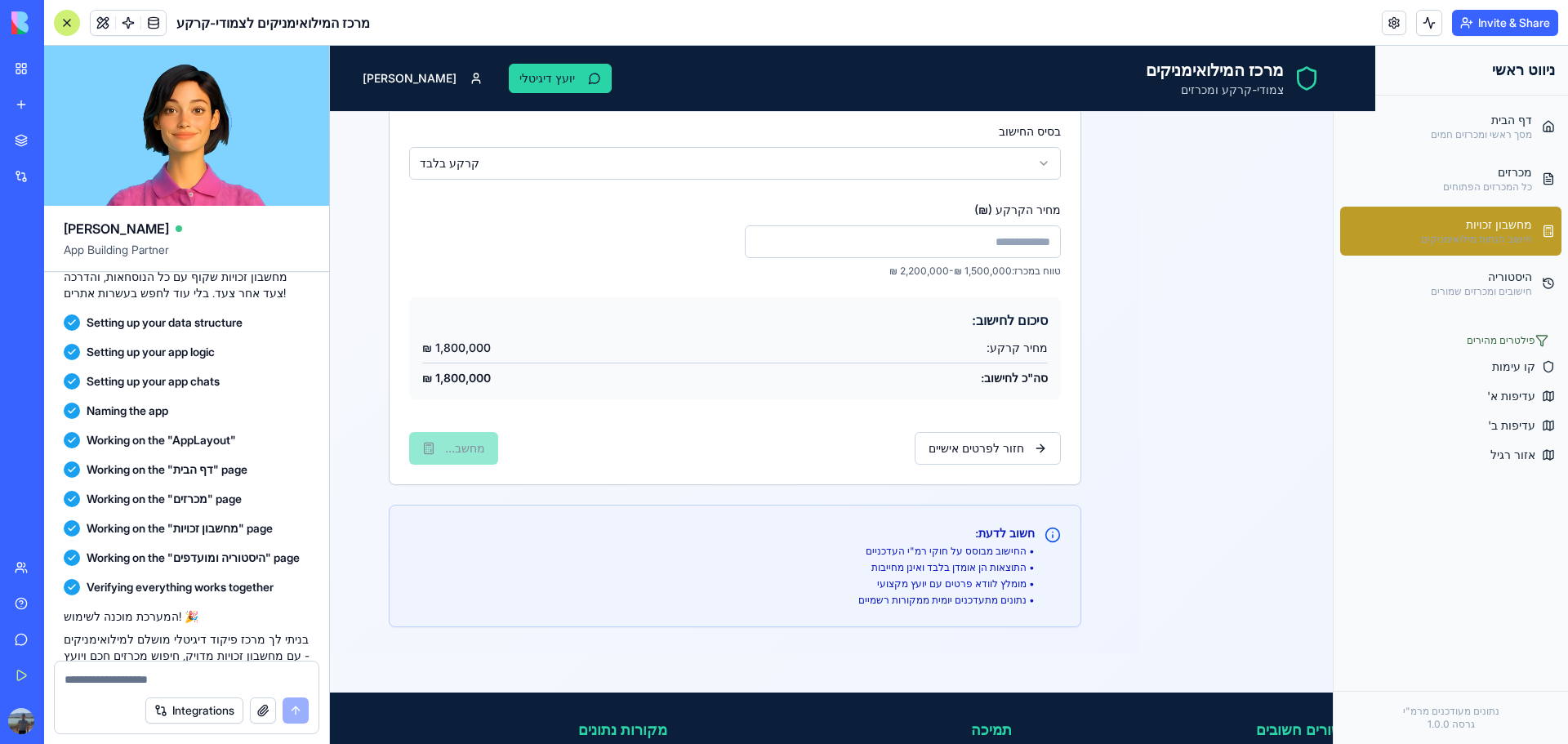
click at [439, 438] on div "חזור לפרטים אישיים מחשב..." at bounding box center [735, 441] width 651 height 46
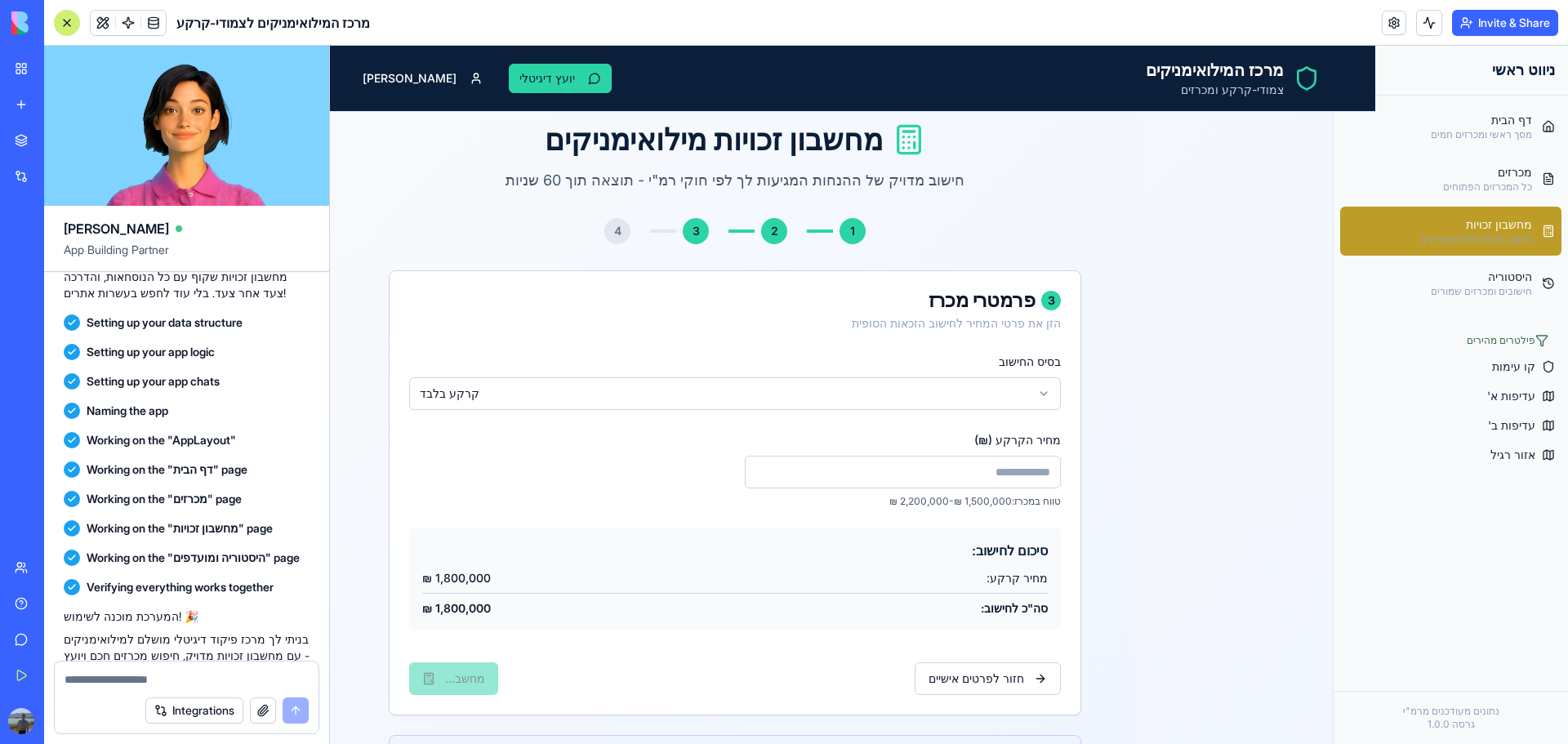
scroll to position [0, 0]
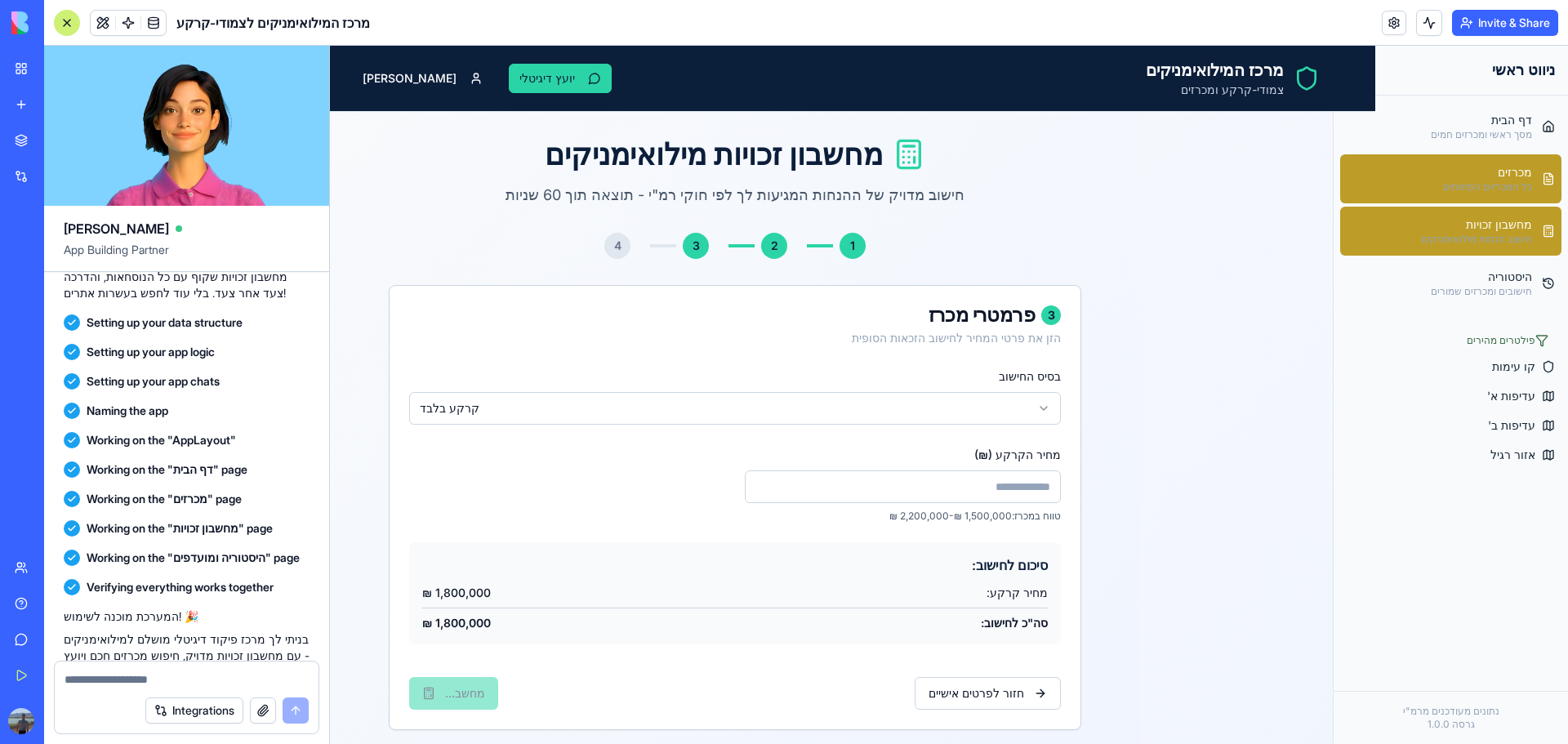
click at [1499, 186] on div "כל המכרזים הפתוחים" at bounding box center [1487, 187] width 89 height 13
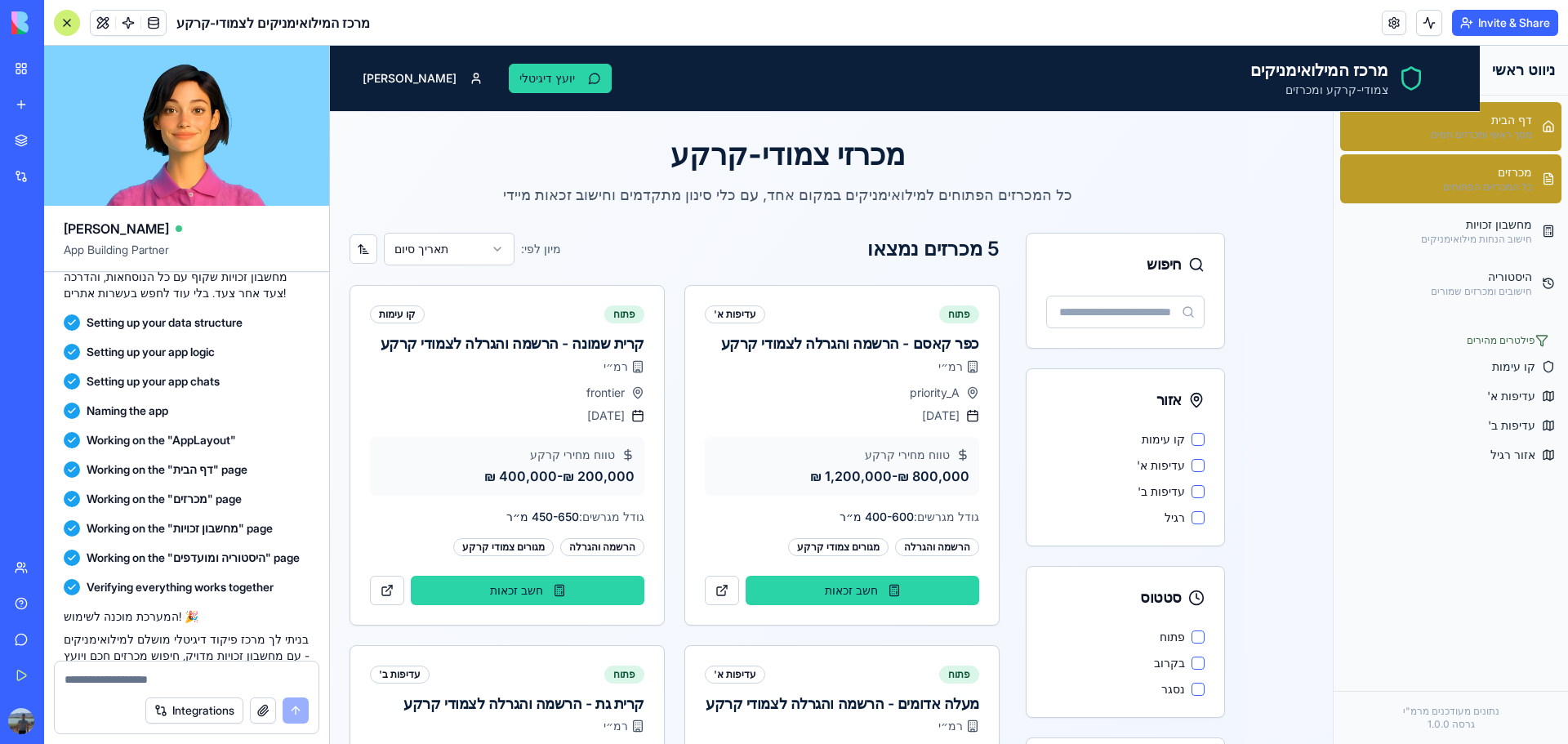
click at [1512, 142] on link "דף הבית מסך ראשי ומכרזים חמים" at bounding box center [1451, 127] width 221 height 49
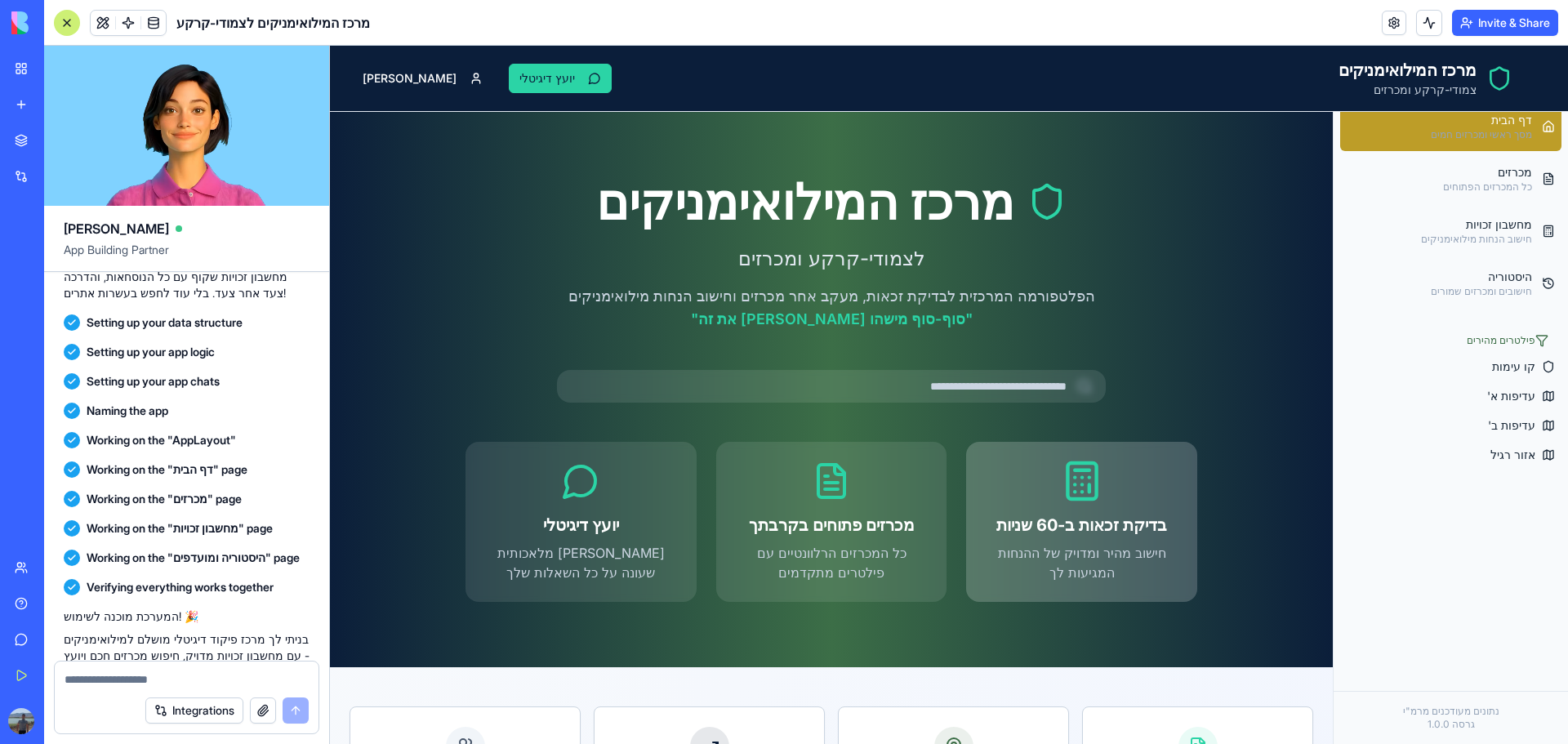
click at [1109, 528] on h3 "בדיקת זכאות ב-60 שניות" at bounding box center [1081, 524] width 191 height 23
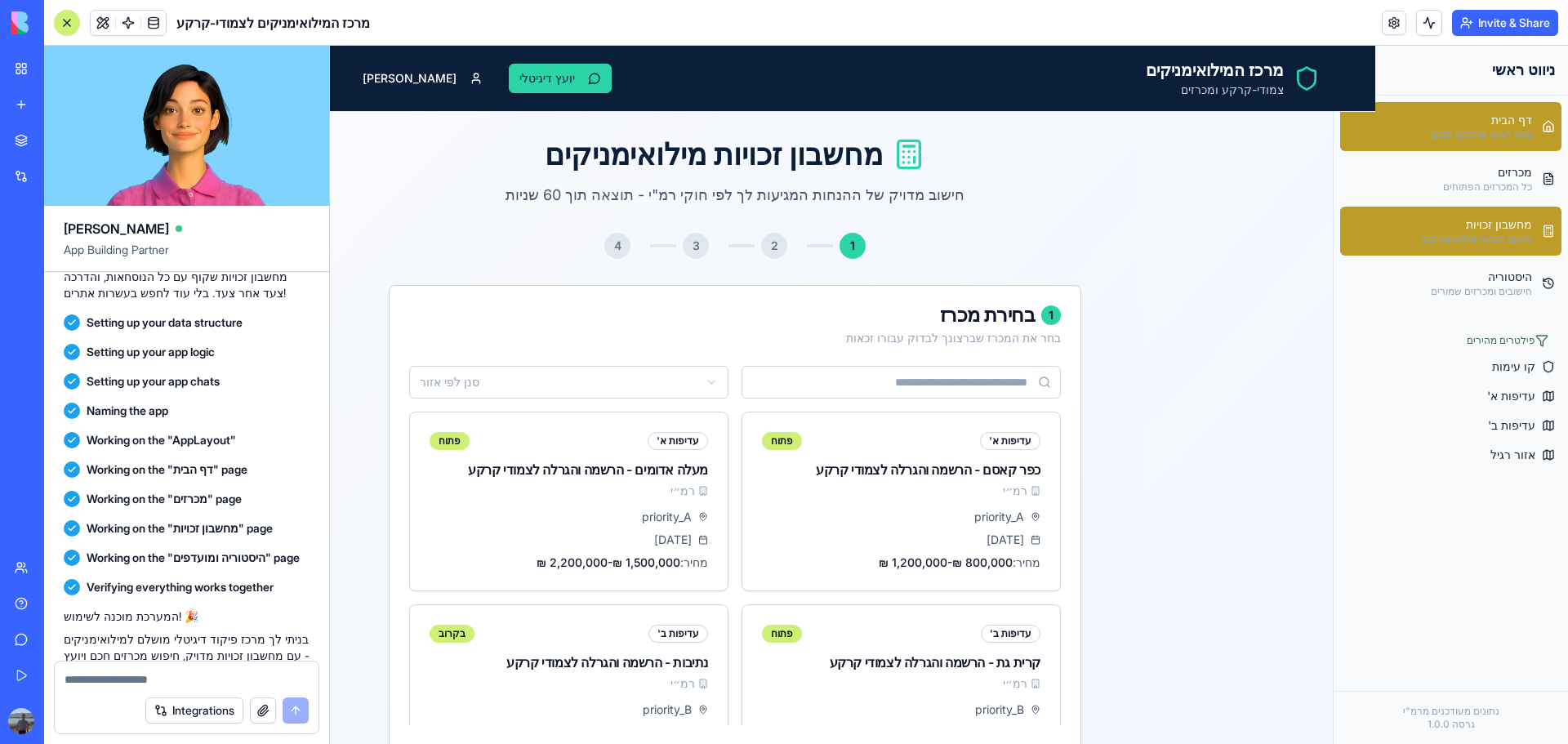
click at [1513, 134] on div "מסך ראשי ומכרזים חמים" at bounding box center [1482, 135] width 101 height 13
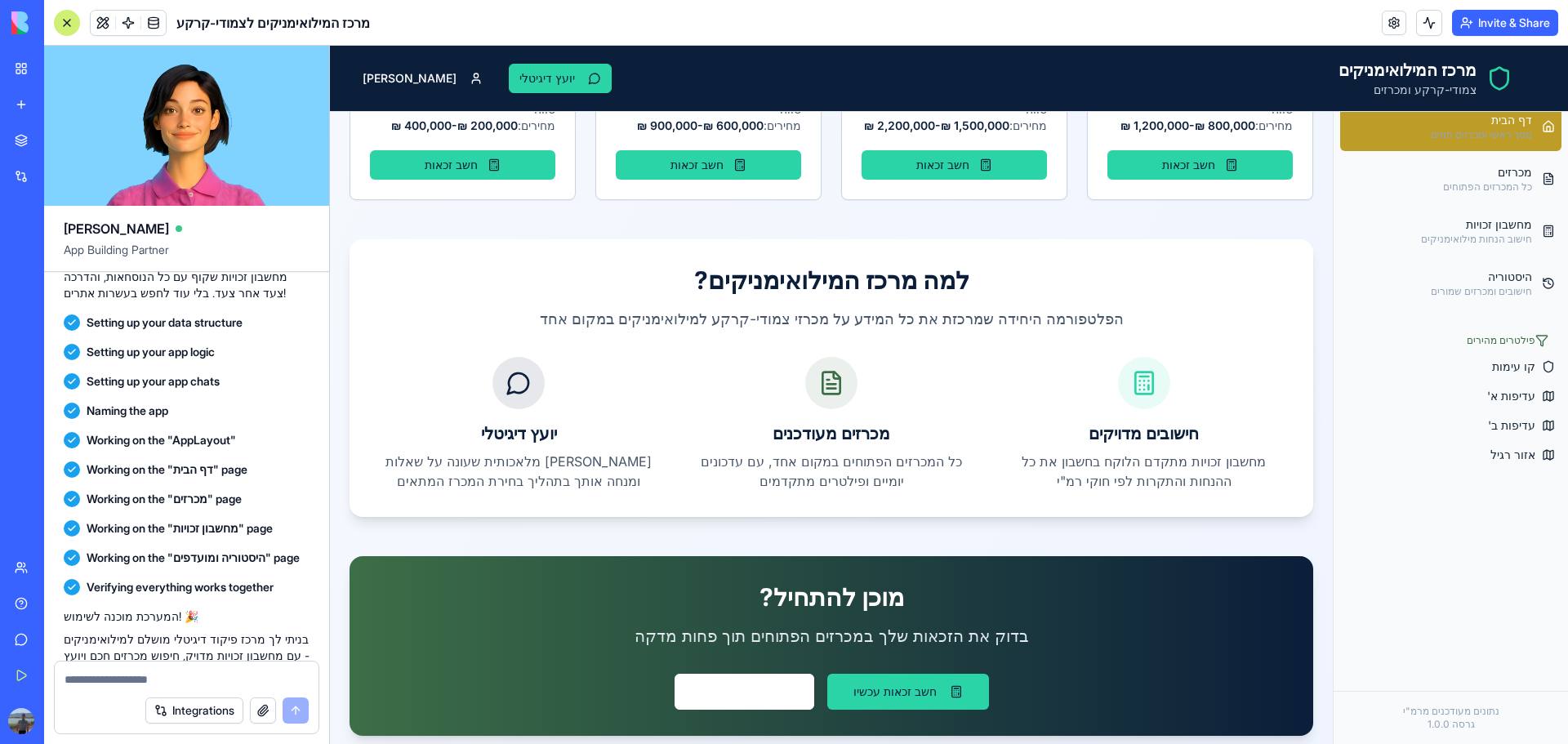
scroll to position [1618, 0]
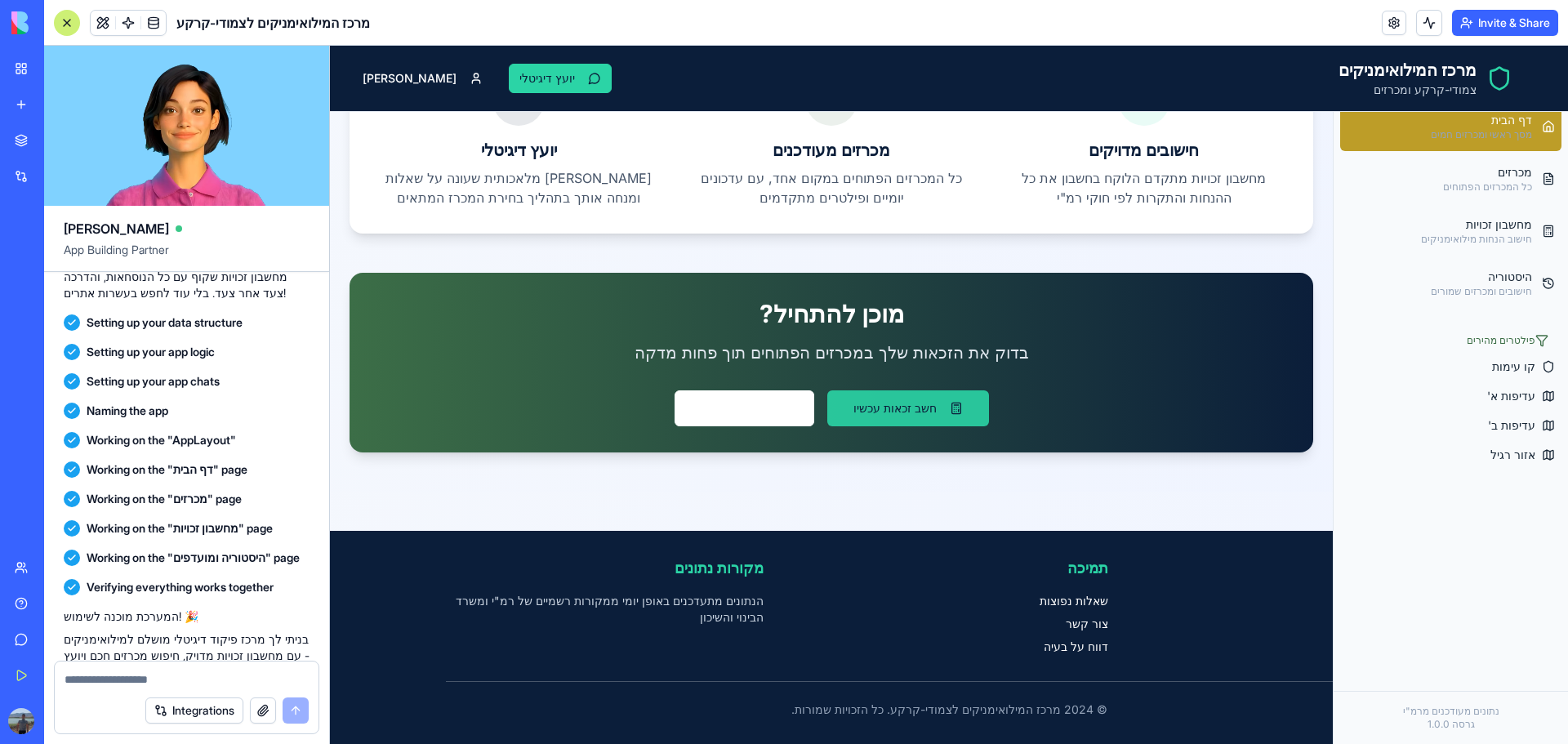
click at [922, 397] on button "חשב זכאות עכשיו" at bounding box center [908, 408] width 161 height 36
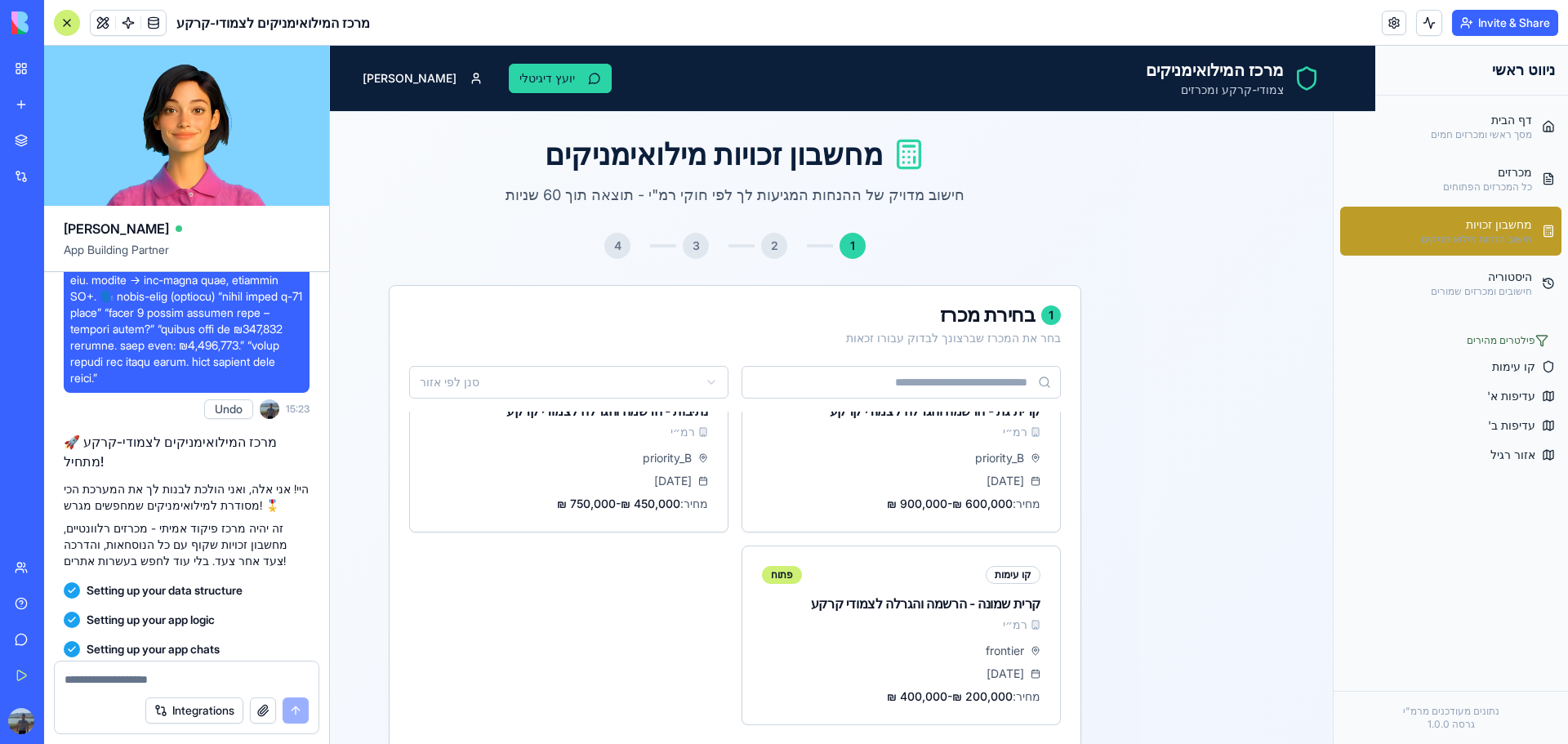
scroll to position [3256, 0]
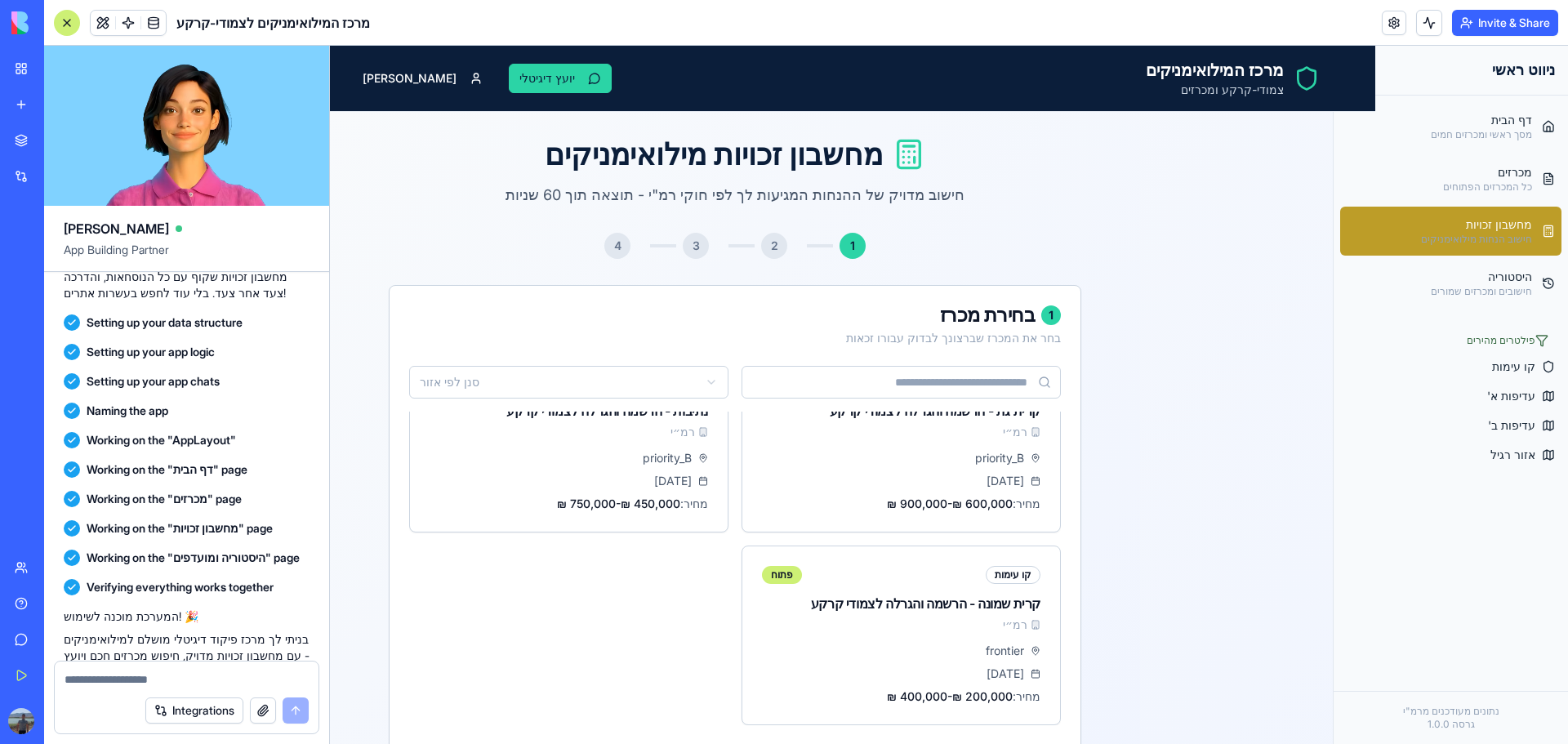
click at [60, 66] on div "My Workspace" at bounding box center [50, 68] width 22 height 16
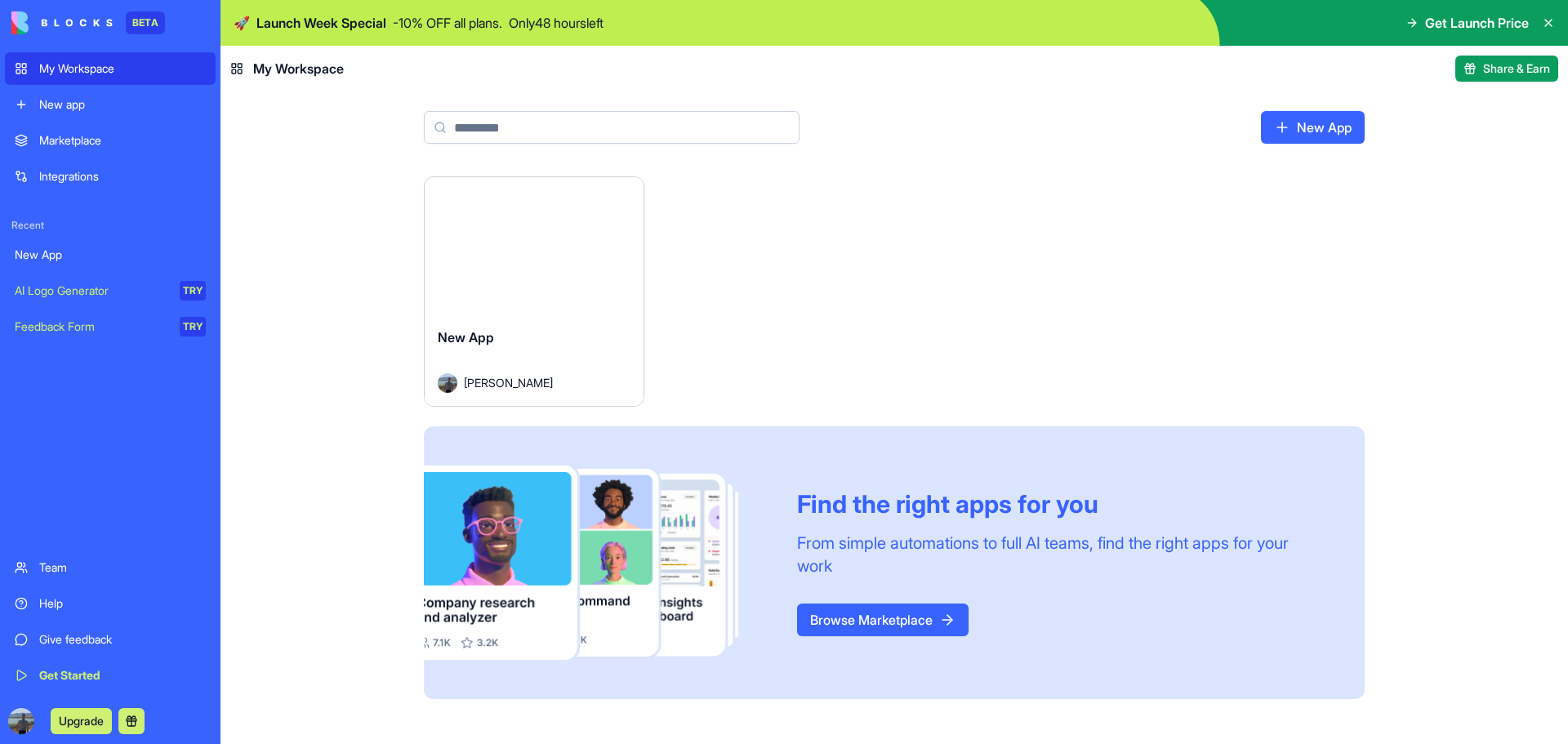
click at [132, 91] on link "New app" at bounding box center [110, 104] width 211 height 33
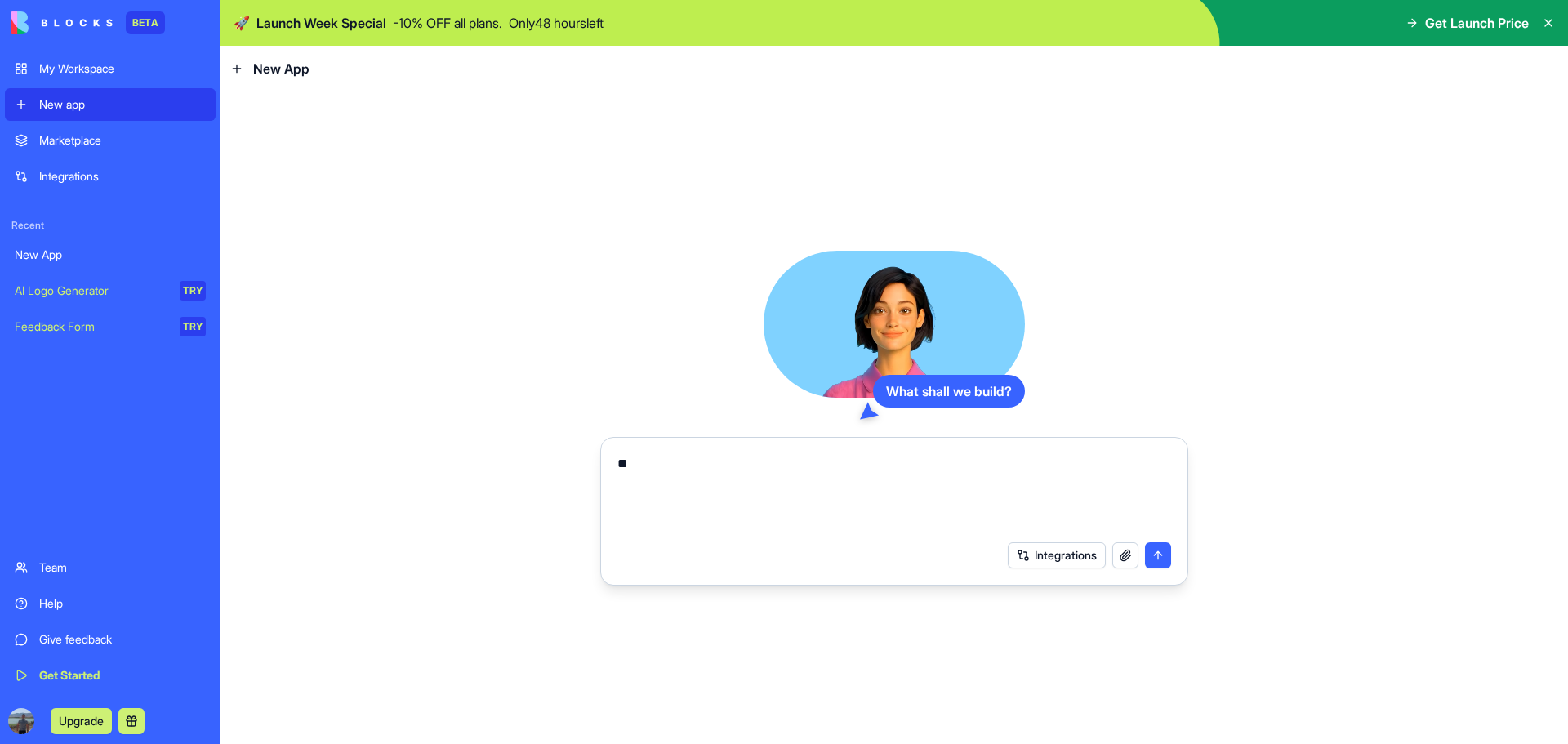
type textarea "*"
click at [1065, 563] on button "Integrations" at bounding box center [1057, 555] width 98 height 26
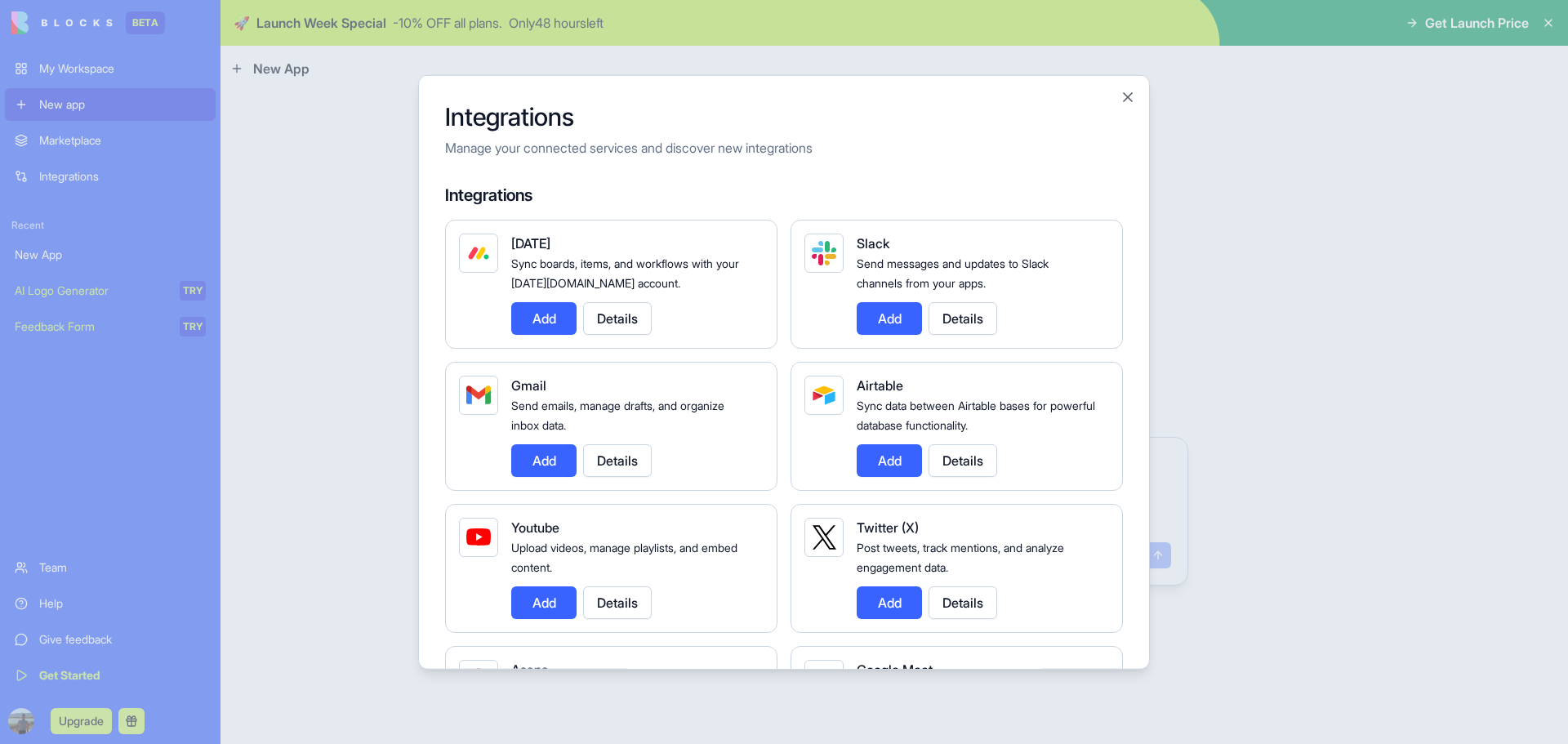
click at [533, 463] on button "Add" at bounding box center [544, 460] width 66 height 33
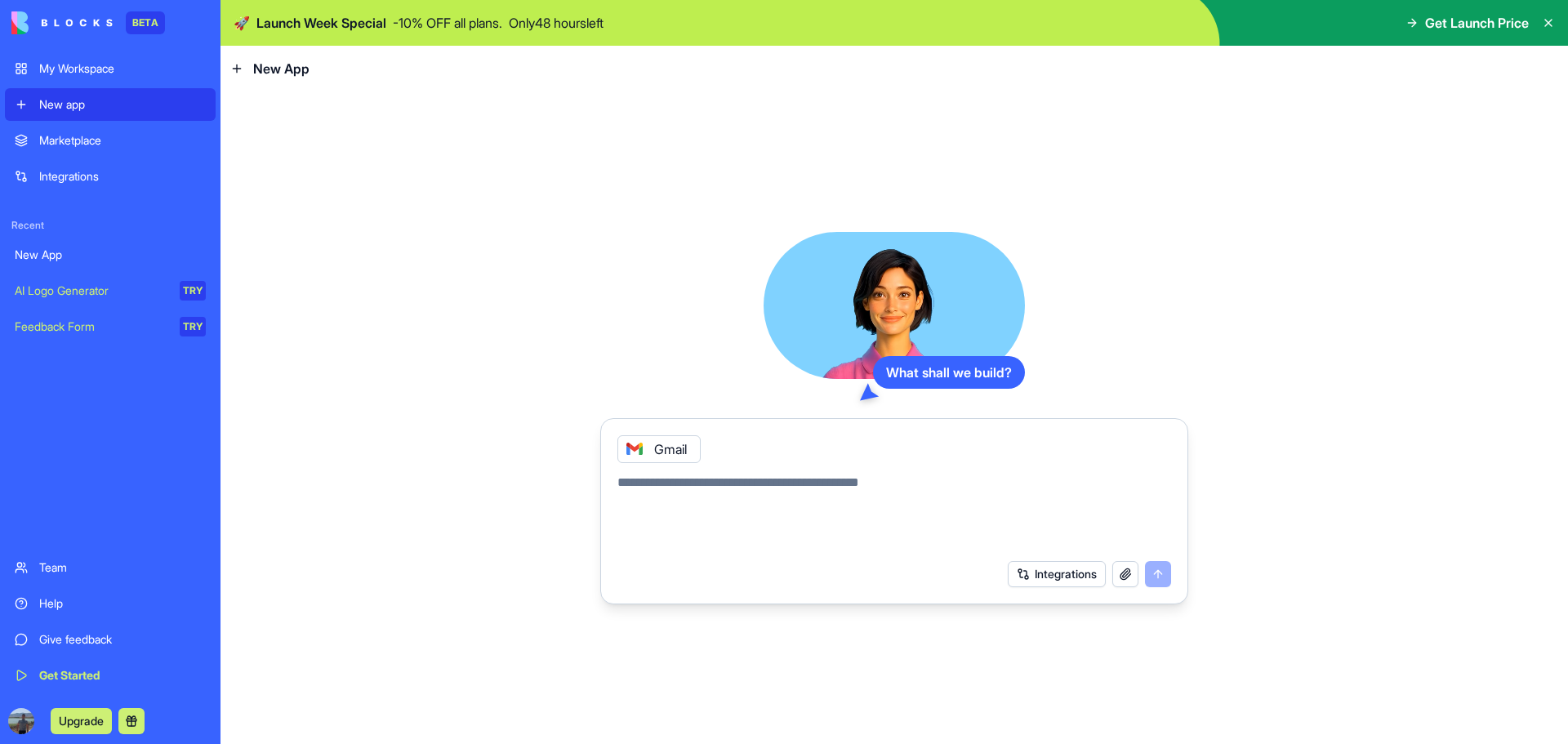
click at [1065, 577] on button "Integrations" at bounding box center [1057, 574] width 98 height 26
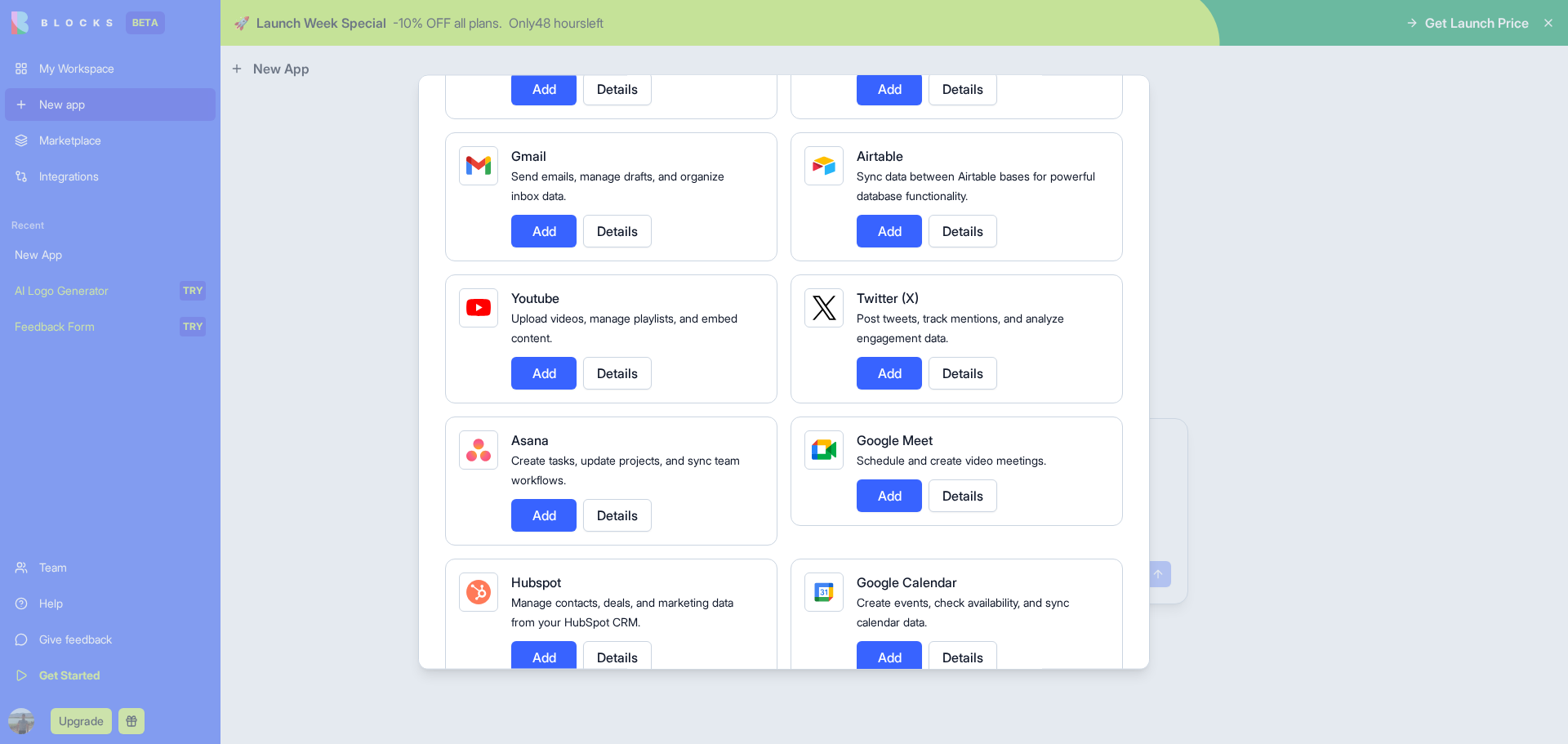
scroll to position [245, 0]
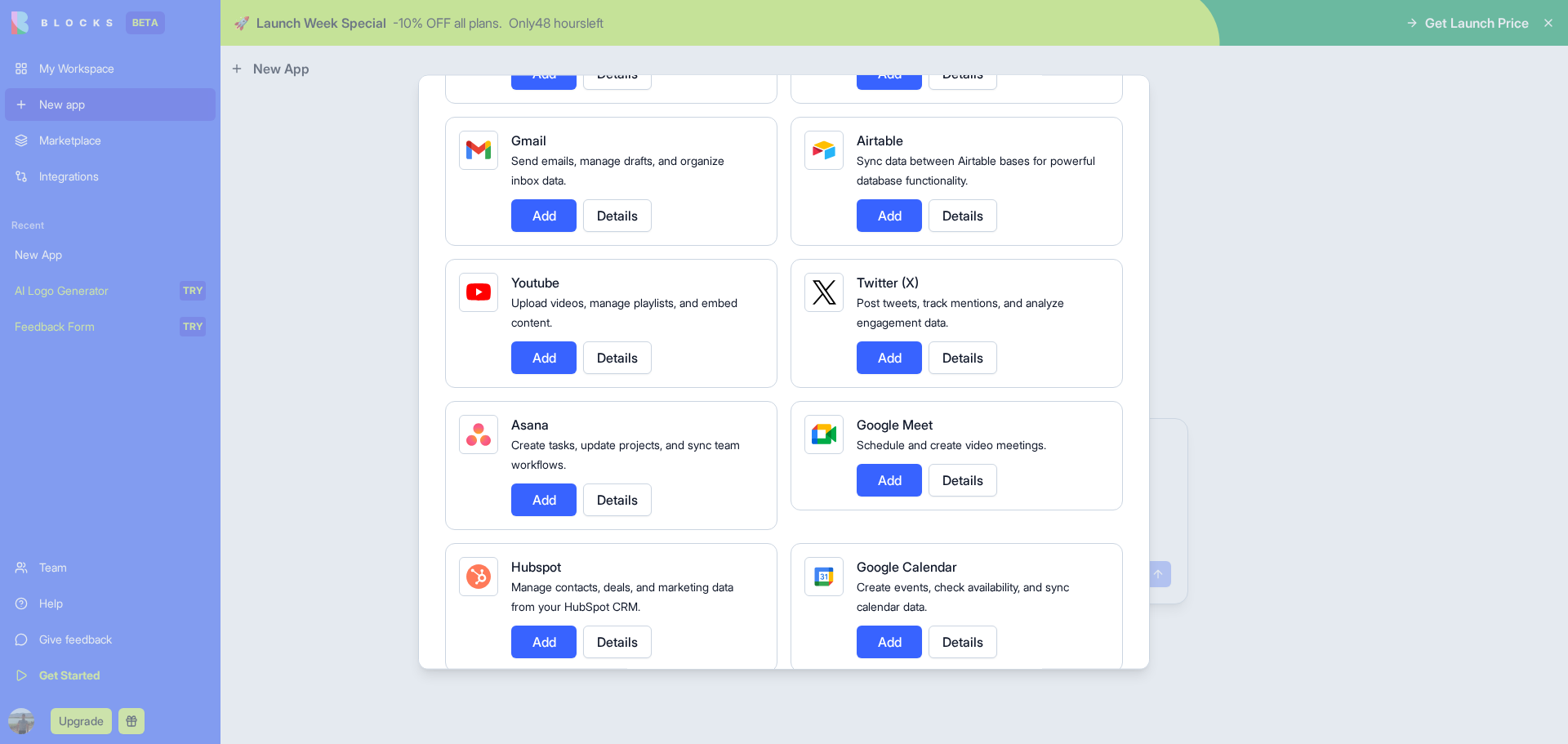
click at [540, 368] on button "Add" at bounding box center [544, 357] width 66 height 33
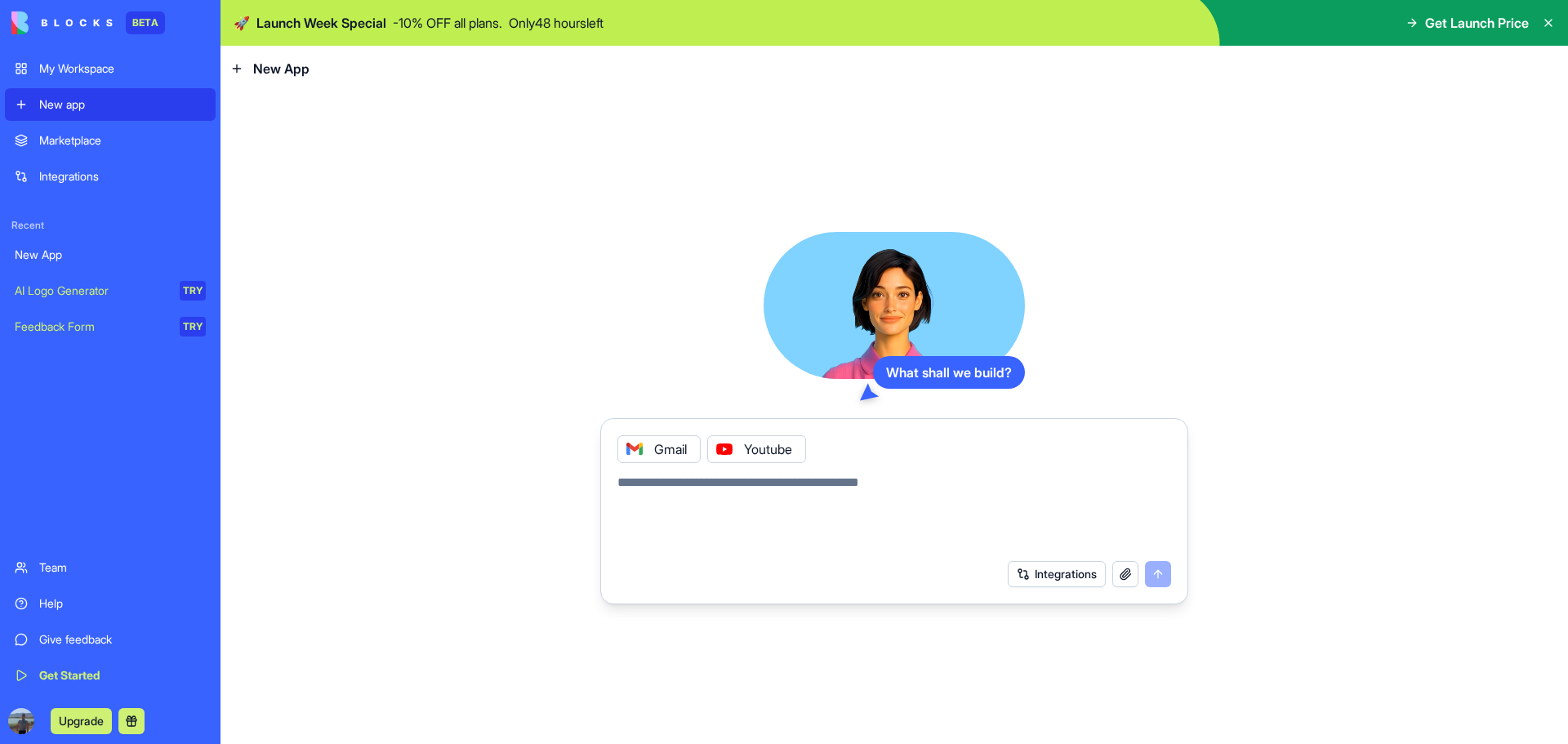
click at [1040, 563] on button "Integrations" at bounding box center [1057, 574] width 98 height 26
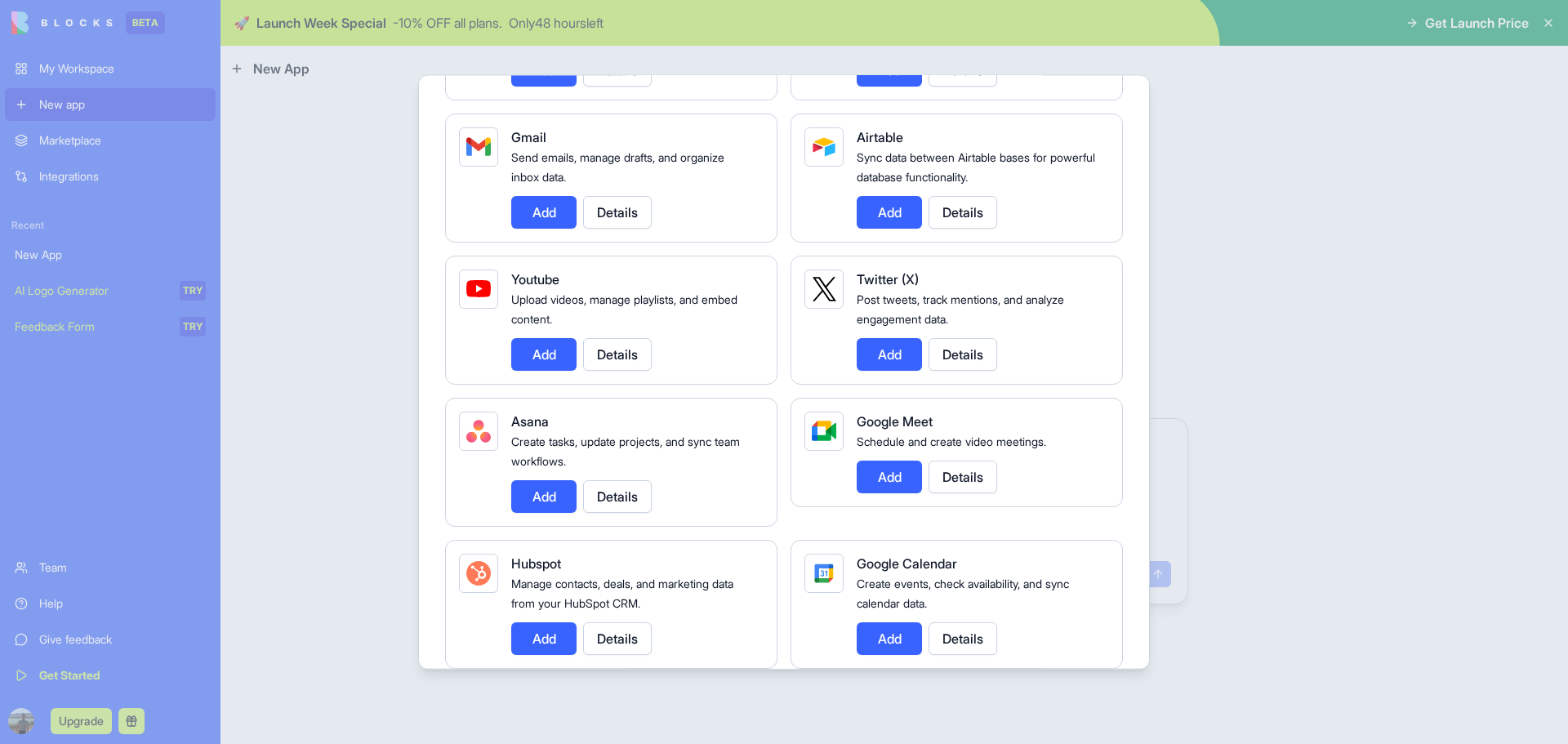
scroll to position [326, 0]
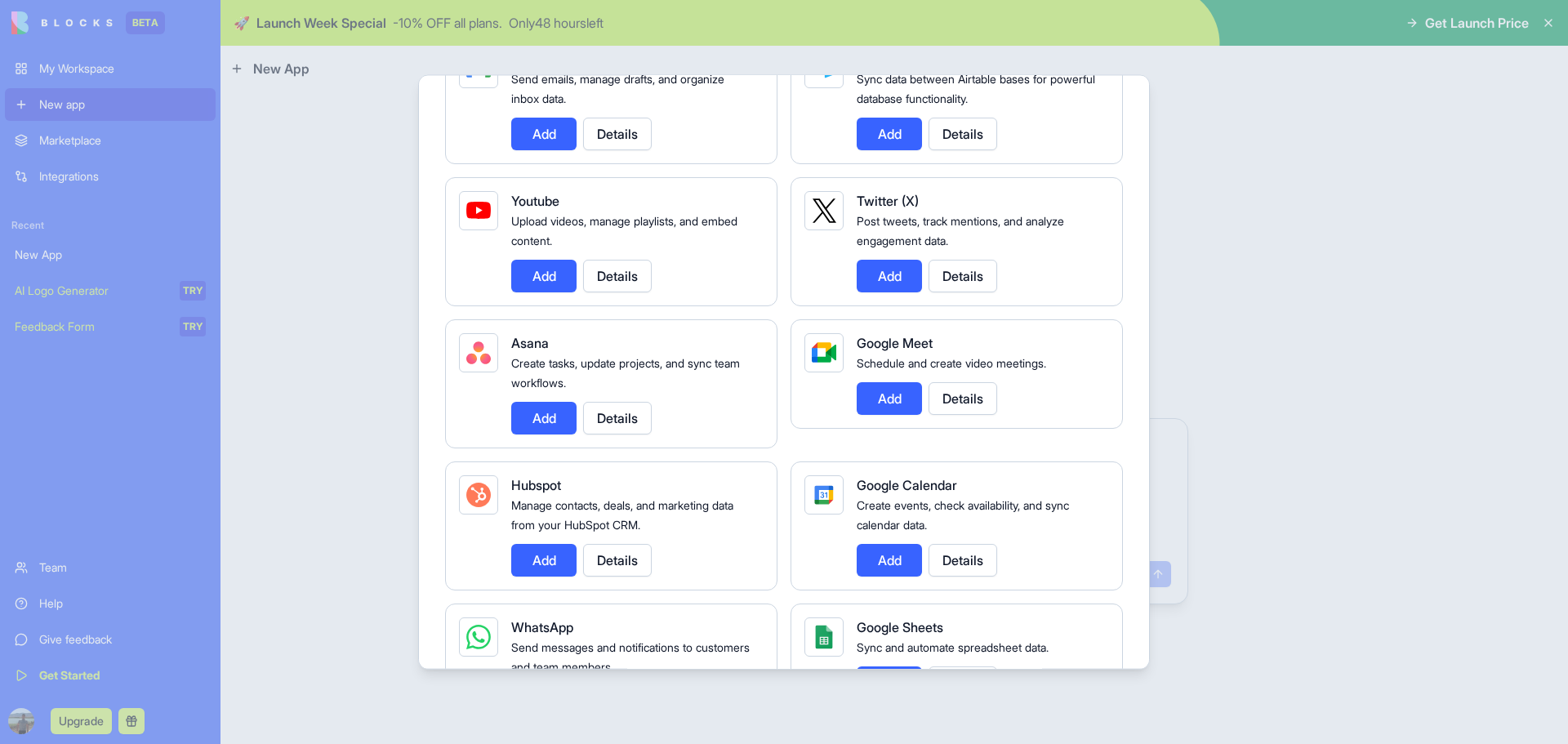
click at [883, 563] on button "Add" at bounding box center [890, 559] width 66 height 33
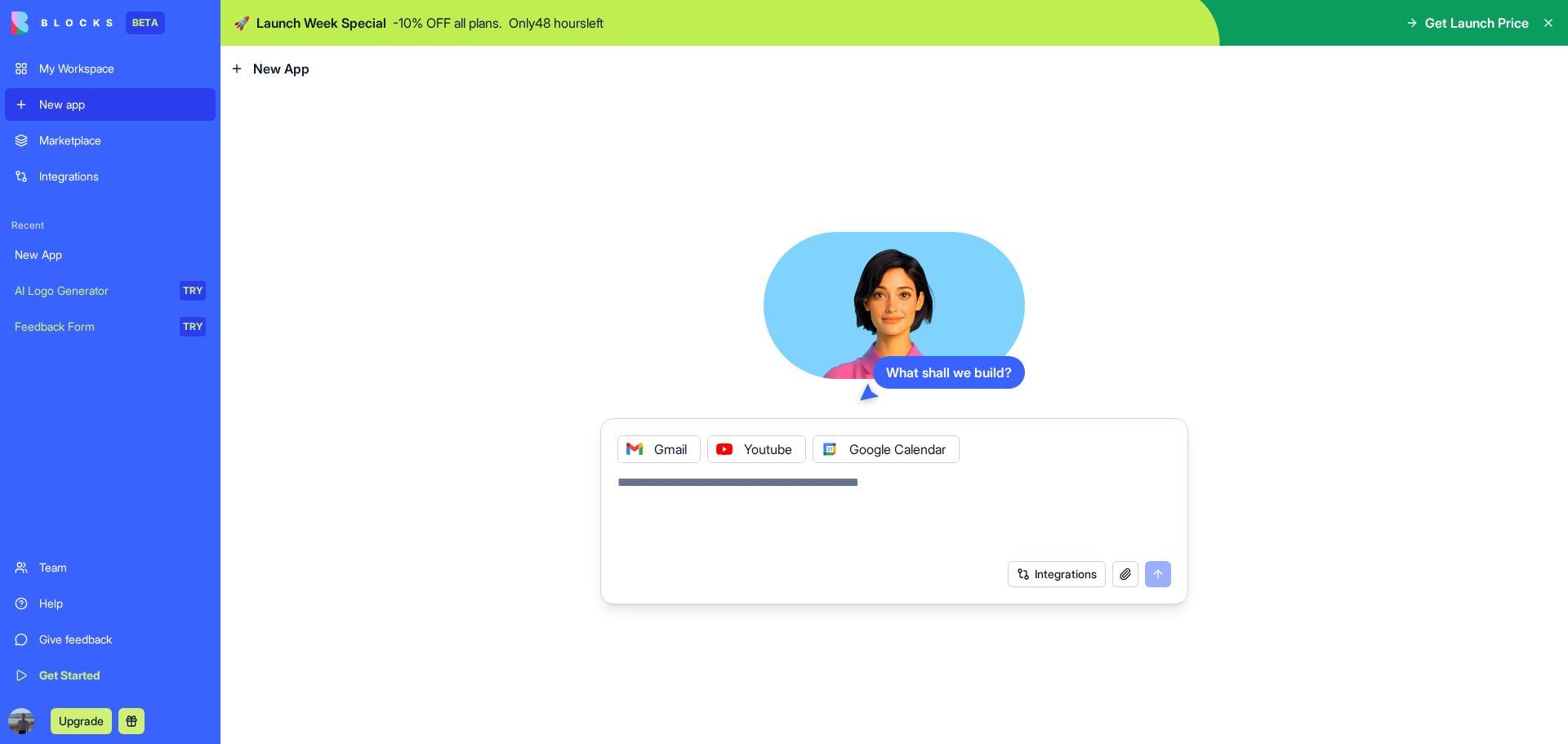
click at [1044, 577] on button "Integrations" at bounding box center [1057, 574] width 98 height 26
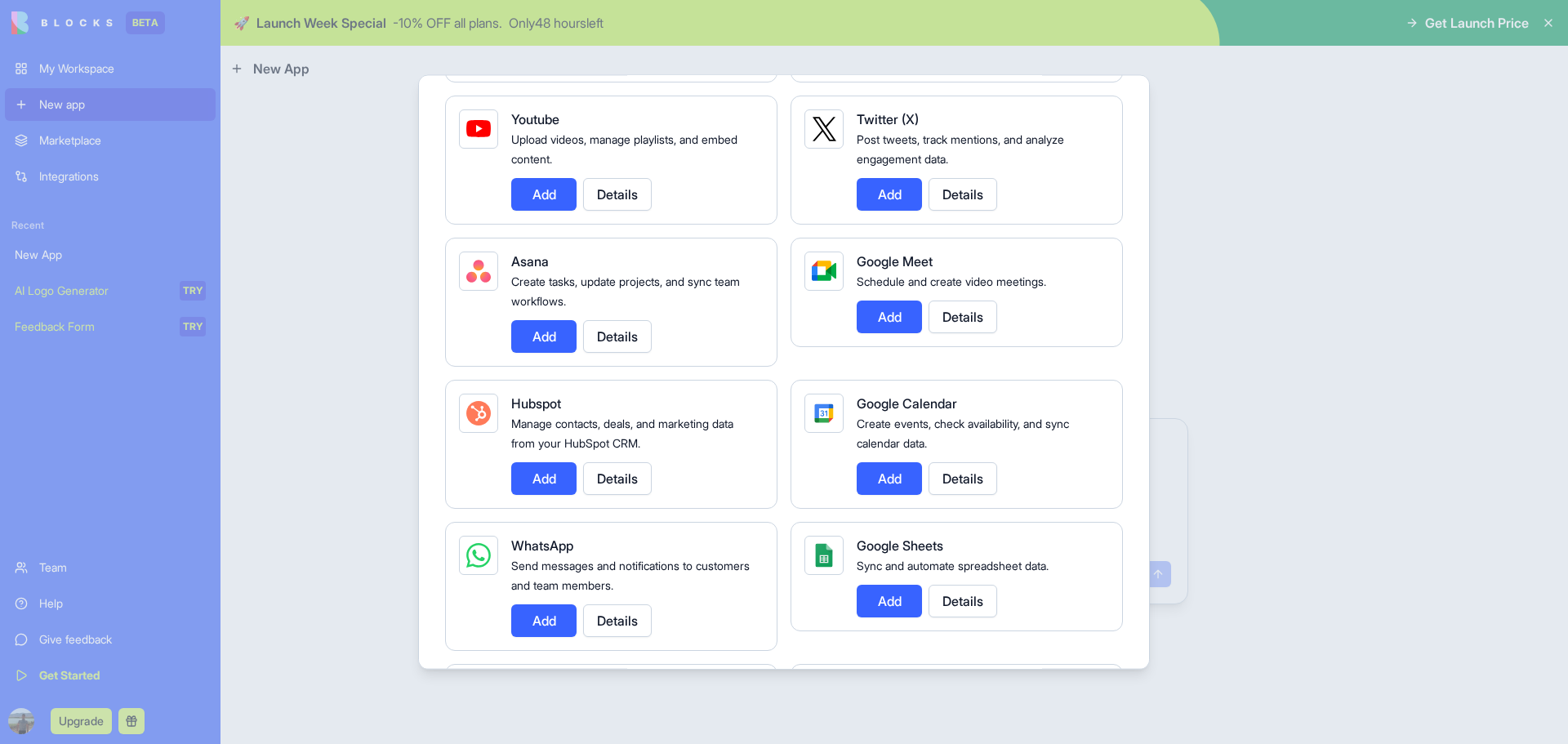
scroll to position [571, 0]
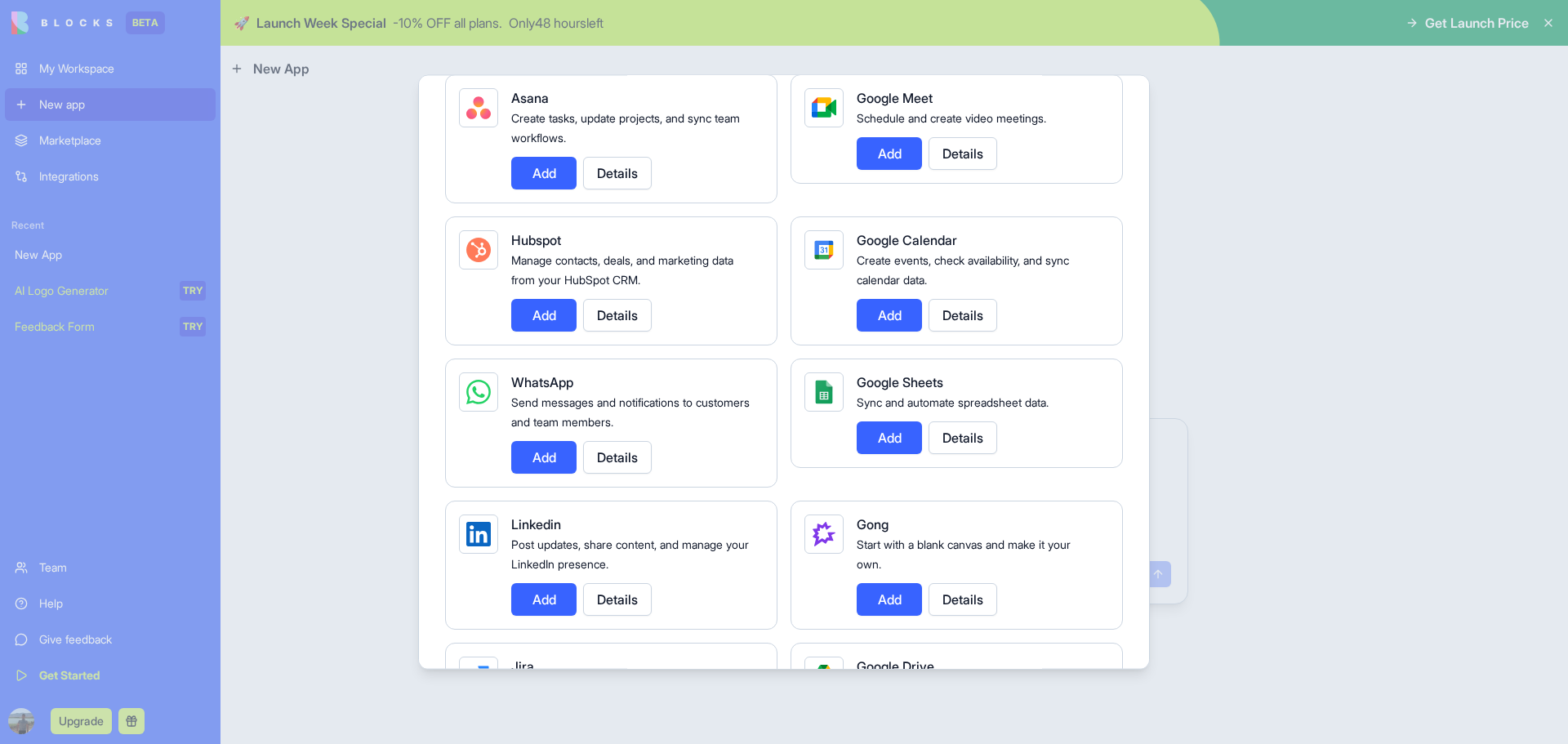
click at [542, 464] on button "Add" at bounding box center [544, 456] width 66 height 33
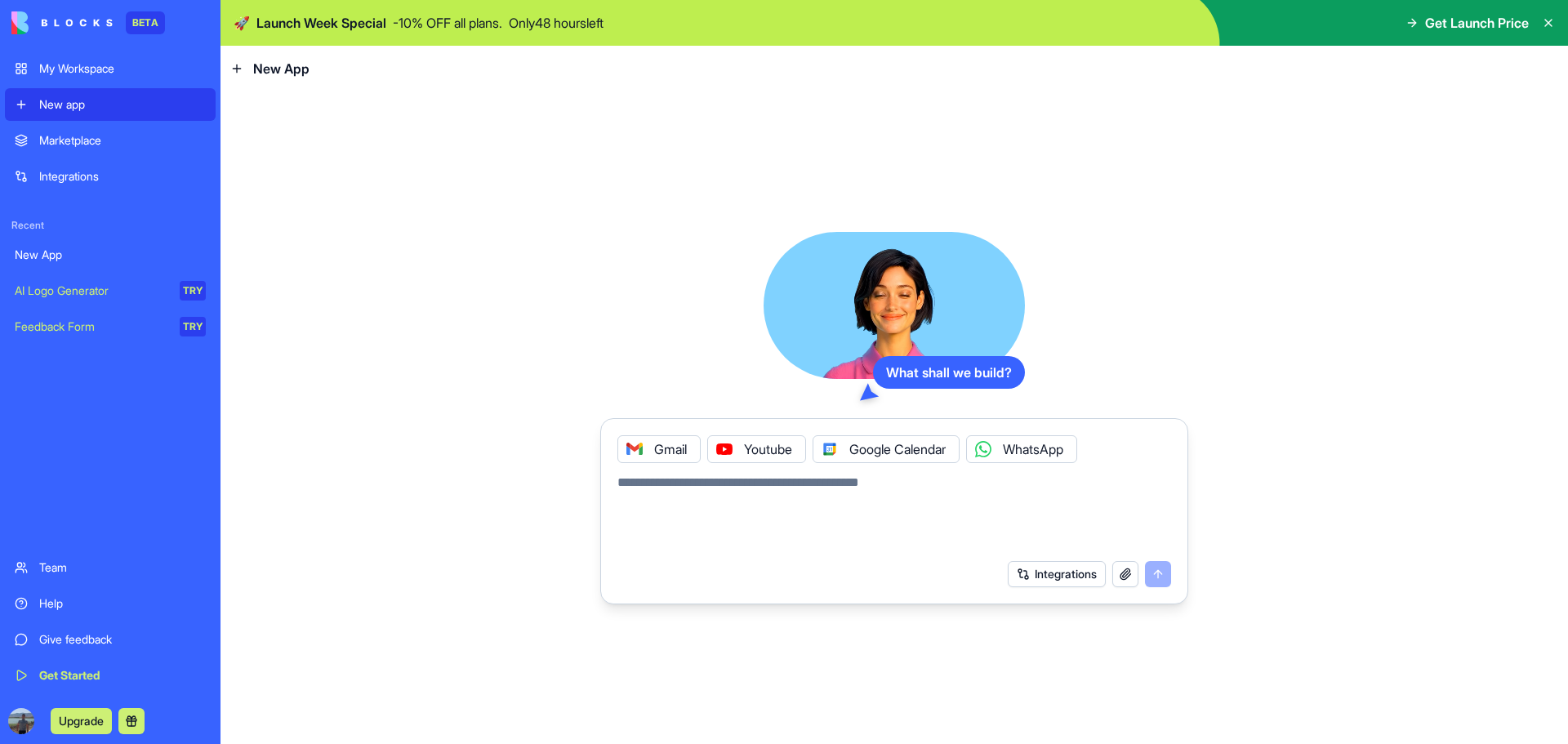
click at [1036, 574] on button "Integrations" at bounding box center [1057, 574] width 98 height 26
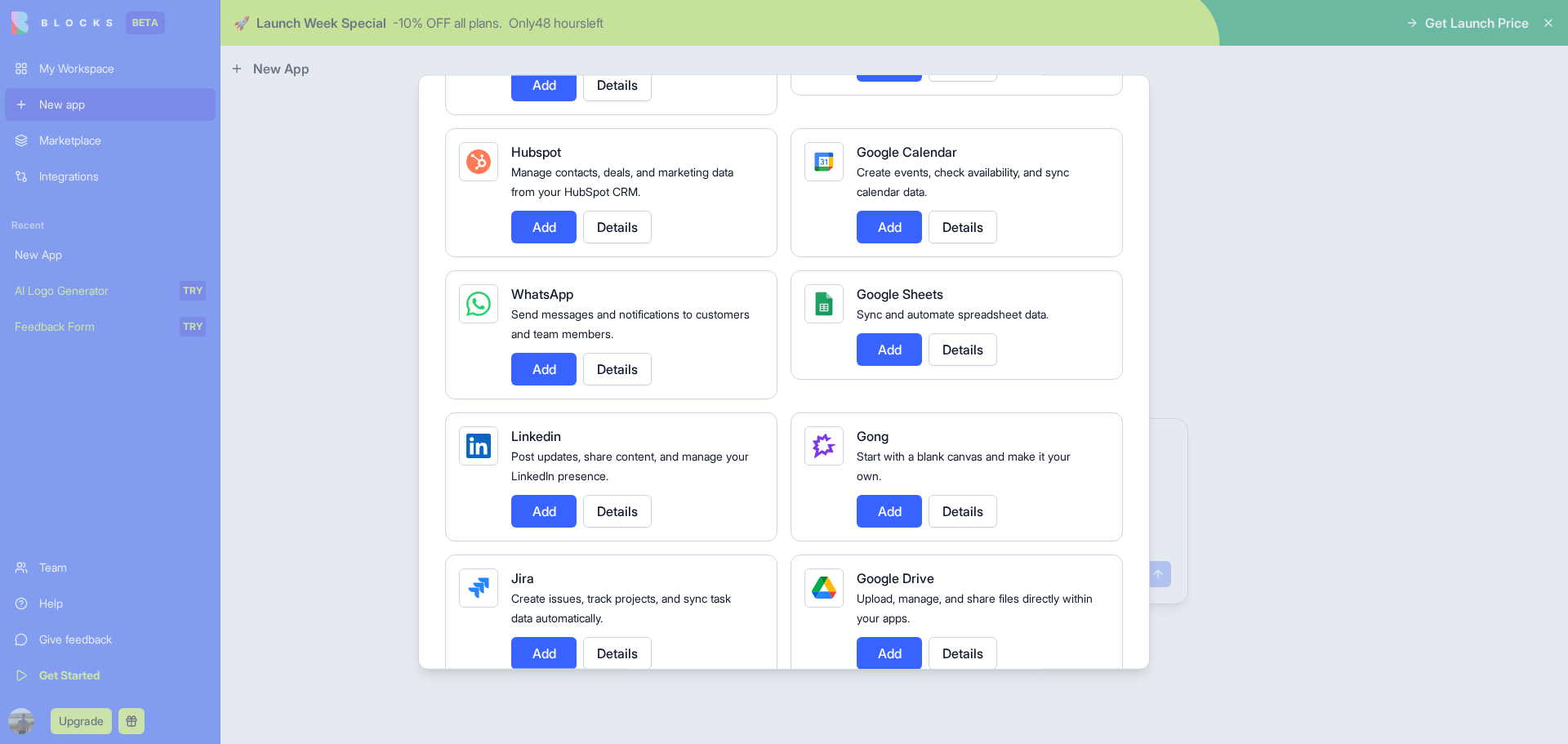
scroll to position [735, 0]
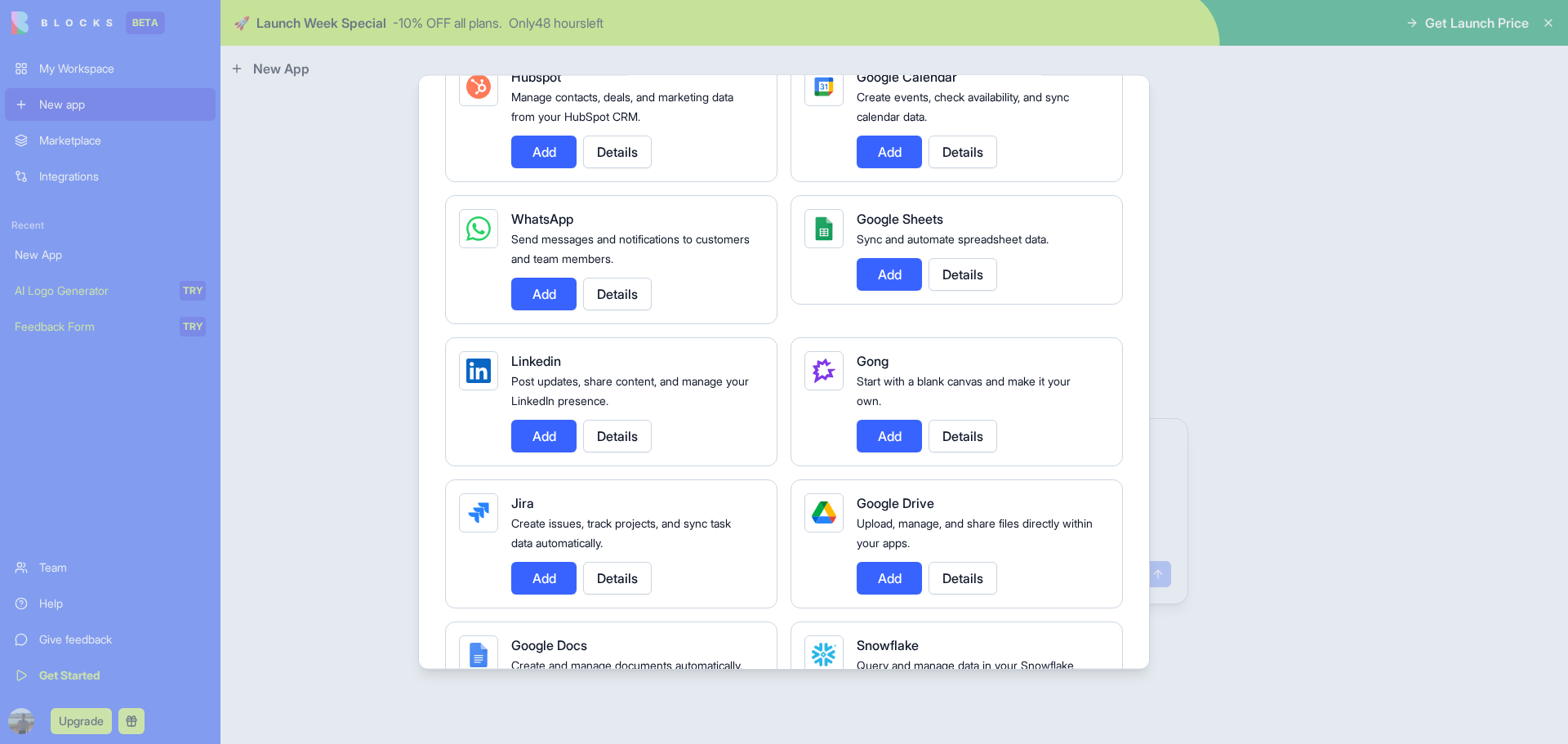
click at [548, 433] on button "Add" at bounding box center [544, 434] width 66 height 33
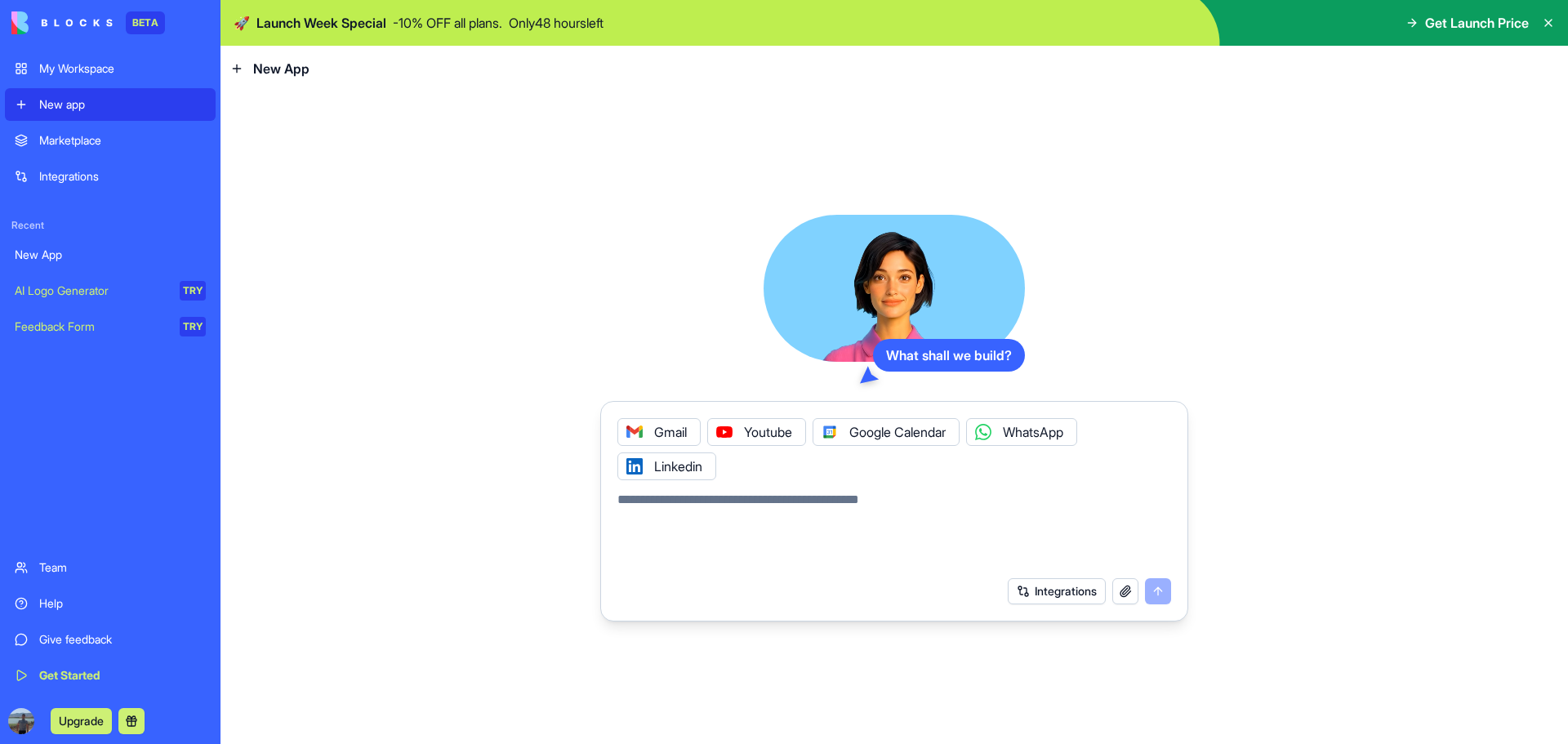
click at [1064, 599] on button "Integrations" at bounding box center [1057, 591] width 98 height 26
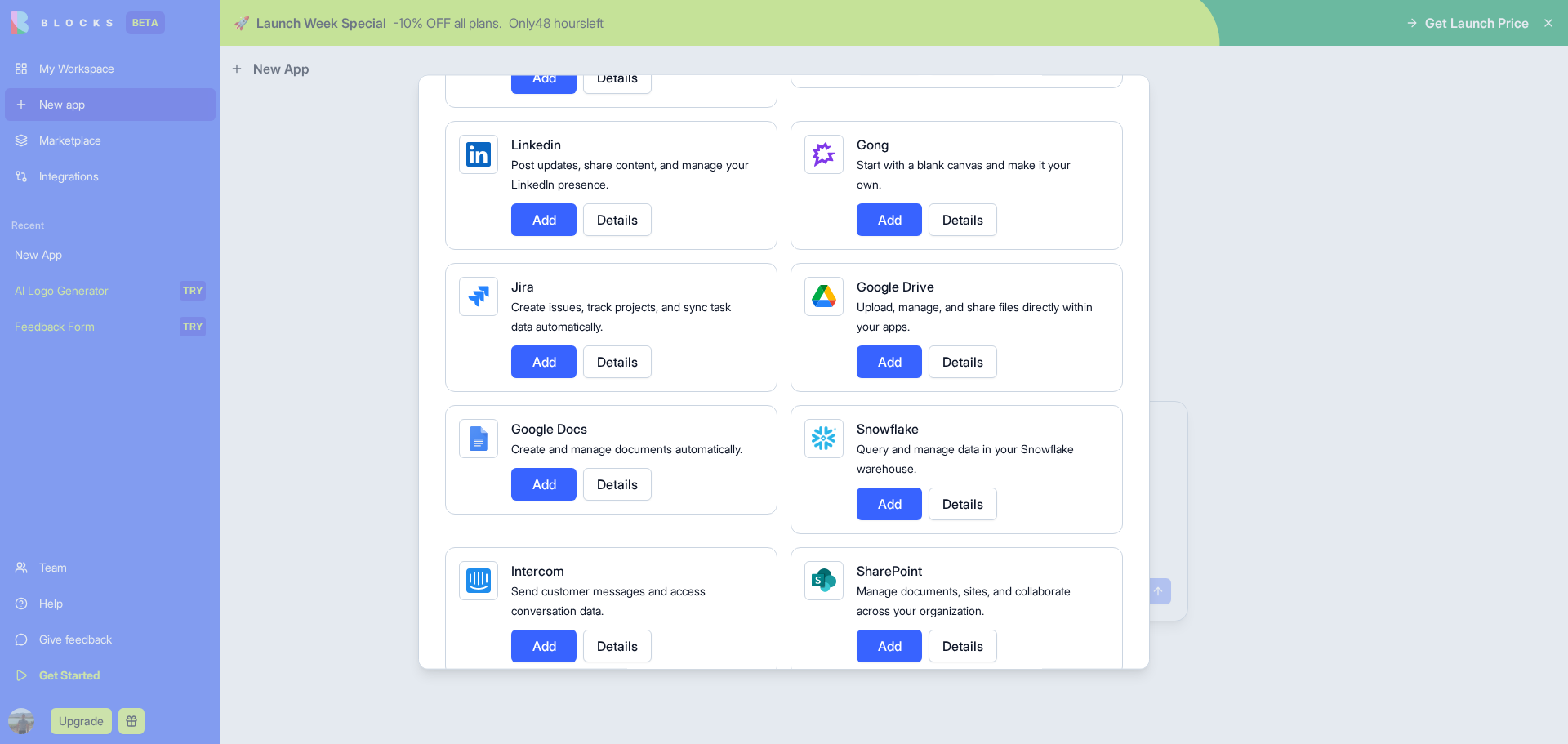
scroll to position [979, 0]
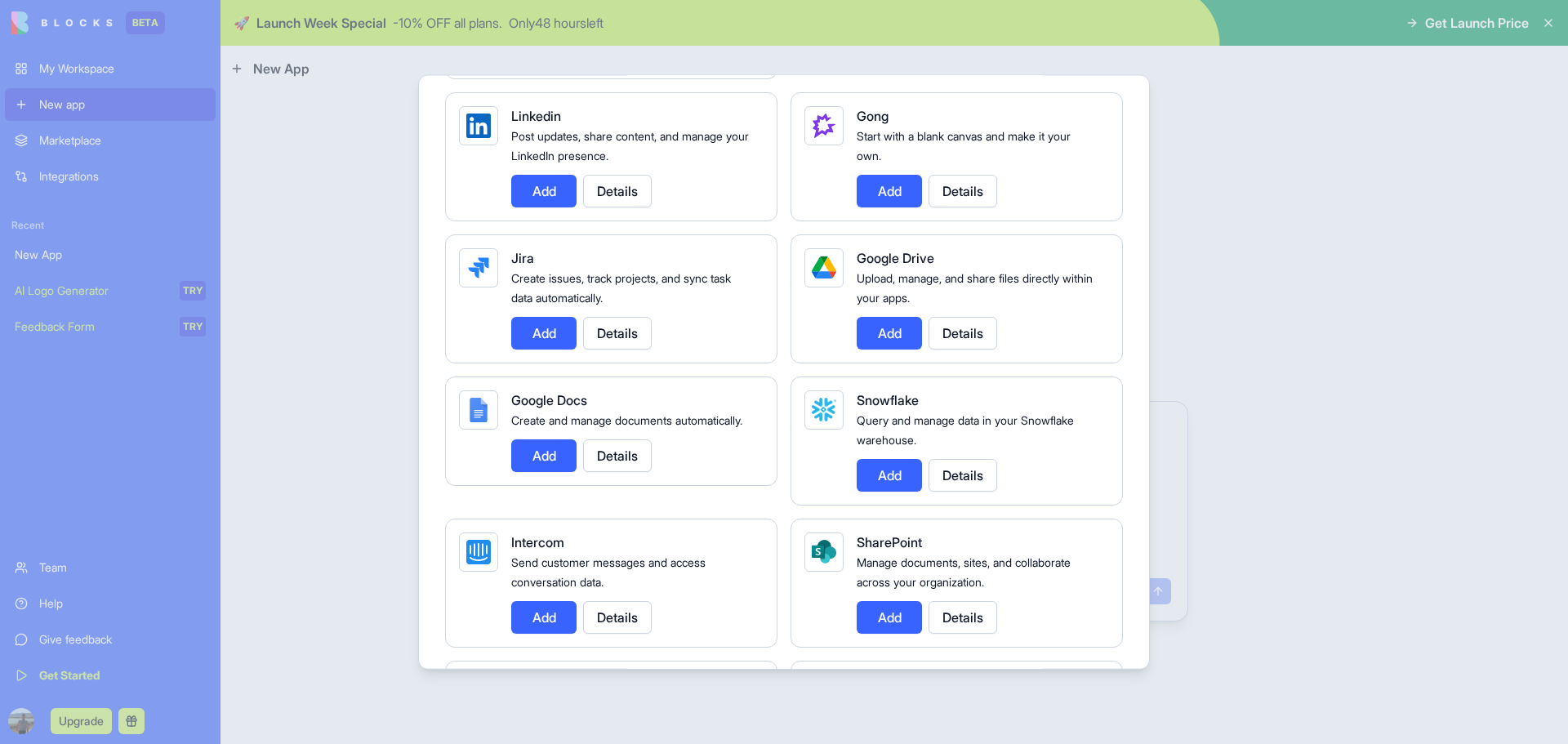
click at [878, 332] on button "Add" at bounding box center [890, 332] width 66 height 33
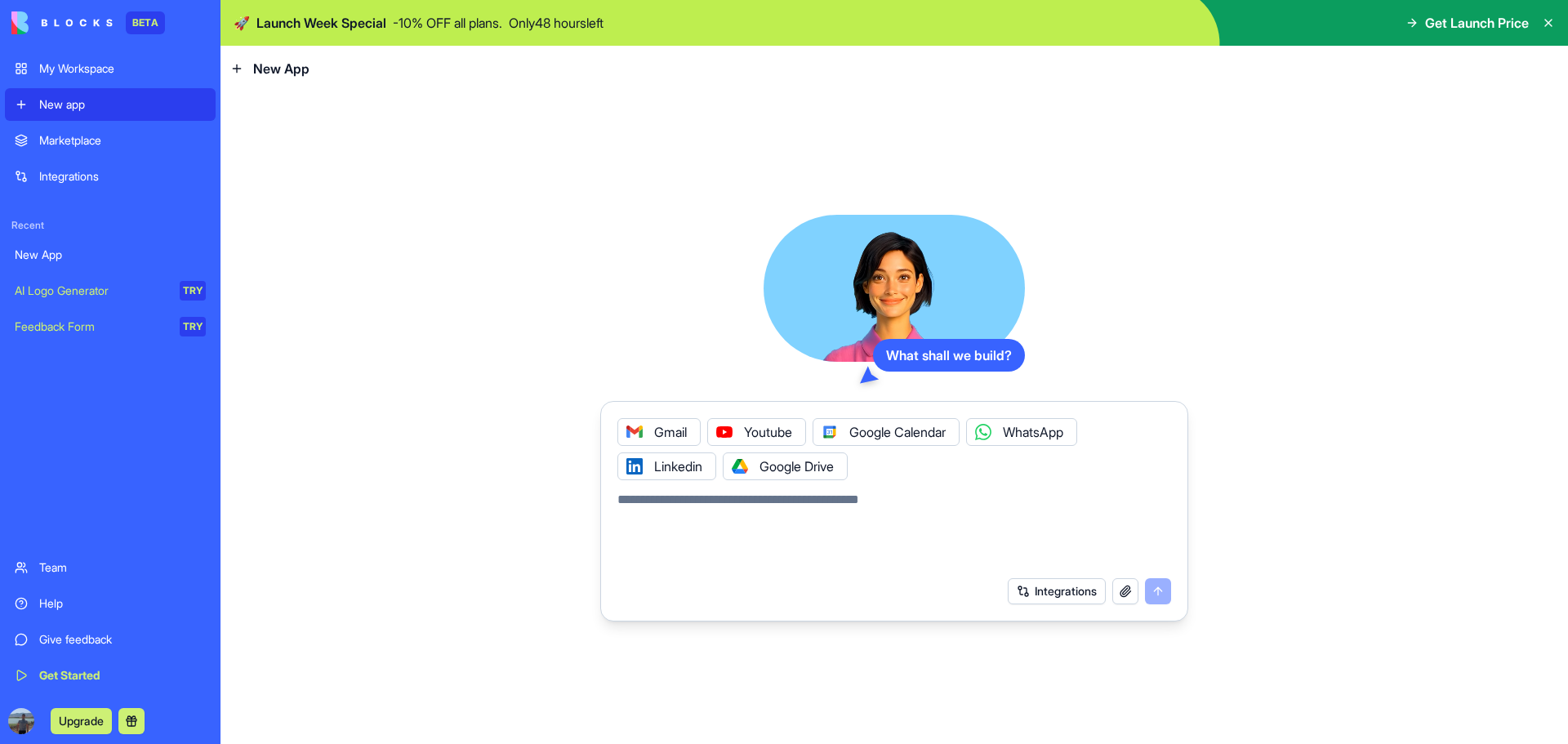
click at [1056, 595] on button "Integrations" at bounding box center [1057, 591] width 98 height 26
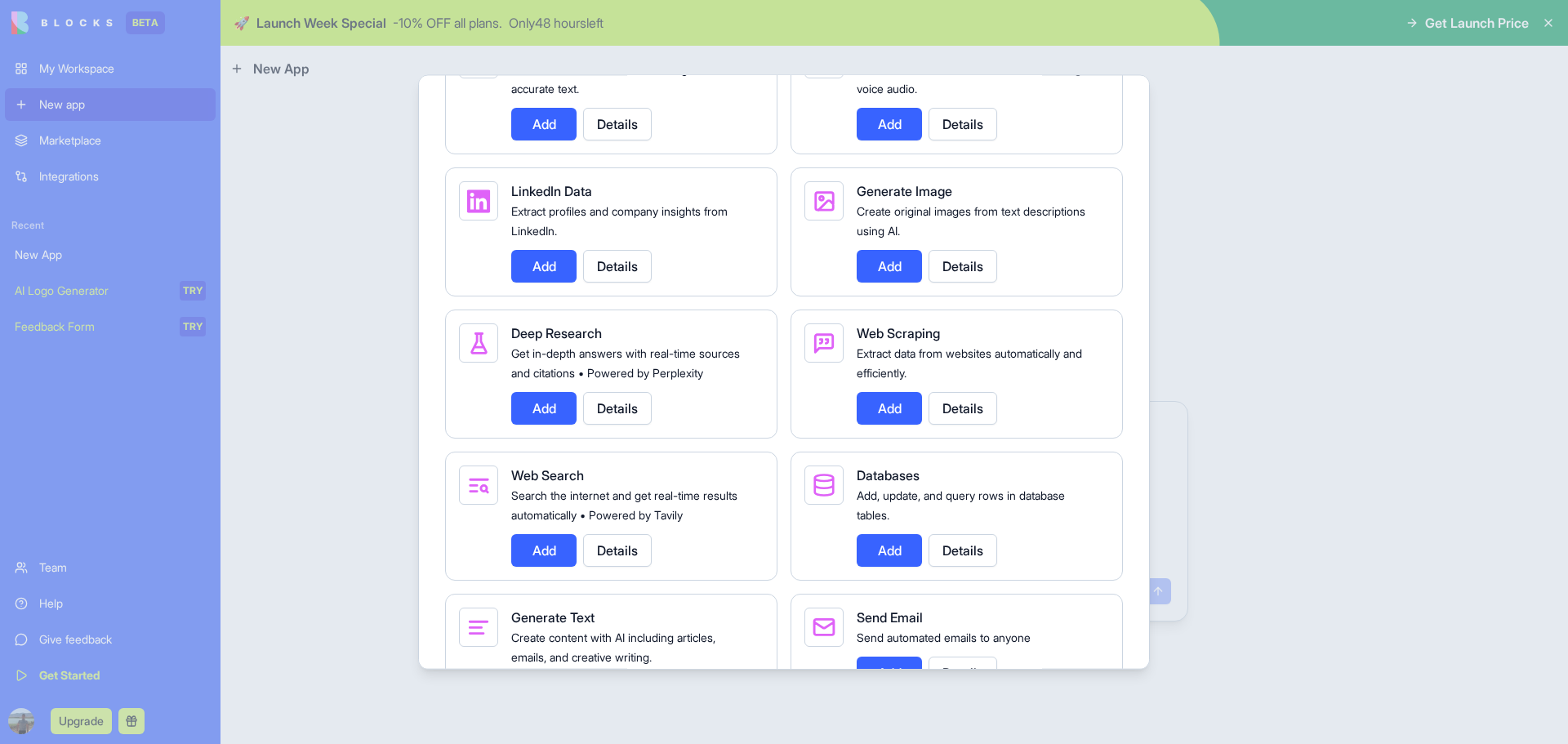
scroll to position [2324, 0]
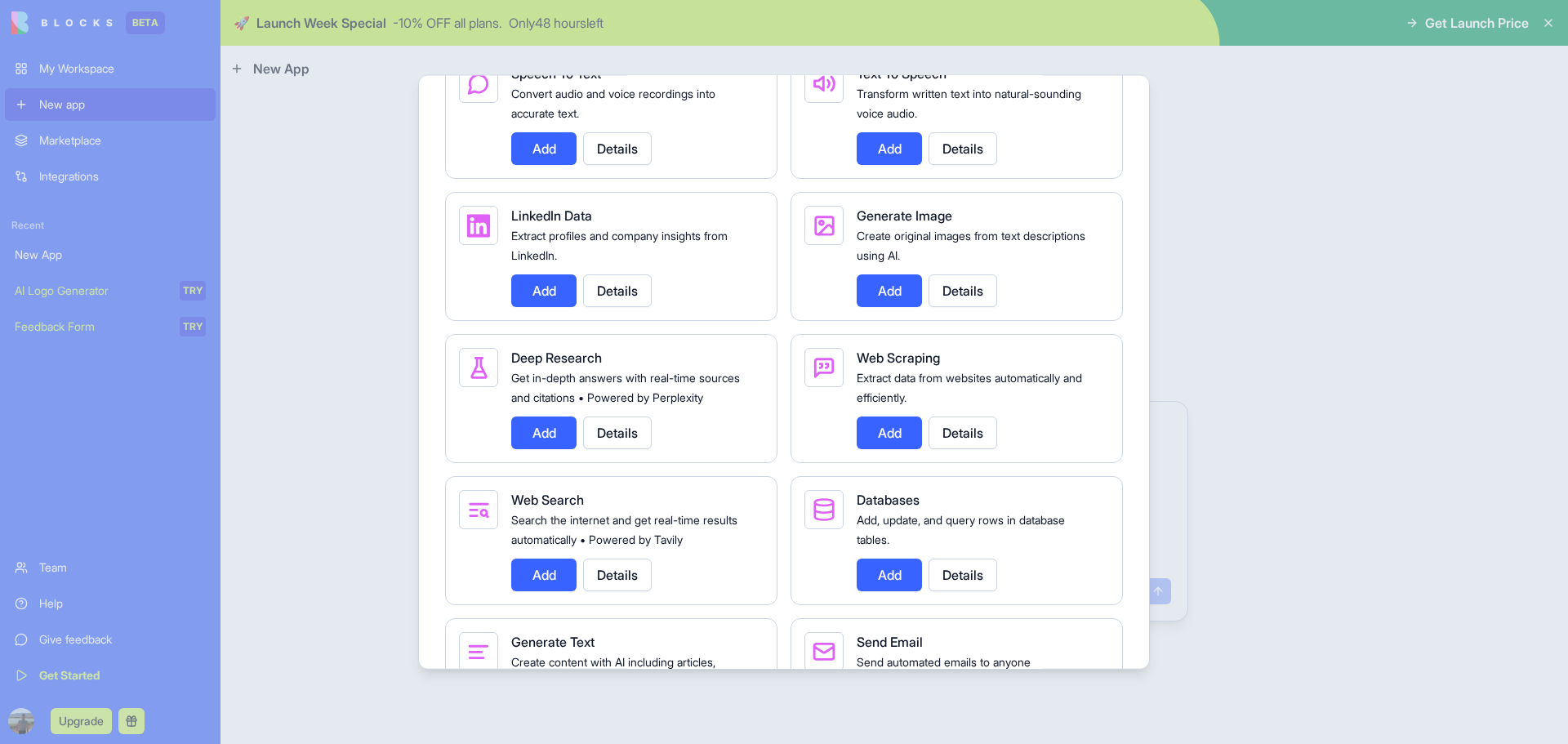
click at [1268, 261] on div at bounding box center [784, 372] width 1568 height 744
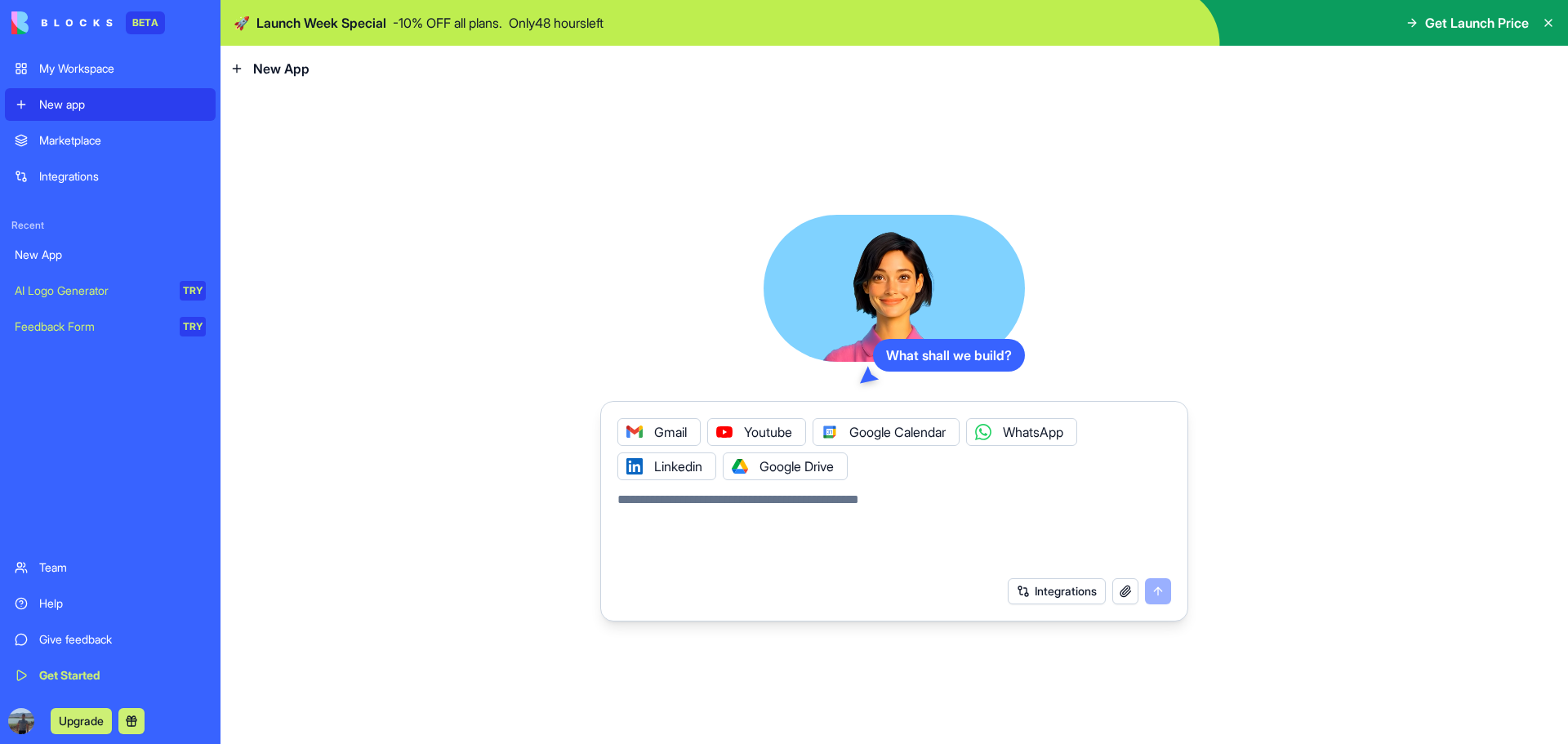
click at [695, 527] on textarea at bounding box center [894, 529] width 554 height 79
type textarea "*"
paste textarea "**********"
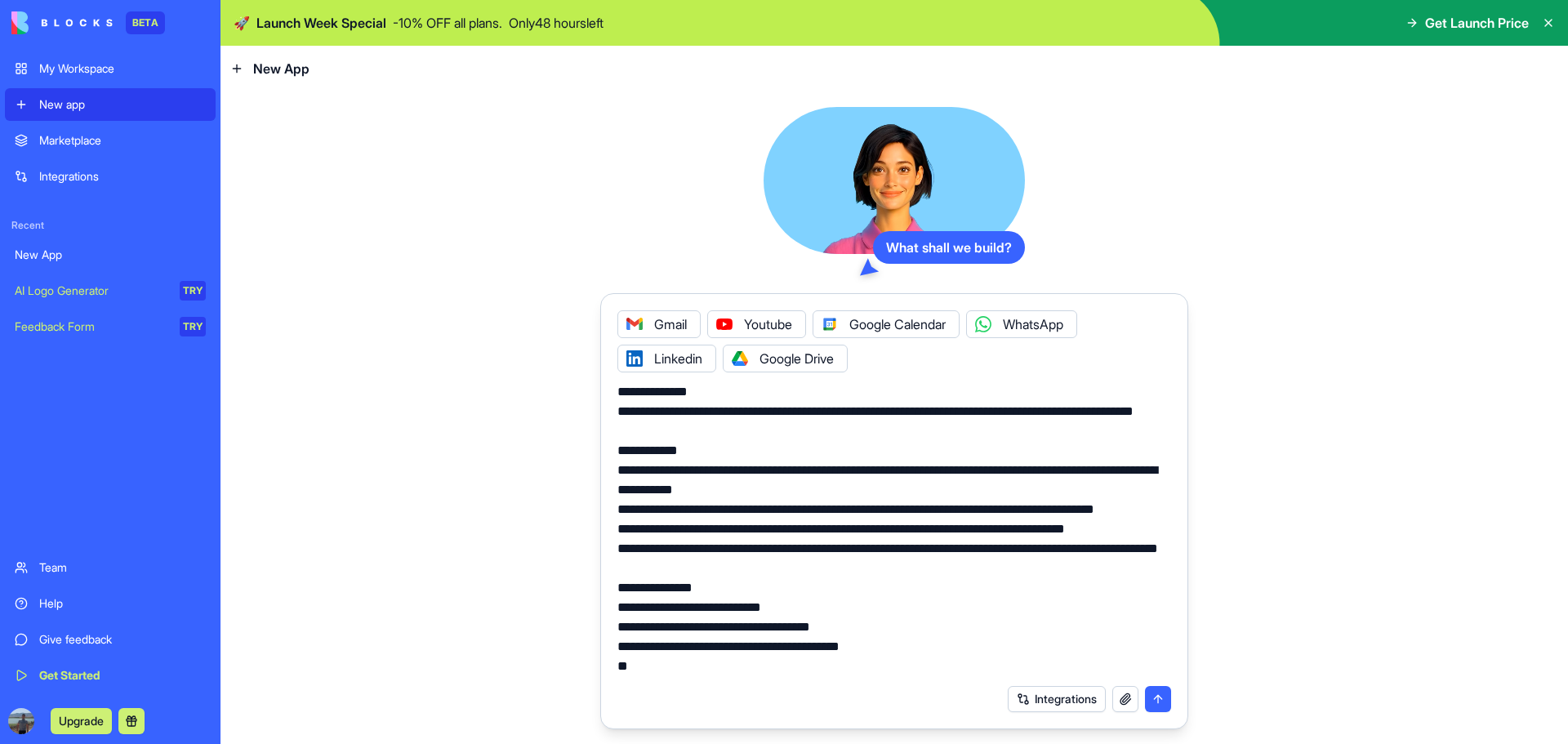
scroll to position [332, 0]
type textarea "**********"
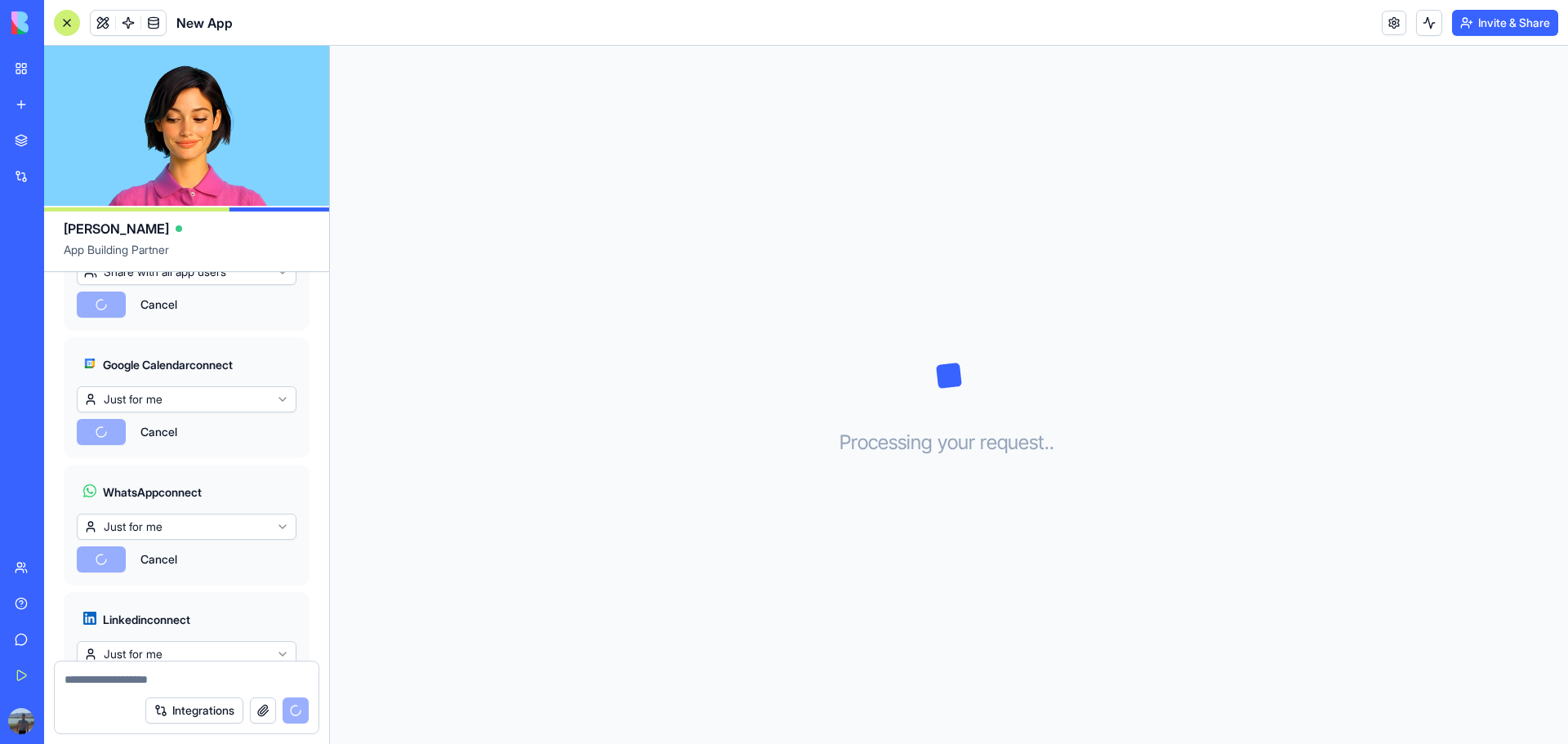
scroll to position [1581, 0]
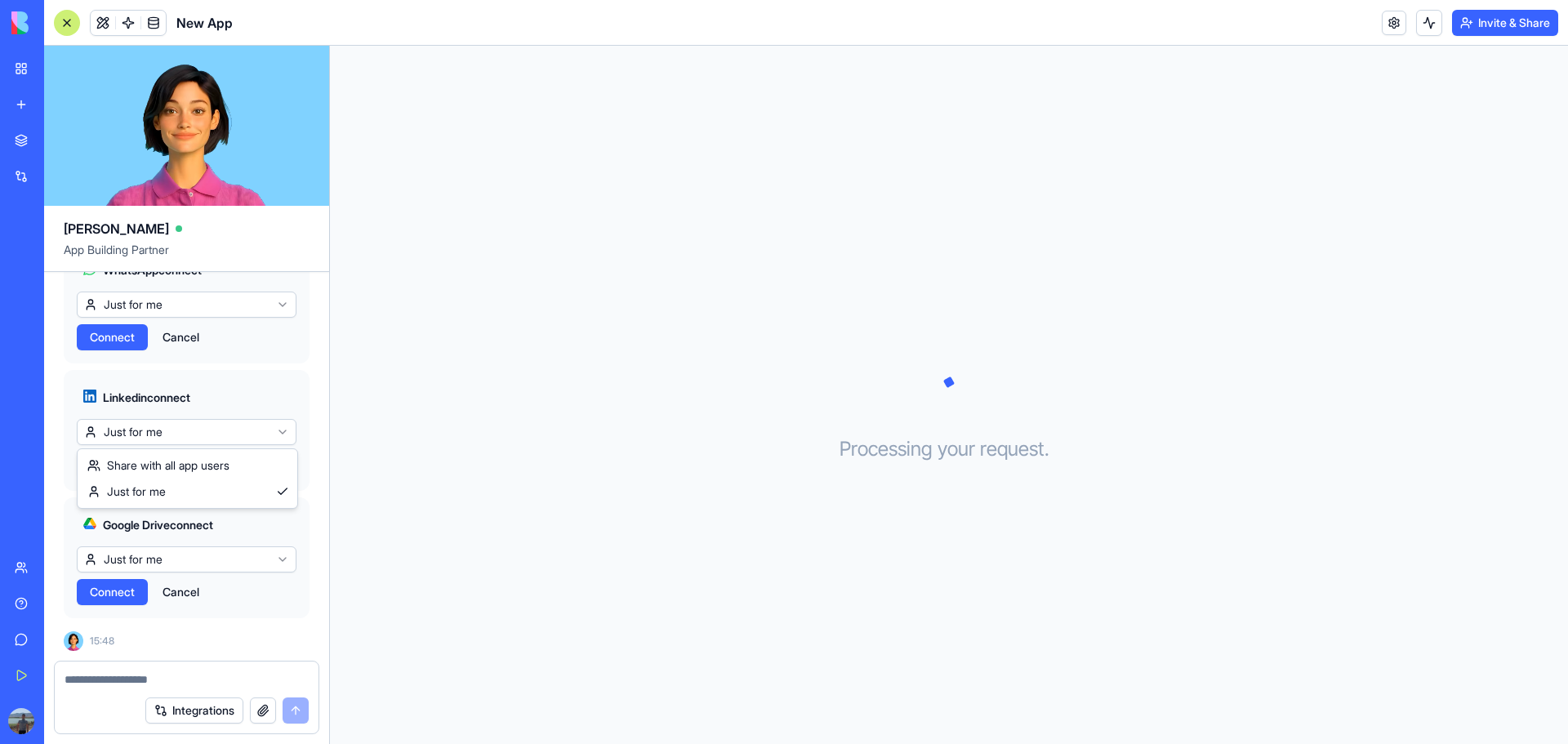
click at [178, 429] on html "BETA My Workspace New app Marketplace Integrations Recent מרכז המילואימניקים לצ…" at bounding box center [784, 372] width 1568 height 744
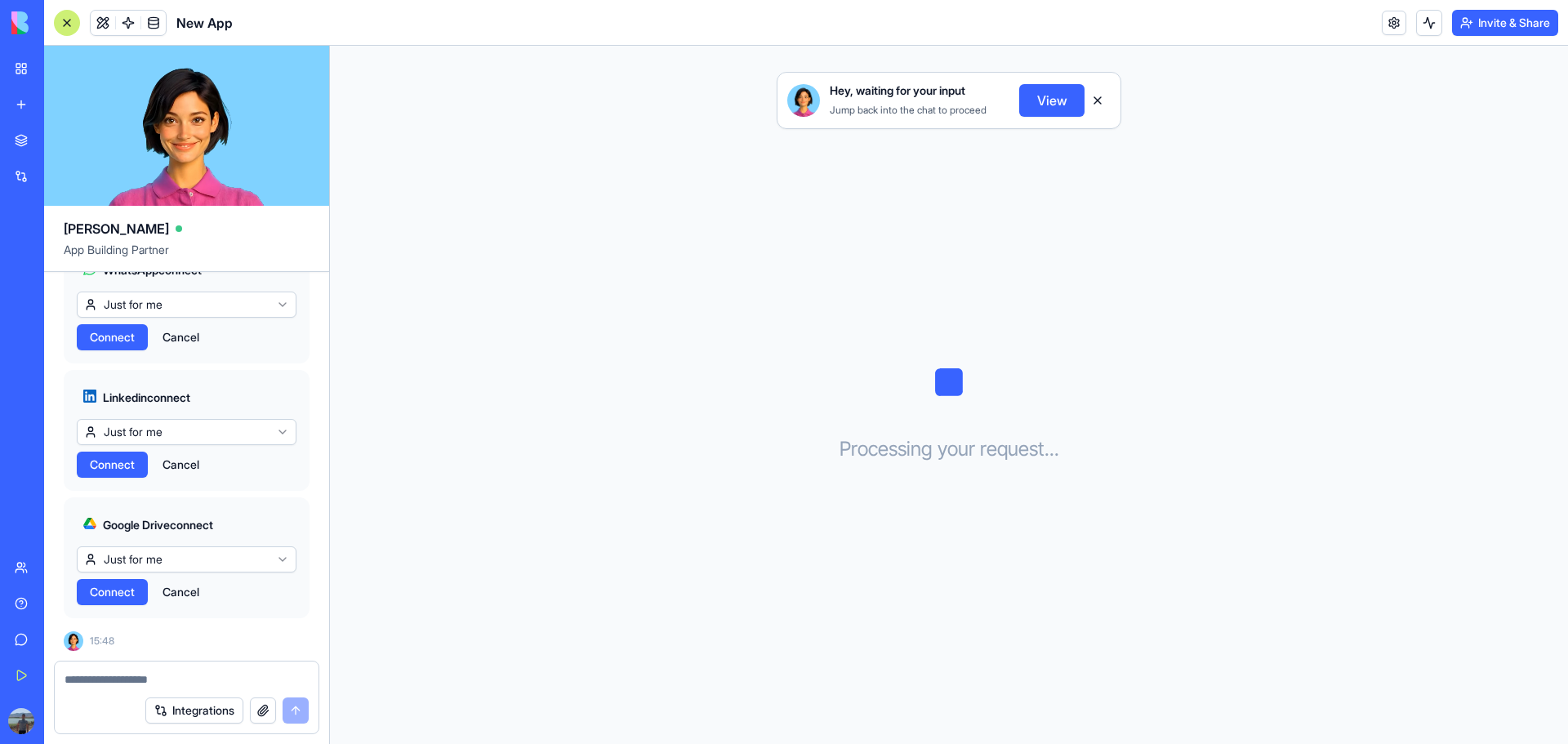
click at [178, 429] on html "BETA My Workspace New app Marketplace Integrations Recent מרכז המילואימניקים לצ…" at bounding box center [784, 372] width 1568 height 744
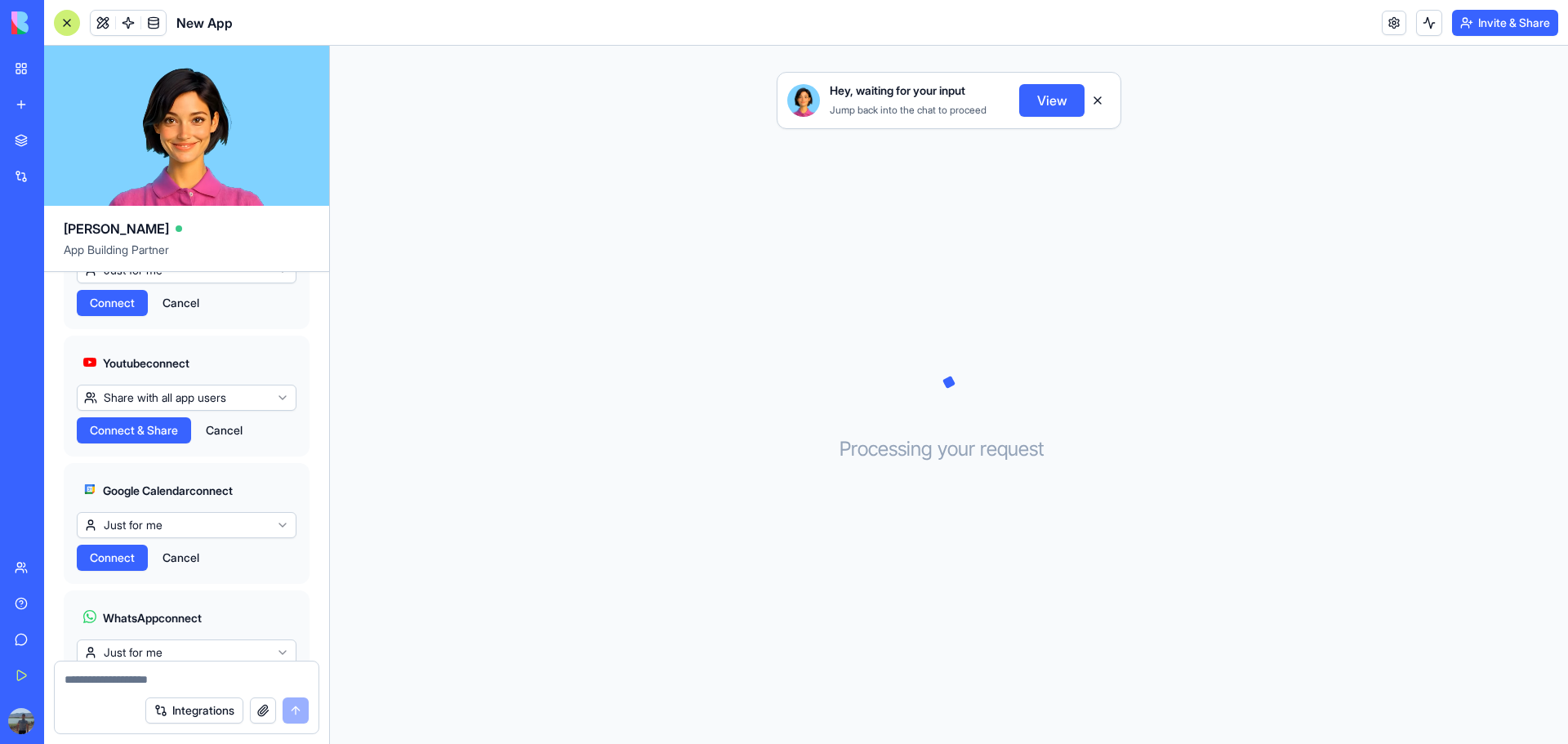
scroll to position [1173, 0]
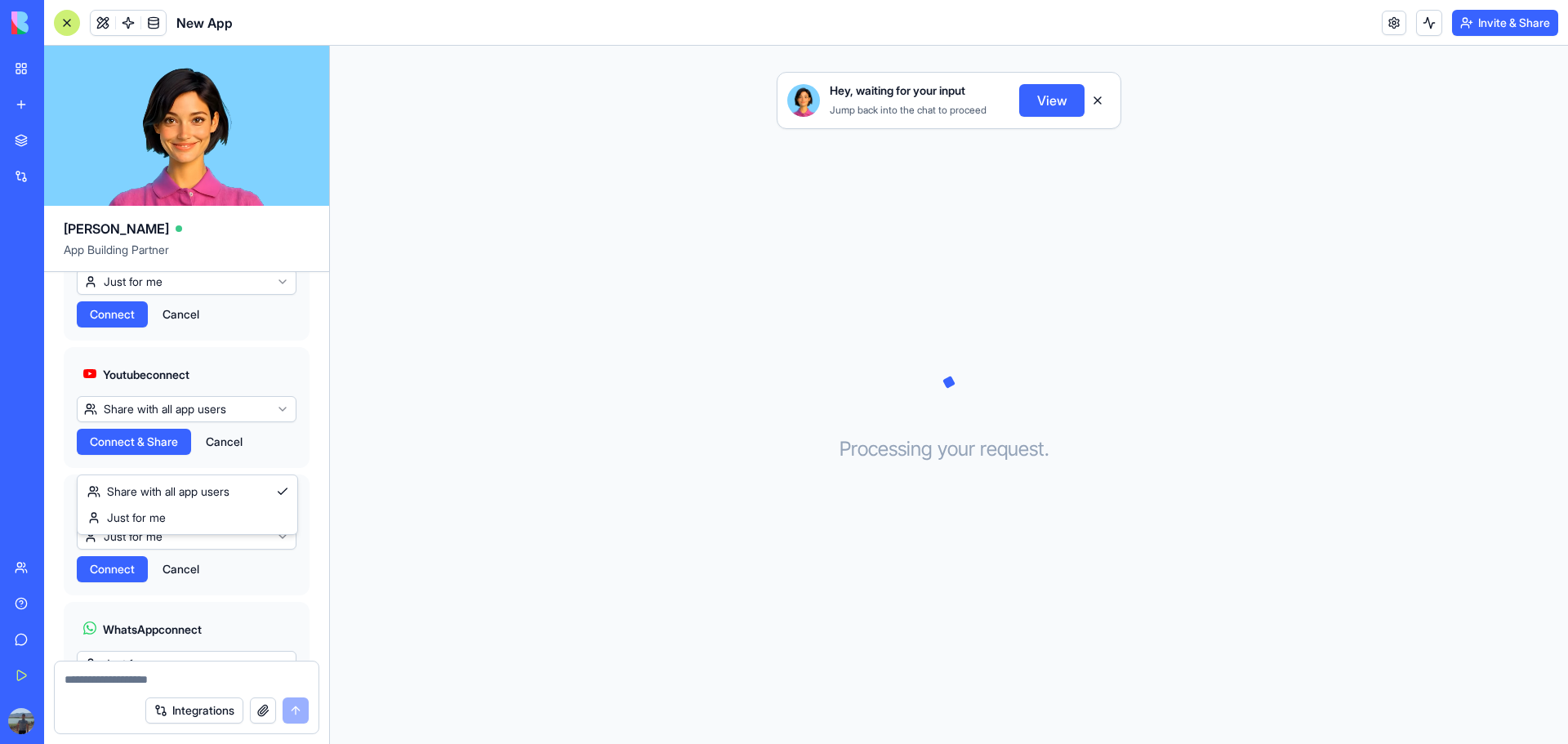
click at [210, 458] on html "BETA My Workspace New app Marketplace Integrations Recent מרכז המילואימניקים לצ…" at bounding box center [784, 372] width 1568 height 744
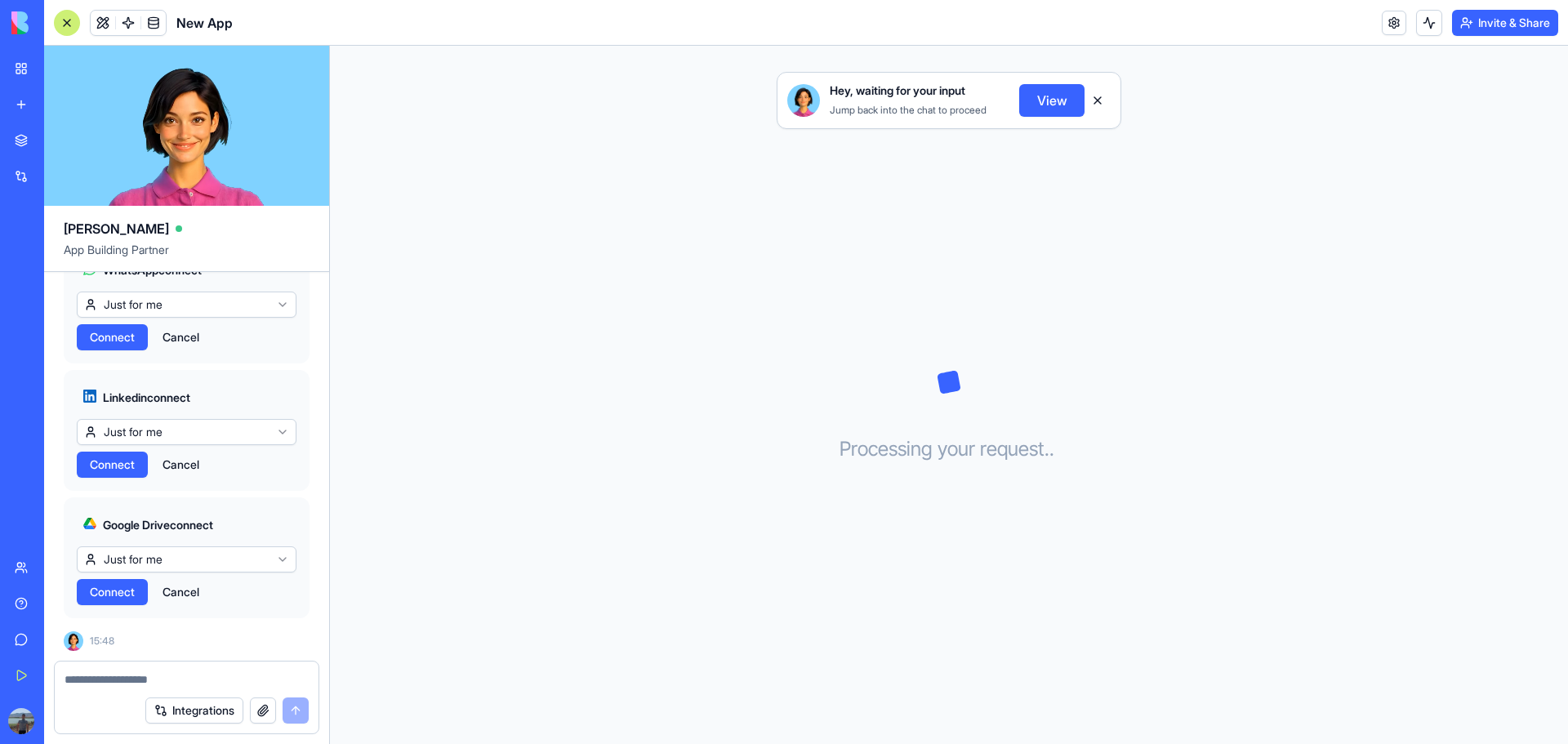
scroll to position [1581, 0]
click at [1391, 20] on link at bounding box center [1393, 23] width 24 height 24
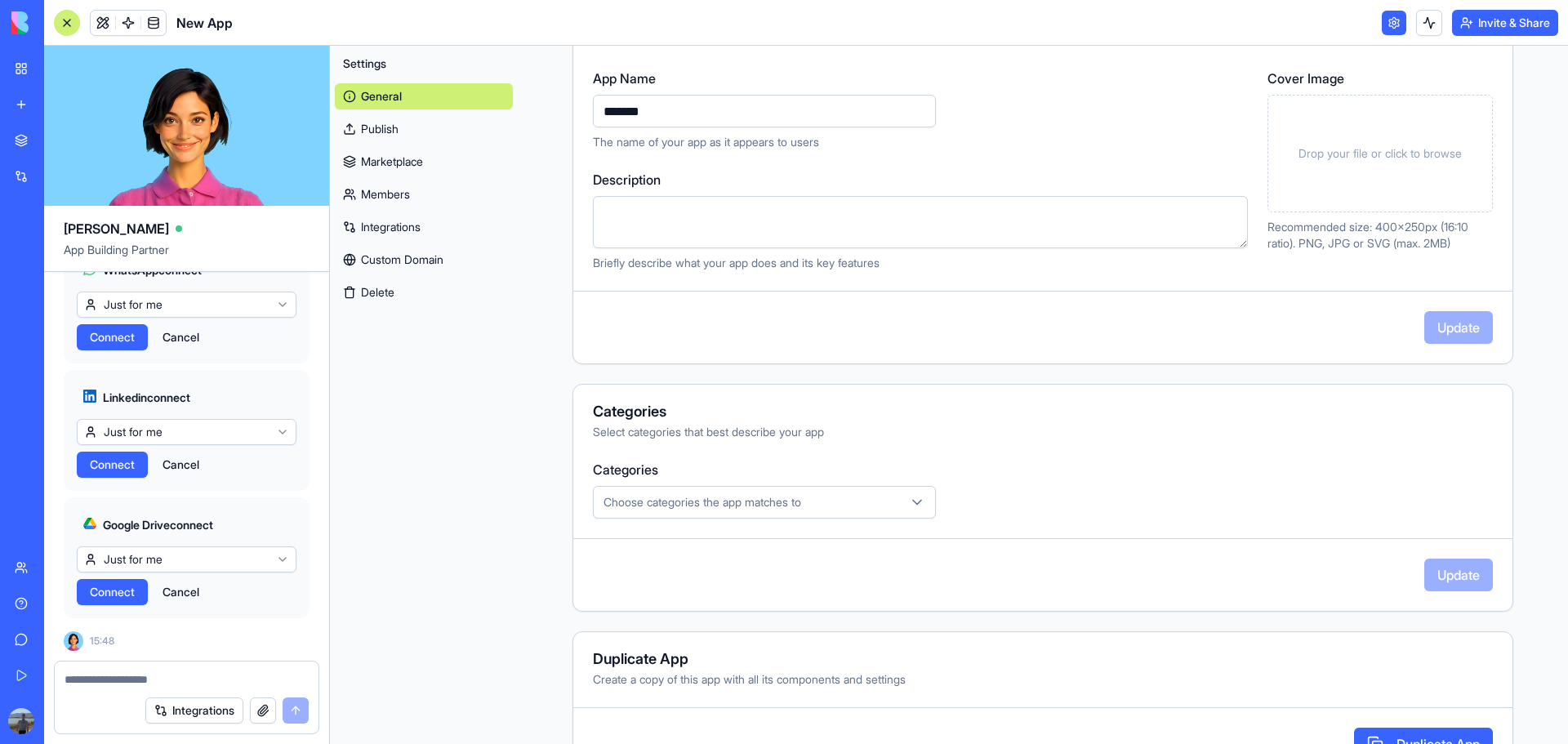
scroll to position [242, 0]
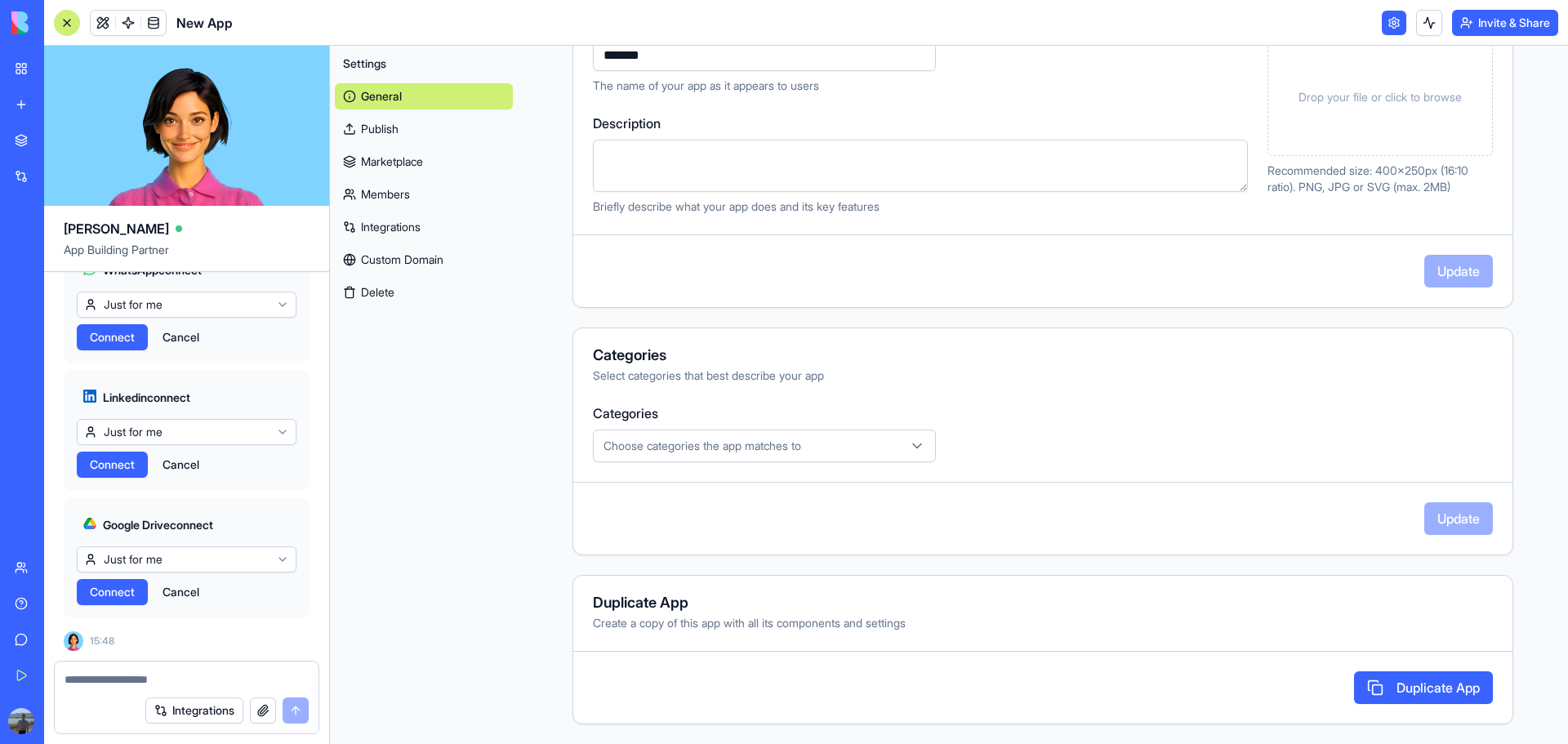
click at [1387, 32] on link at bounding box center [1393, 23] width 24 height 24
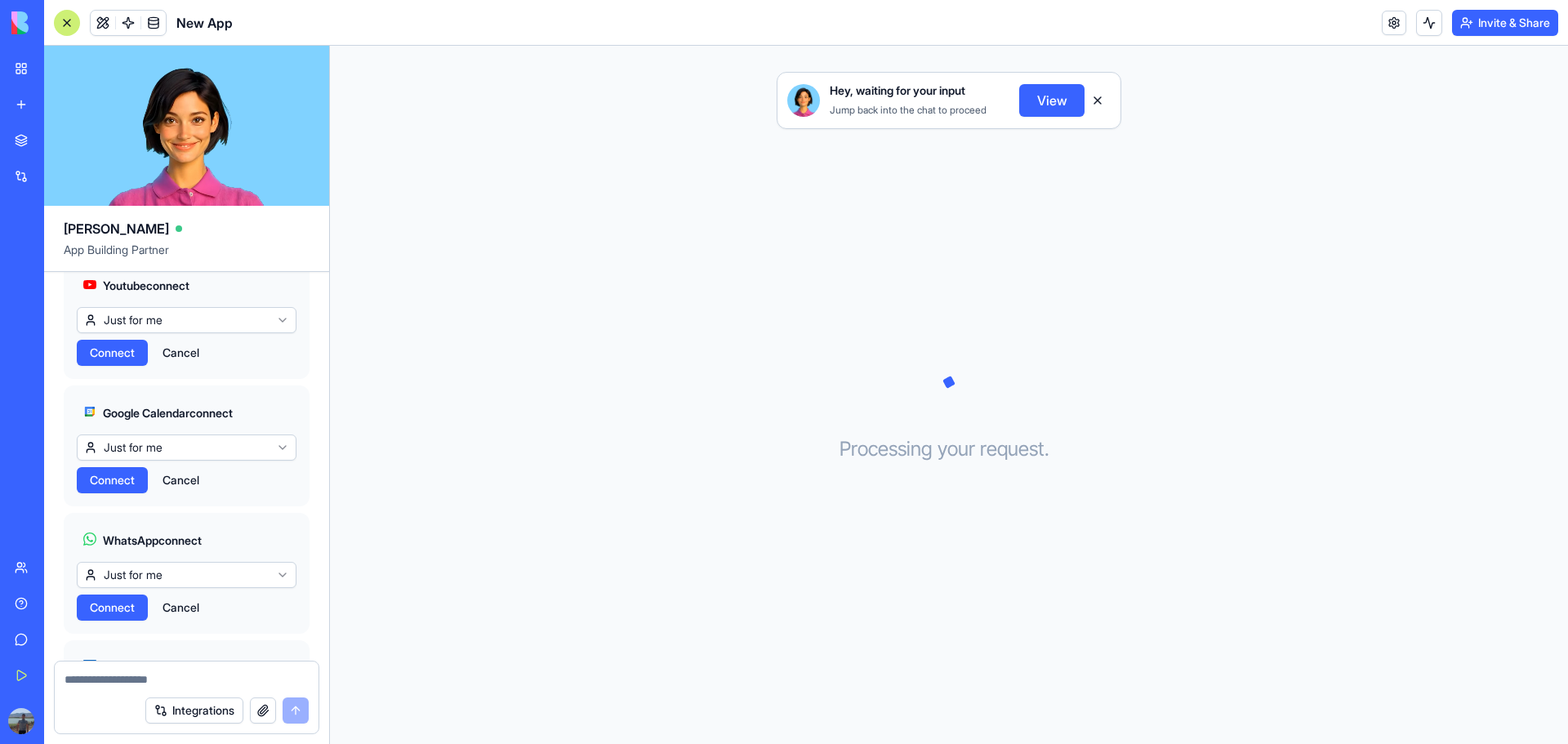
scroll to position [1499, 0]
